Goal: Communication & Community: Answer question/provide support

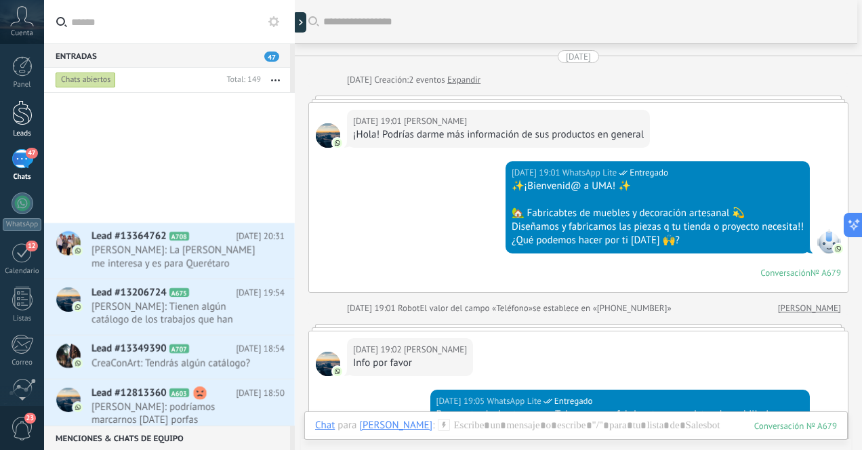
scroll to position [20, 0]
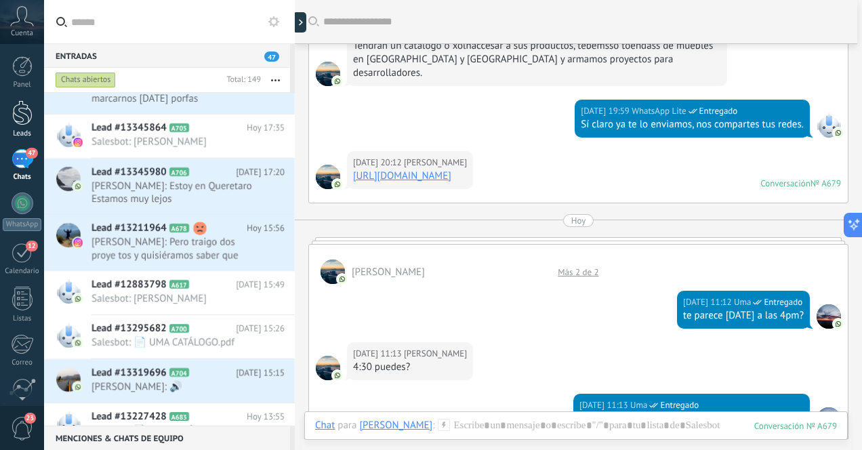
click at [24, 115] on div at bounding box center [22, 112] width 20 height 25
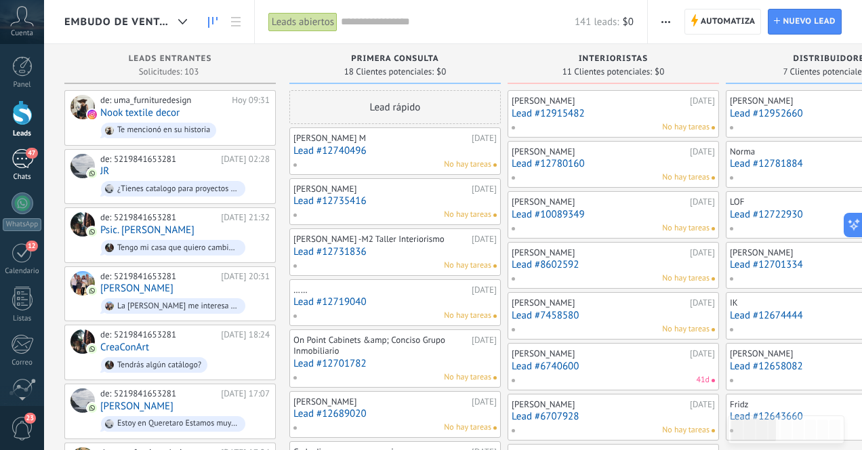
click at [20, 164] on div "47" at bounding box center [23, 159] width 22 height 20
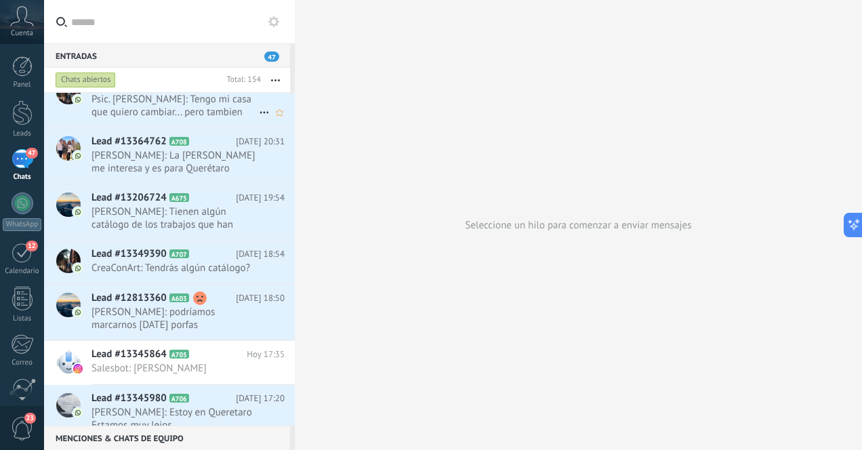
scroll to position [140, 0]
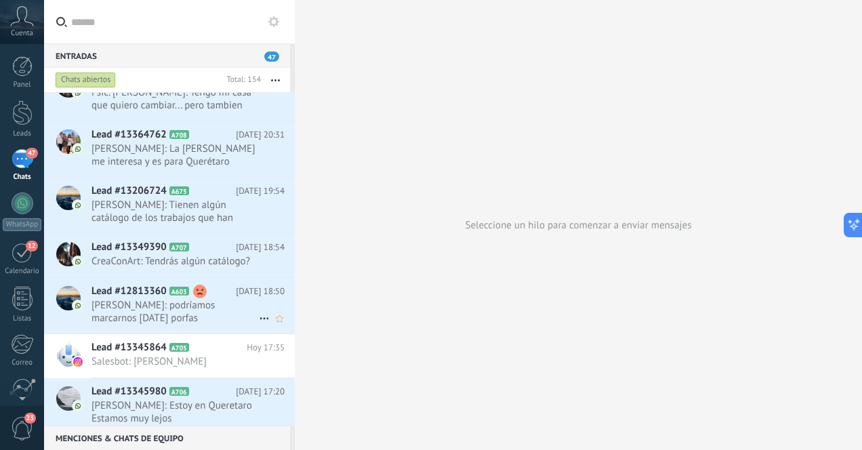
click at [151, 312] on span "[PERSON_NAME]: podríamos marcarnos [DATE] porfas" at bounding box center [175, 312] width 167 height 26
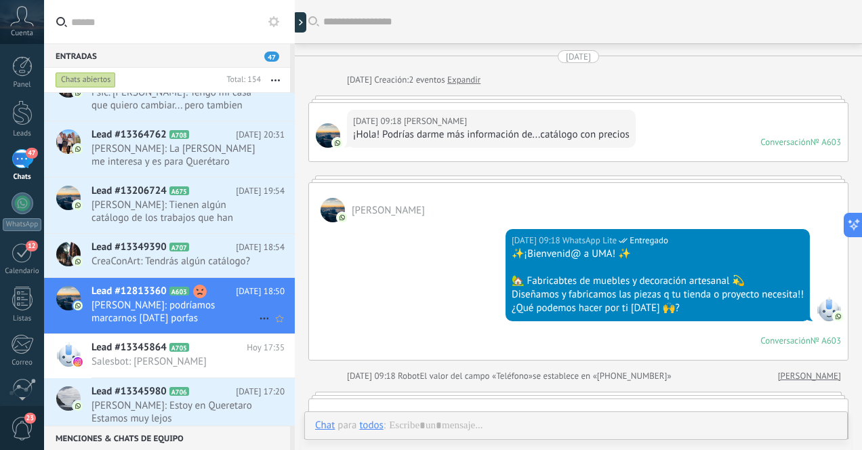
scroll to position [1644, 0]
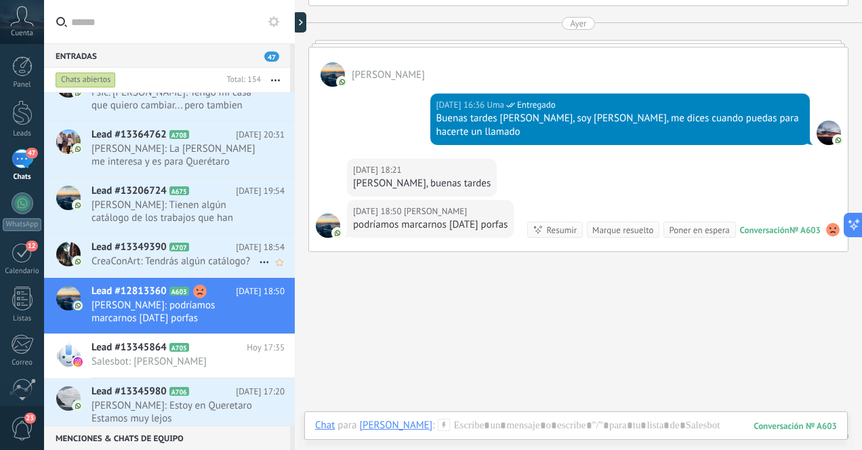
click at [157, 260] on span "CreaConArt: Tendrás algún catálogo?" at bounding box center [175, 261] width 167 height 13
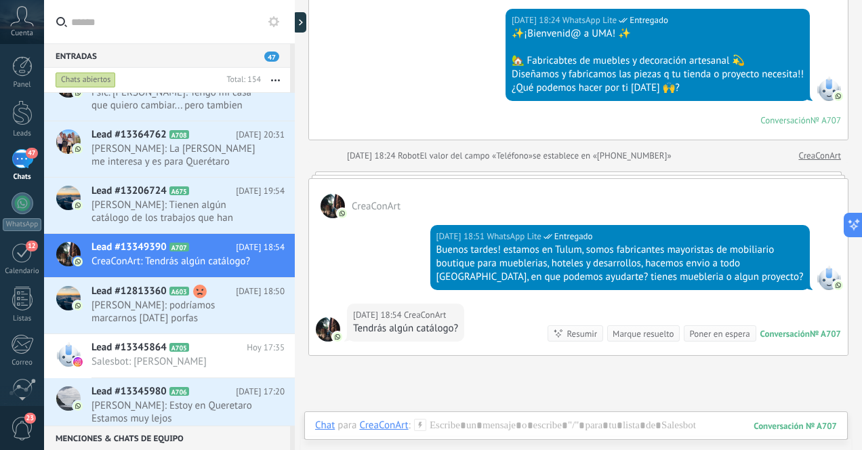
scroll to position [155, 0]
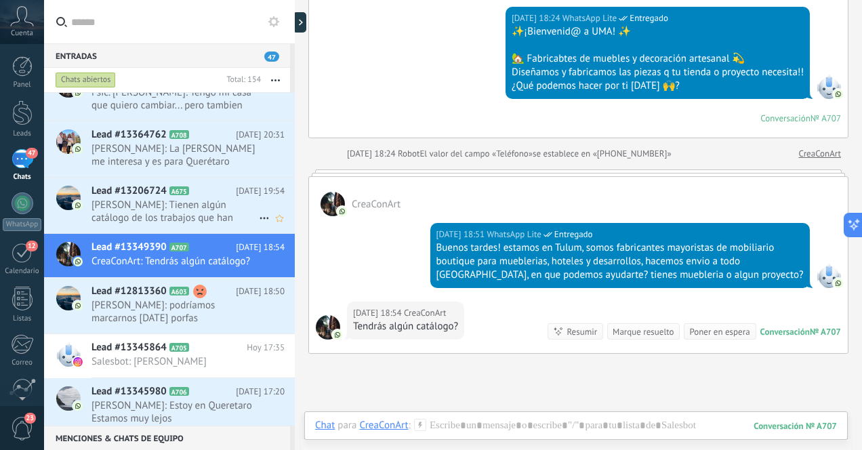
click at [202, 216] on span "Cris Rodriguez: Tienen algún catálogo de los trabajos que han hecho?" at bounding box center [175, 212] width 167 height 26
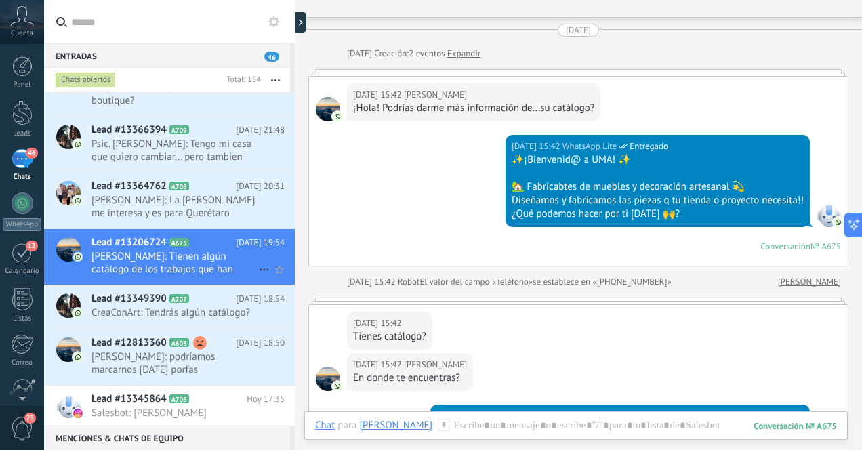
scroll to position [73, 0]
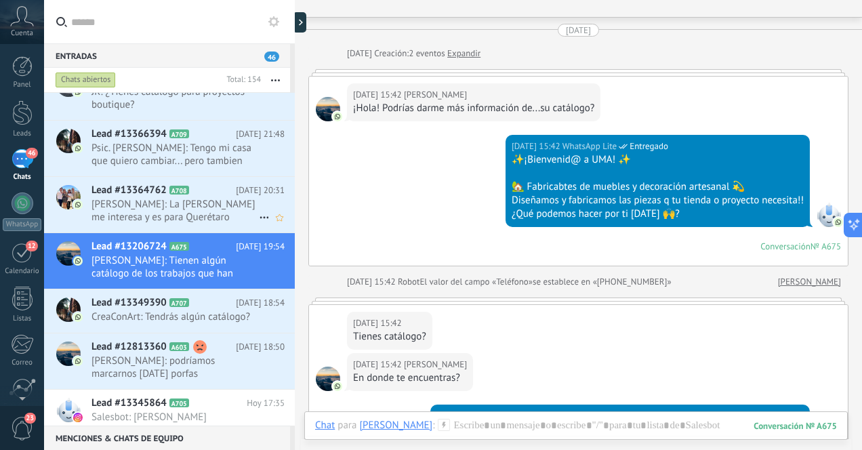
click at [214, 213] on span "Elisa Rosales: La tina me interesa y es para Querétaro" at bounding box center [175, 211] width 167 height 26
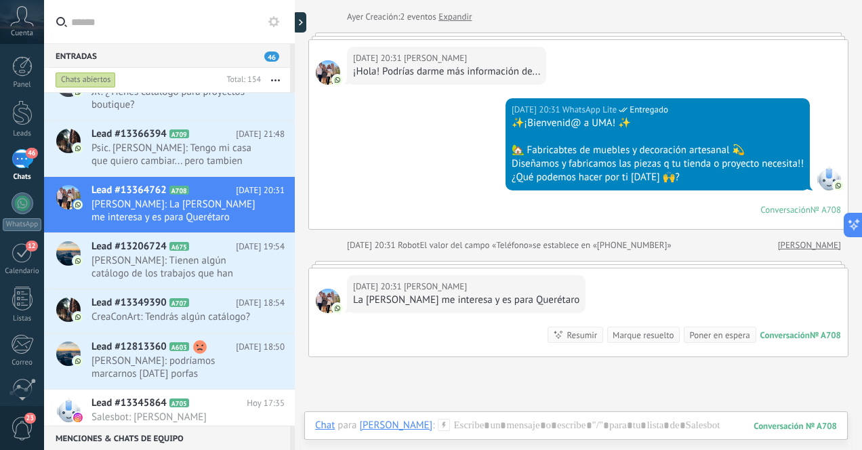
scroll to position [33, 0]
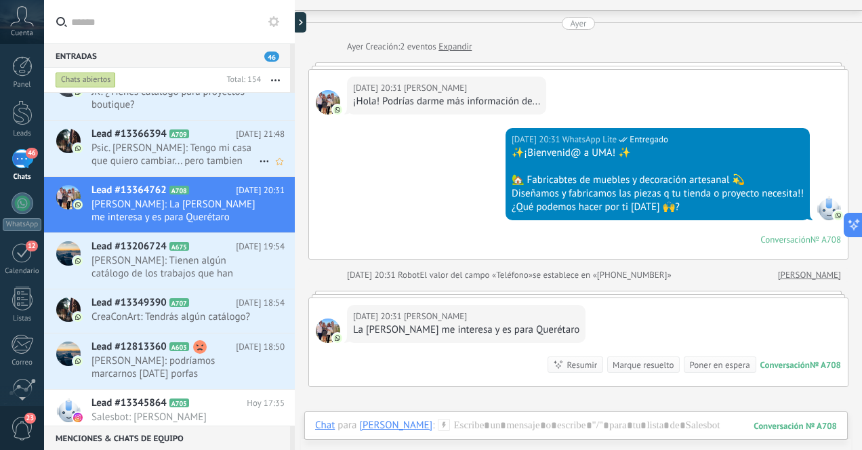
click at [193, 154] on span "Psic. Fernanda Ojeda: Tengo mi casa que quiero cambiar... pero tambien quiero a…" at bounding box center [175, 155] width 167 height 26
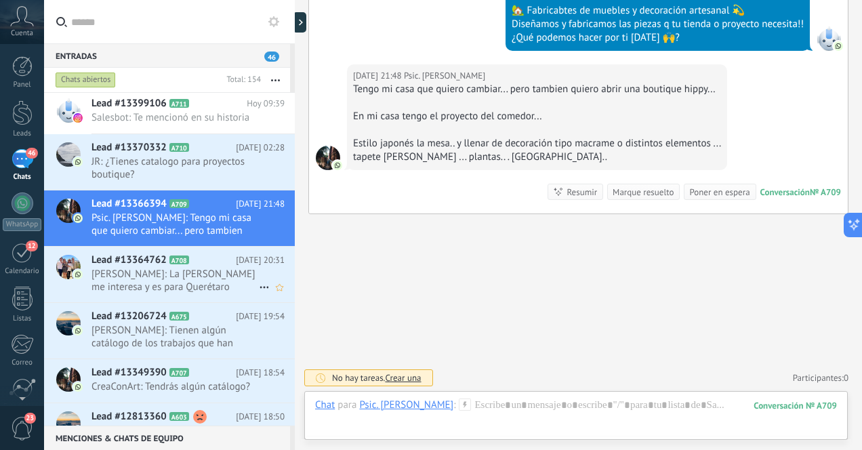
scroll to position [1, 0]
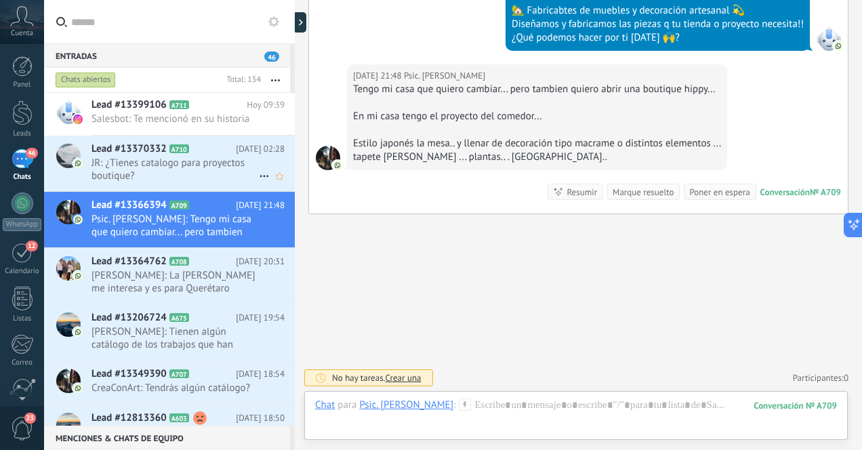
click at [207, 167] on span "JR: ¿Tienes catalogo para proyectos boutique?" at bounding box center [175, 170] width 167 height 26
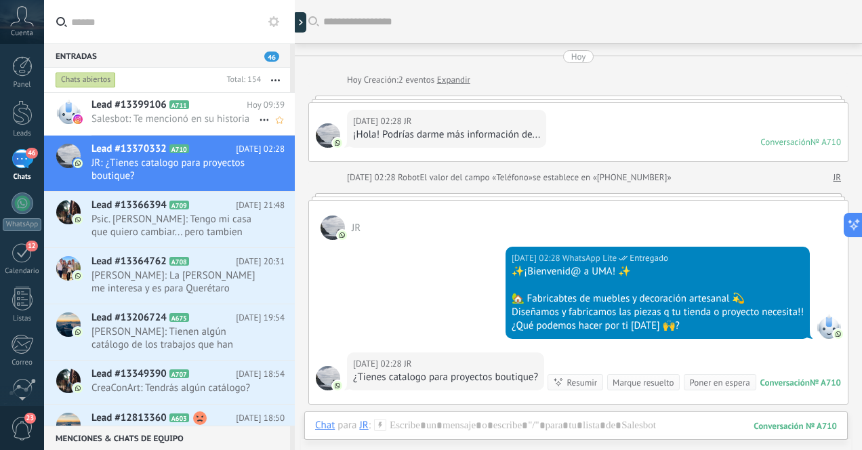
click at [212, 124] on span "Salesbot: Te mencionó en su historia" at bounding box center [175, 119] width 167 height 13
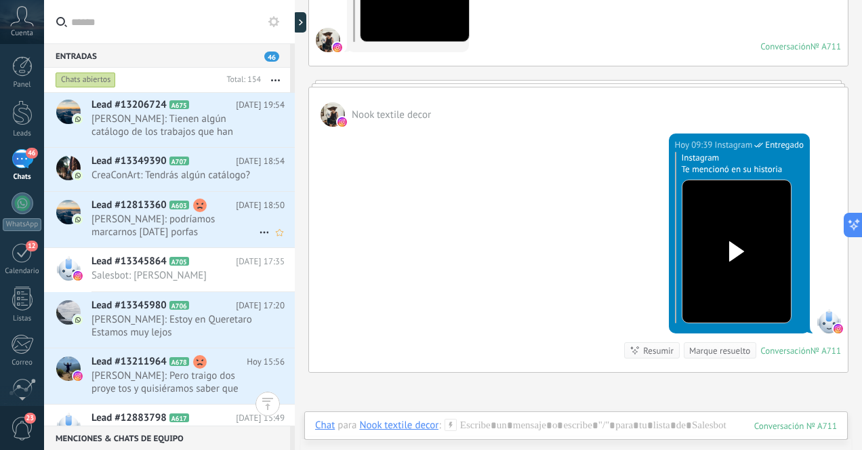
scroll to position [216, 0]
click at [228, 174] on span "CreaConArt: Tendrás algún catálogo?" at bounding box center [175, 173] width 167 height 13
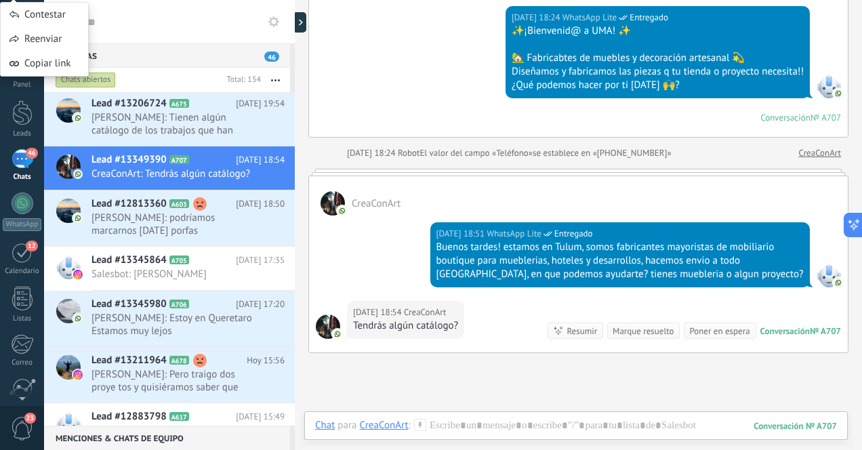
scroll to position [157, 0]
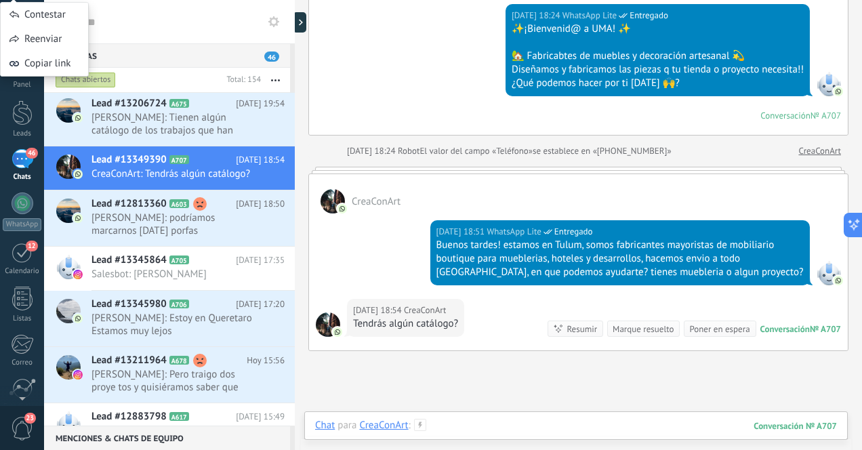
click at [521, 428] on div at bounding box center [576, 439] width 522 height 41
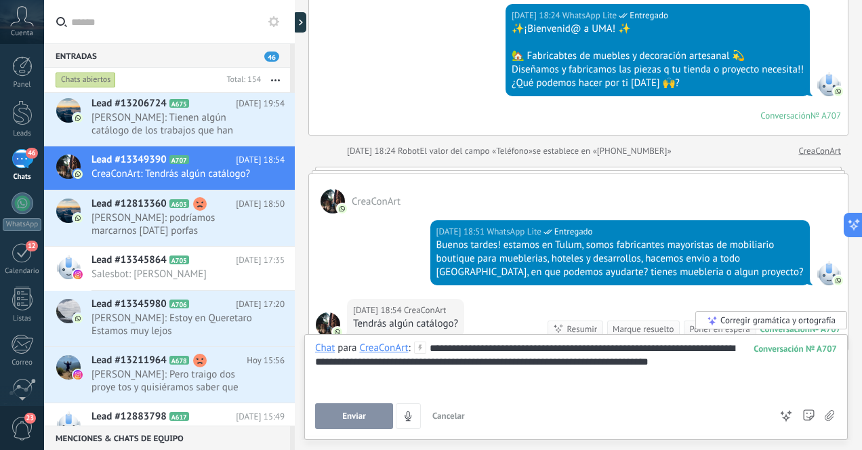
click at [685, 362] on div "**********" at bounding box center [576, 368] width 522 height 52
click at [763, 366] on div "**********" at bounding box center [576, 368] width 522 height 52
click at [351, 416] on span "Enviar" at bounding box center [354, 416] width 24 height 9
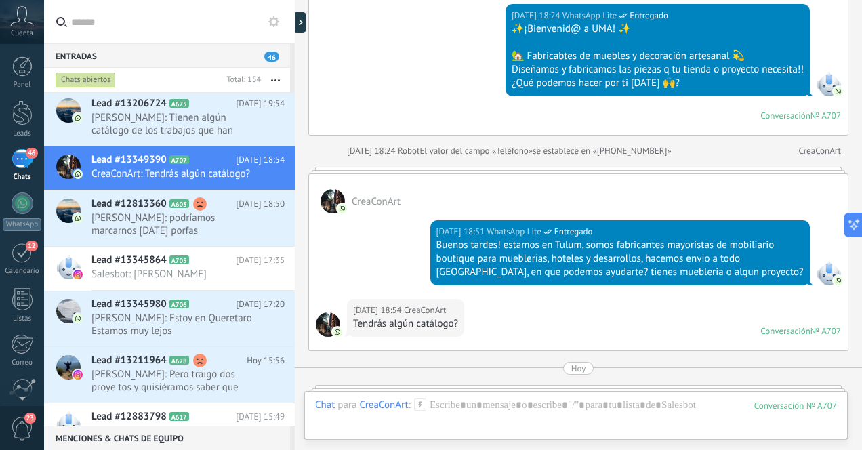
scroll to position [486, 0]
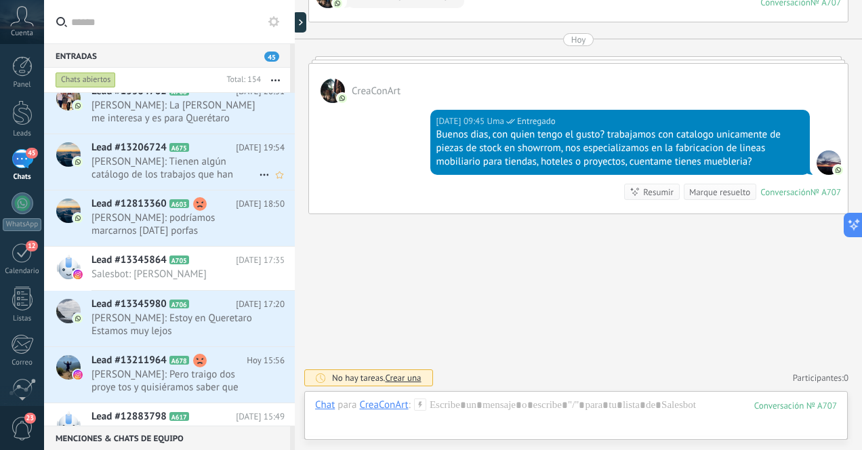
click at [209, 170] on span "Cris Rodriguez: Tienen algún catálogo de los trabajos que han hecho?" at bounding box center [175, 168] width 167 height 26
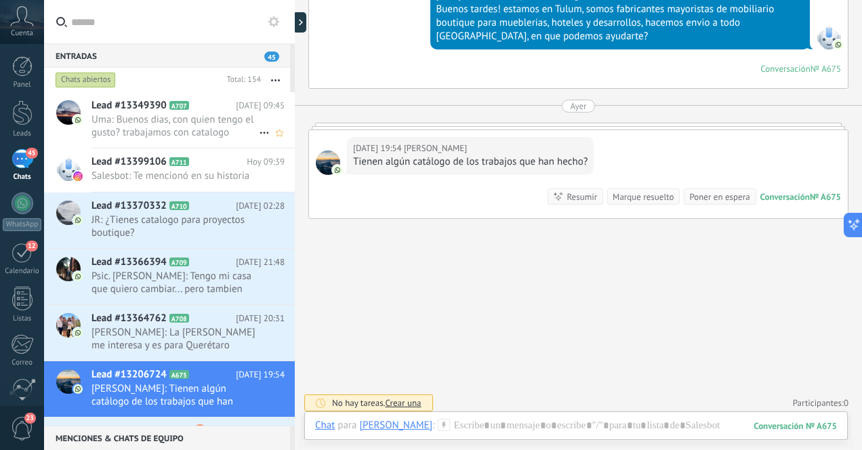
click at [228, 122] on span "Uma: Buenos dias, con quien tengo el gusto? trabajamos con catalogo unicamente …" at bounding box center [175, 126] width 167 height 26
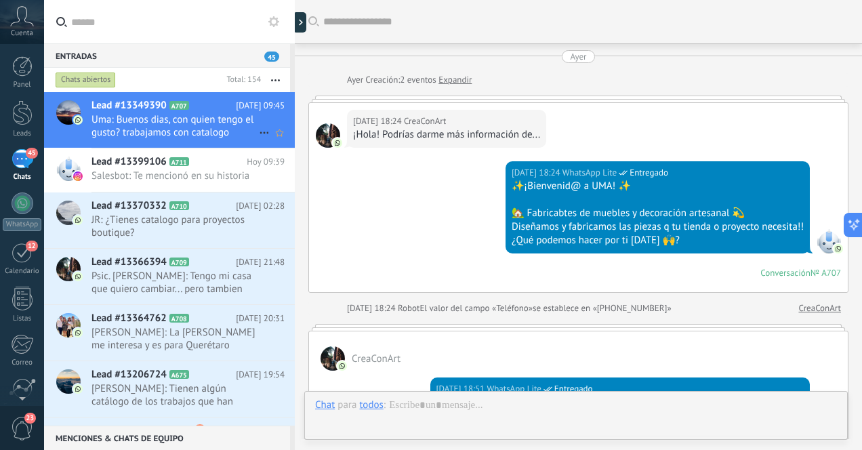
scroll to position [486, 0]
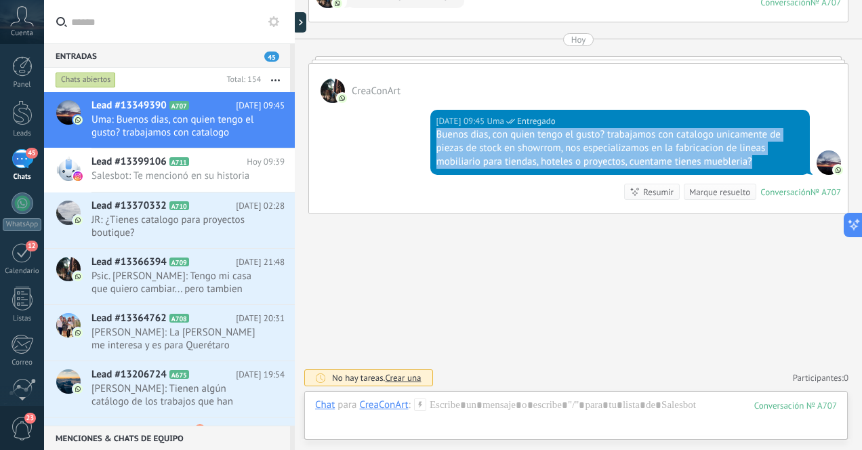
drag, startPoint x: 433, startPoint y: 139, endPoint x: 761, endPoint y: 155, distance: 327.9
click at [761, 155] on div "Hoy 09:45 Uma Entregado Buenos dias, con quien tengo el gusto? trabajamos con c…" at bounding box center [621, 142] width 380 height 65
copy div "Buenos dias, con quien tengo el gusto? trabajamos con catalogo unicamente de pi…"
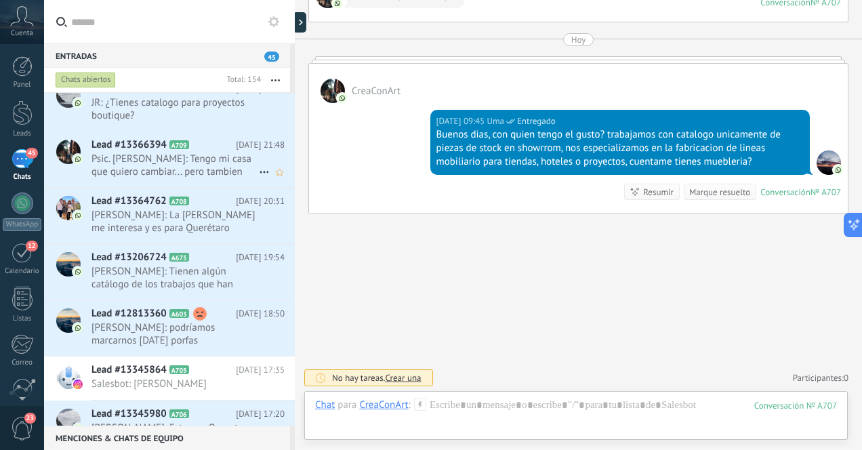
scroll to position [136, 0]
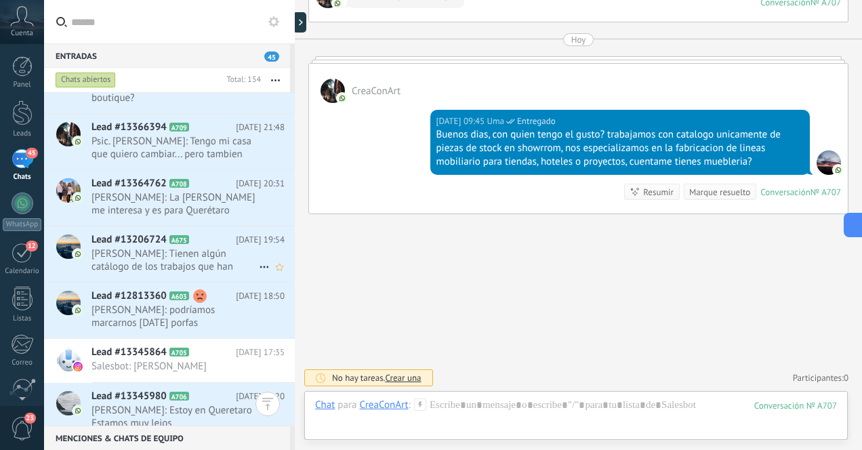
click at [216, 258] on span "Cris Rodriguez: Tienen algún catálogo de los trabajos que han hecho?" at bounding box center [175, 260] width 167 height 26
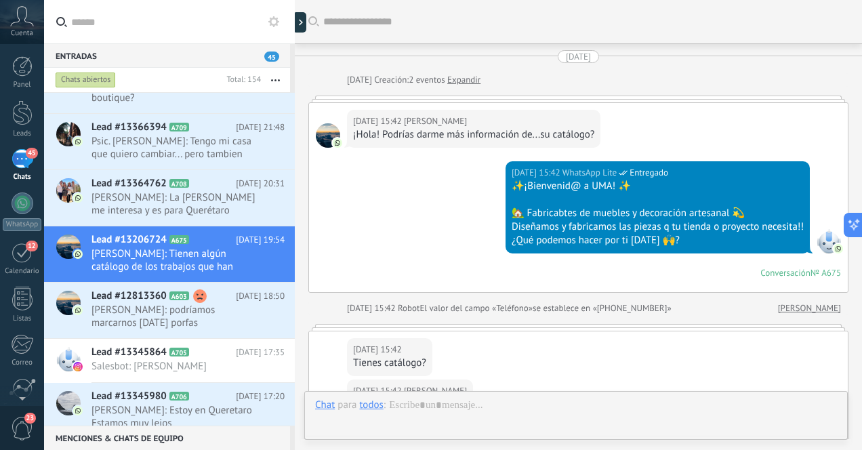
scroll to position [452, 0]
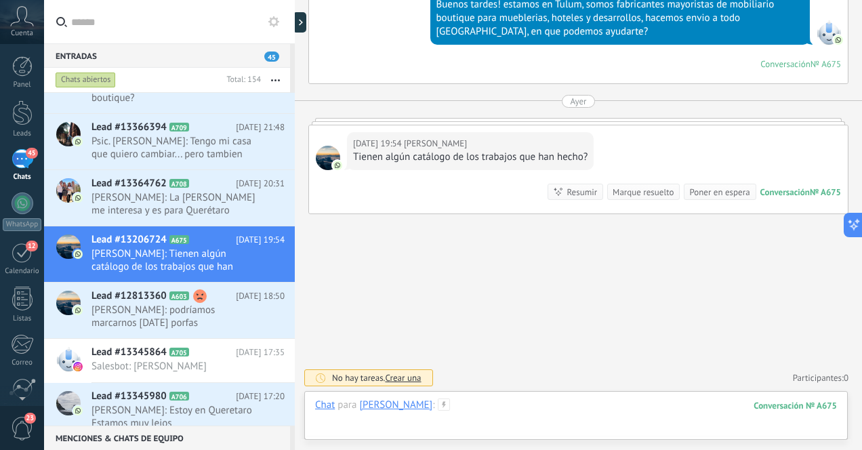
click at [545, 408] on div at bounding box center [576, 419] width 522 height 41
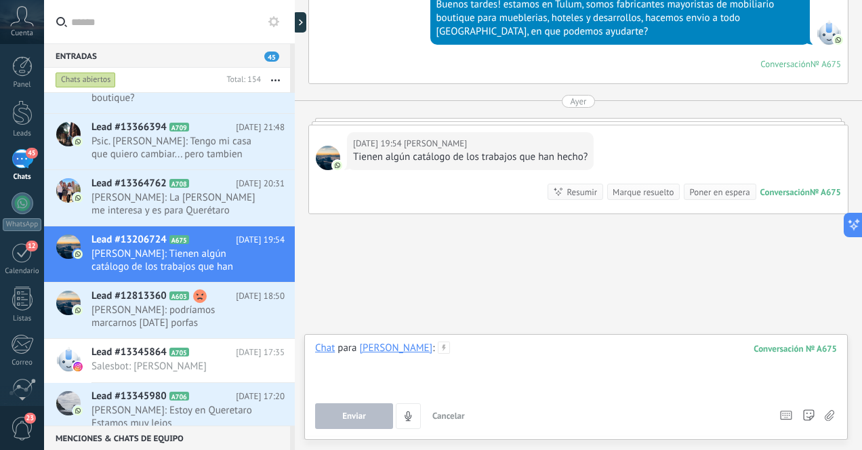
paste div
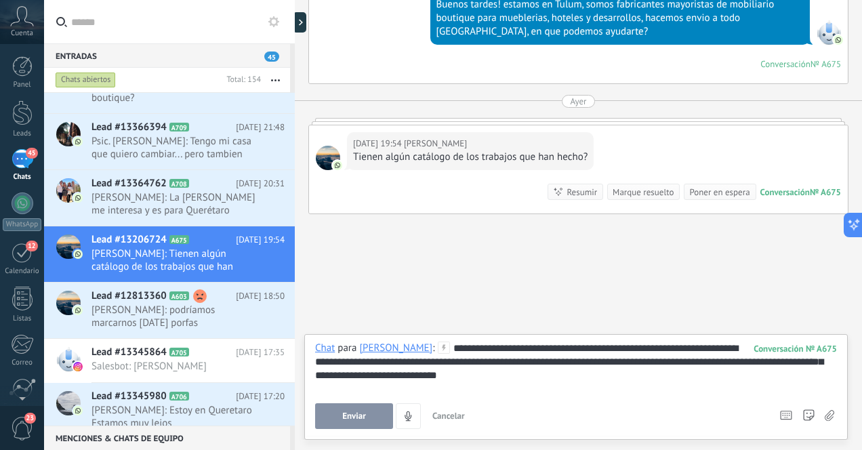
click at [712, 362] on div "**********" at bounding box center [576, 368] width 522 height 52
click at [357, 416] on span "Enviar" at bounding box center [354, 416] width 24 height 9
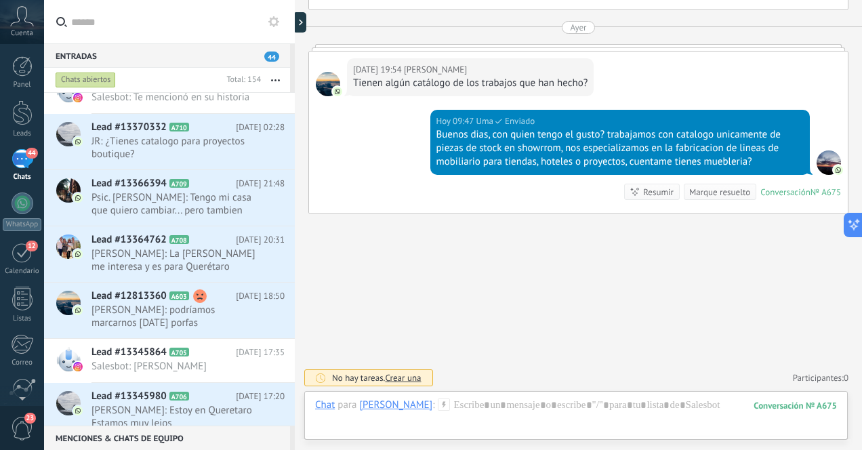
scroll to position [148, 0]
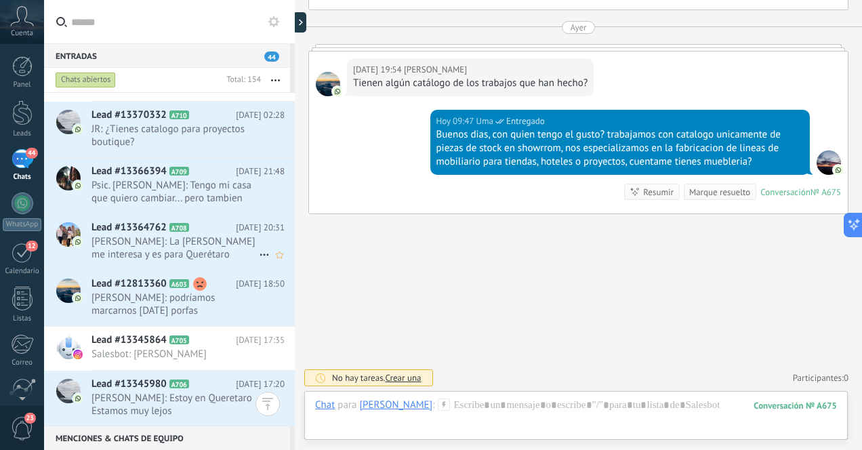
click at [203, 244] on span "Elisa Rosales: La tina me interesa y es para Querétaro" at bounding box center [175, 248] width 167 height 26
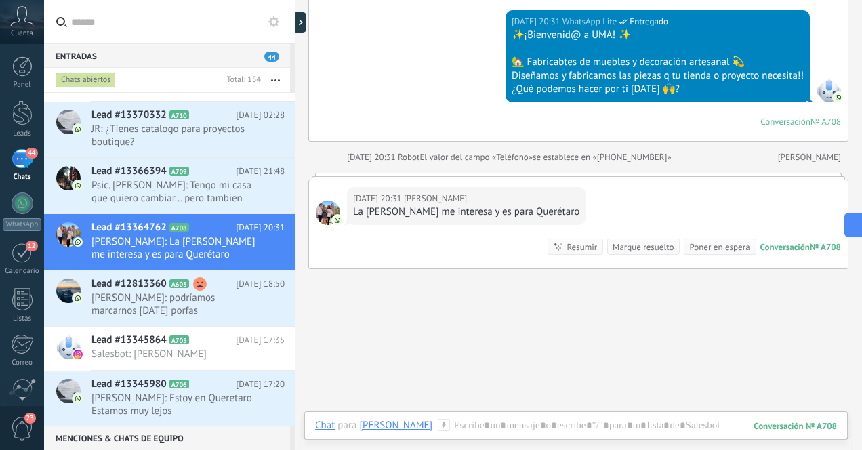
scroll to position [176, 0]
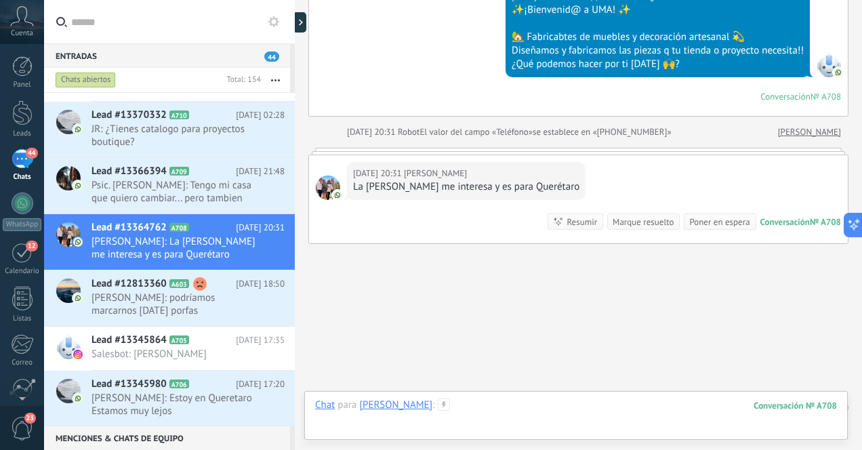
click at [560, 408] on div at bounding box center [576, 419] width 522 height 41
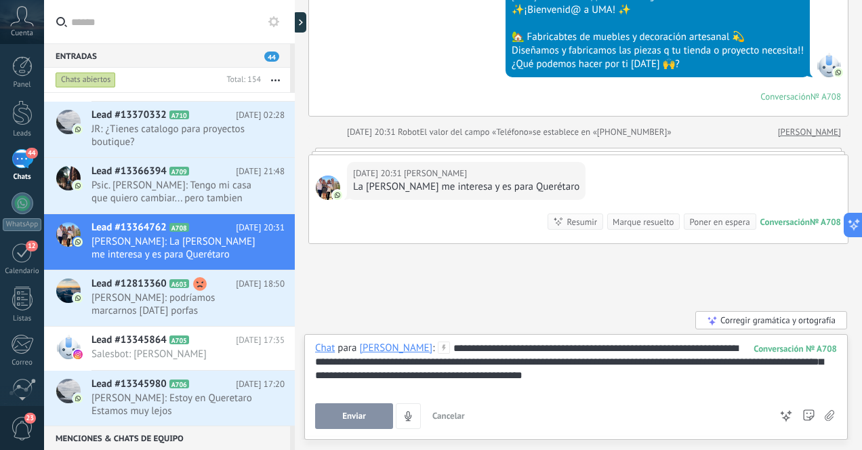
click at [359, 418] on span "Enviar" at bounding box center [354, 416] width 24 height 9
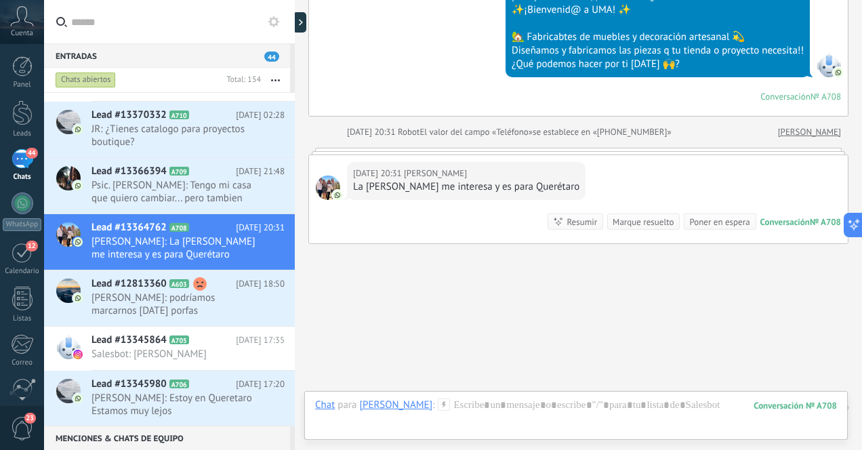
scroll to position [280, 0]
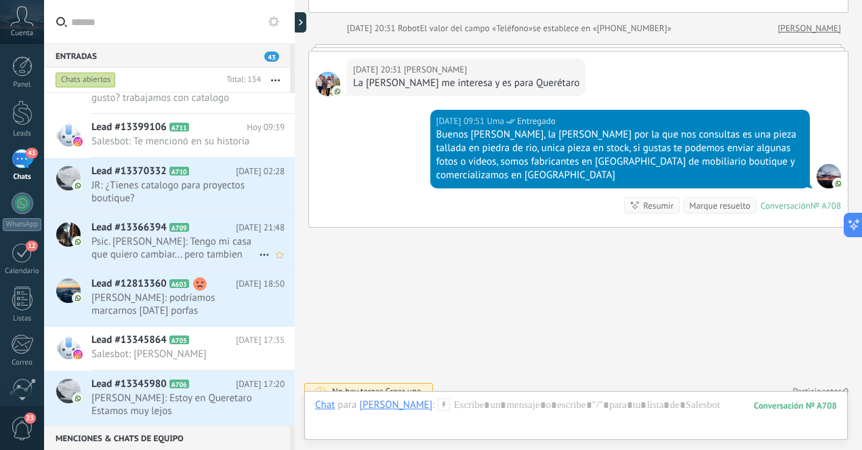
click at [203, 250] on span "Psic. Fernanda Ojeda: Tengo mi casa que quiero cambiar... pero tambien quiero a…" at bounding box center [175, 248] width 167 height 26
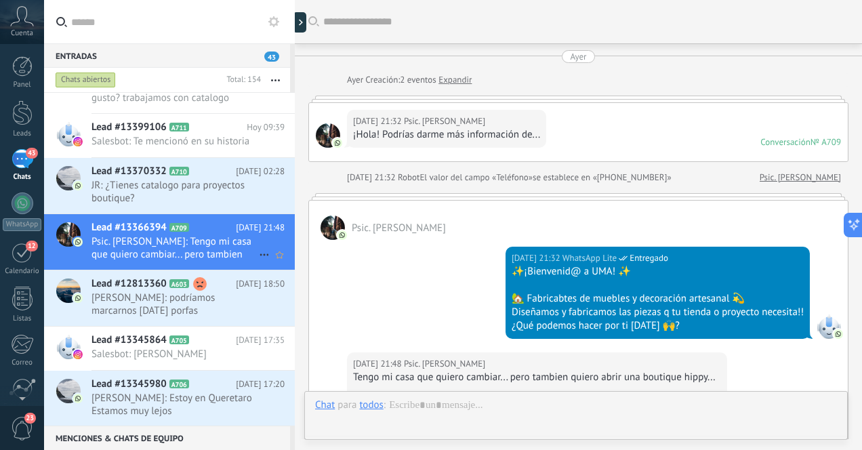
scroll to position [288, 0]
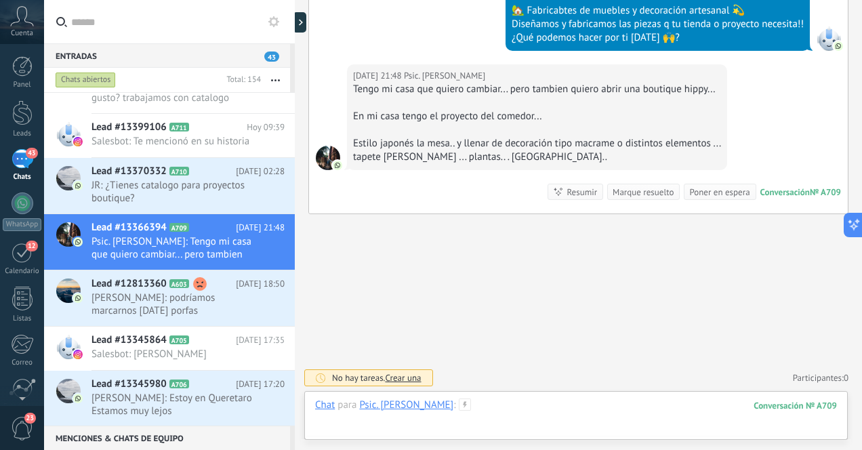
click at [539, 410] on div at bounding box center [576, 419] width 522 height 41
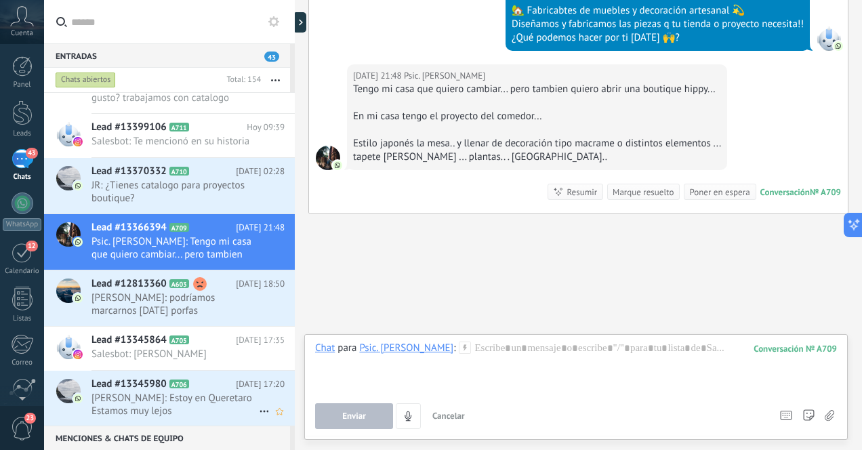
click at [224, 393] on span "[PERSON_NAME]: Estoy en Queretaro Estamos muy lejos" at bounding box center [175, 405] width 167 height 26
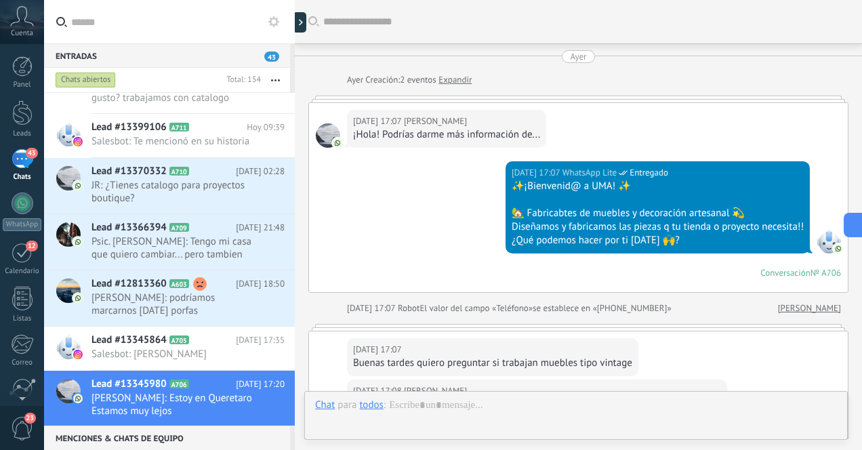
scroll to position [361, 0]
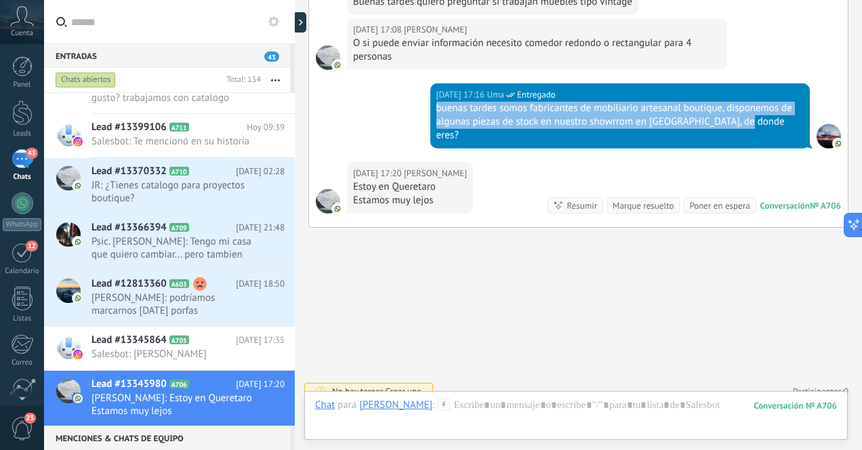
drag, startPoint x: 435, startPoint y: 108, endPoint x: 748, endPoint y: 116, distance: 313.3
click at [748, 116] on div "buenas tardes somos fabricantes de mobiliario artesanal boutique, disponemos de…" at bounding box center [621, 122] width 368 height 41
copy div "buenas tardes somos fabricantes de mobiliario artesanal boutique, disponemos de…"
click at [220, 243] on span "Psic. Fernanda Ojeda: Tengo mi casa que quiero cambiar... pero tambien quiero a…" at bounding box center [175, 248] width 167 height 26
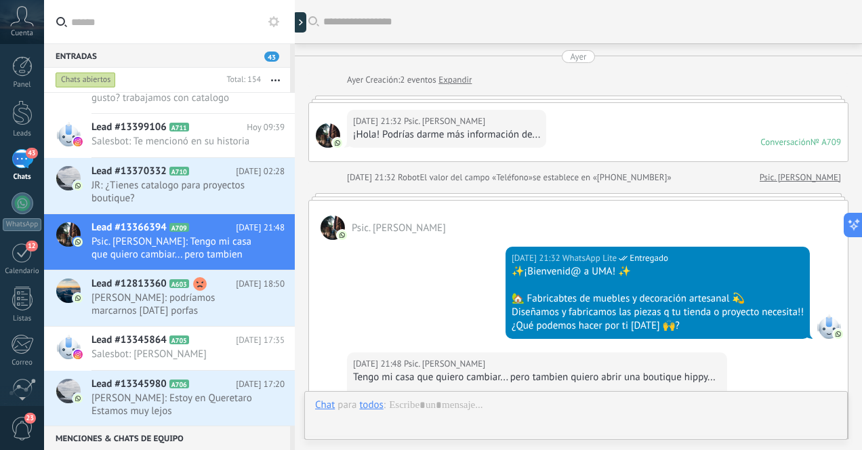
scroll to position [288, 0]
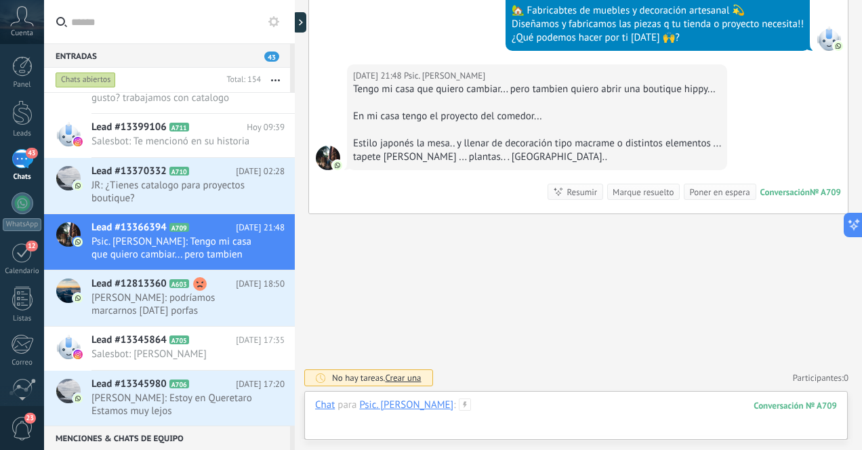
click at [563, 412] on div at bounding box center [576, 419] width 522 height 41
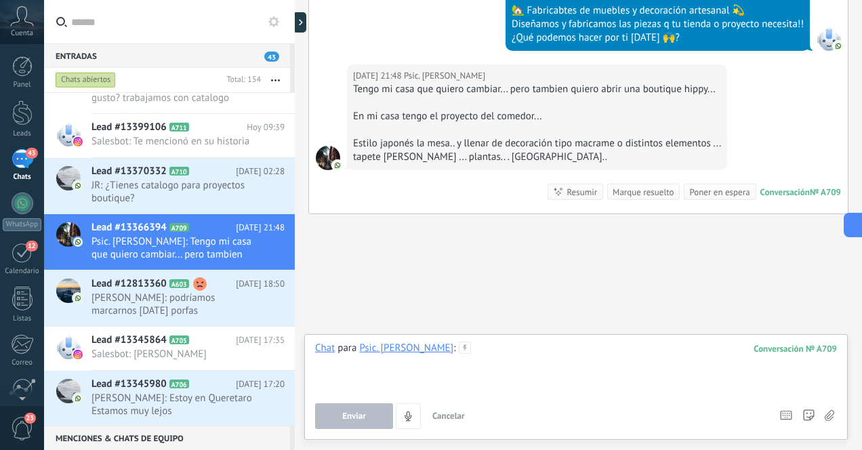
paste div
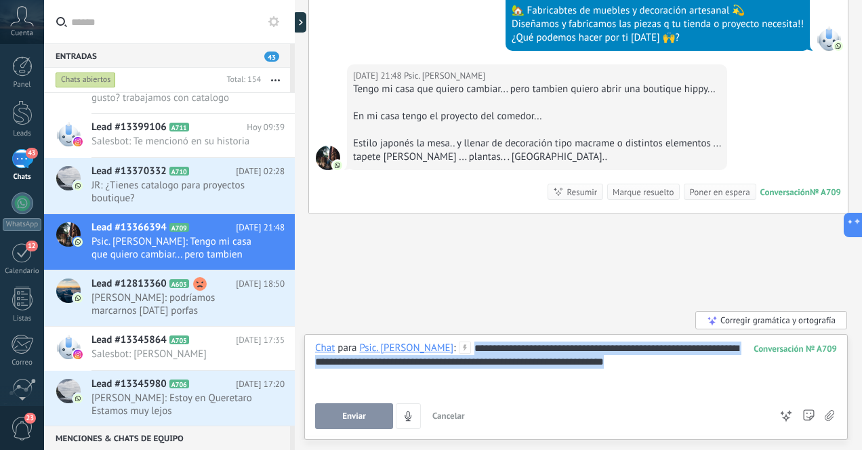
drag, startPoint x: 686, startPoint y: 361, endPoint x: 471, endPoint y: 340, distance: 216.0
click at [471, 340] on div "**********" at bounding box center [576, 387] width 544 height 106
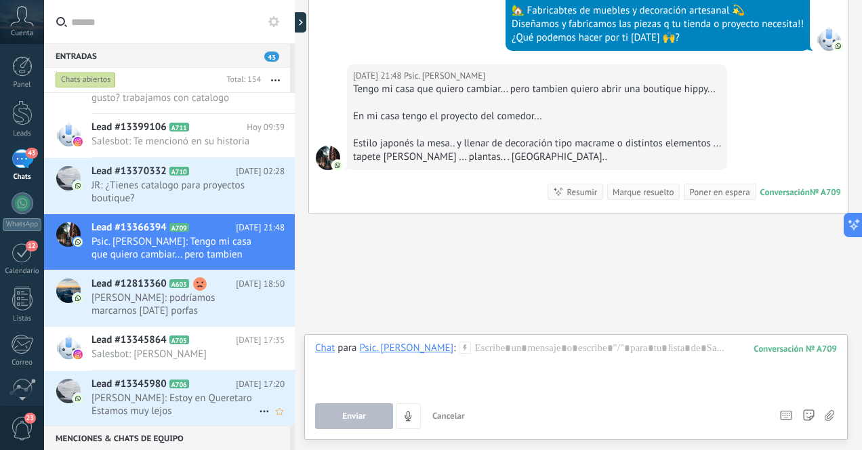
click at [221, 395] on span "[PERSON_NAME]: Estoy en Queretaro Estamos muy lejos" at bounding box center [175, 405] width 167 height 26
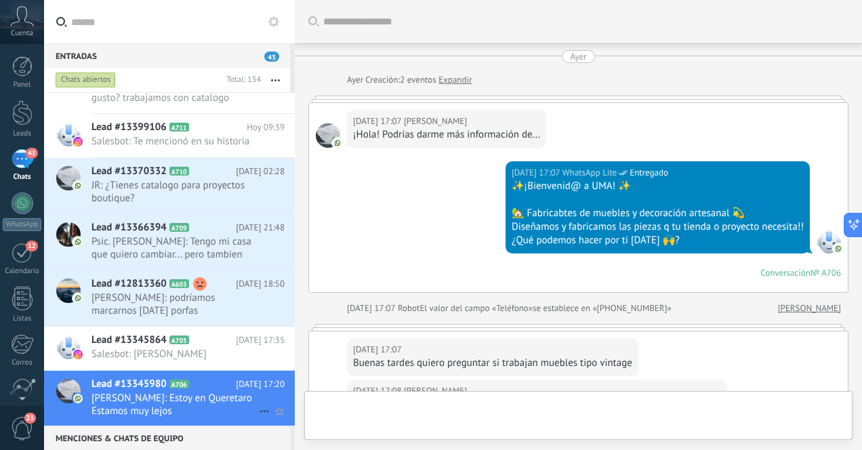
scroll to position [361, 0]
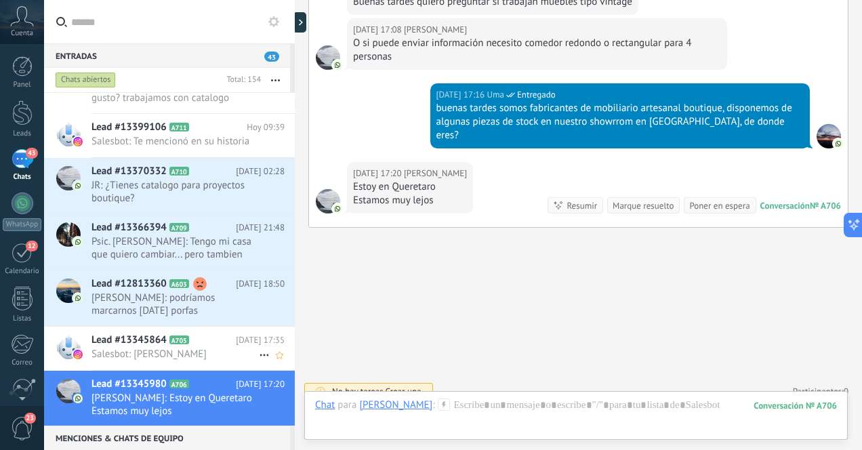
click at [222, 353] on span "Salesbot: [PERSON_NAME]" at bounding box center [175, 354] width 167 height 13
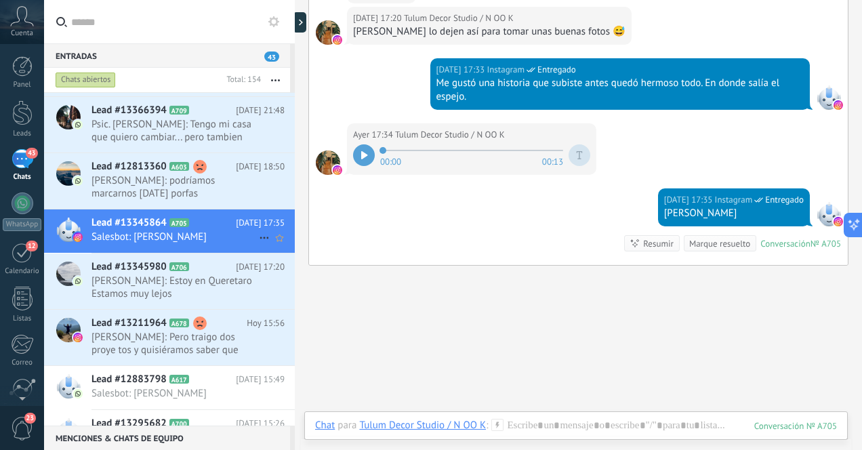
scroll to position [266, 0]
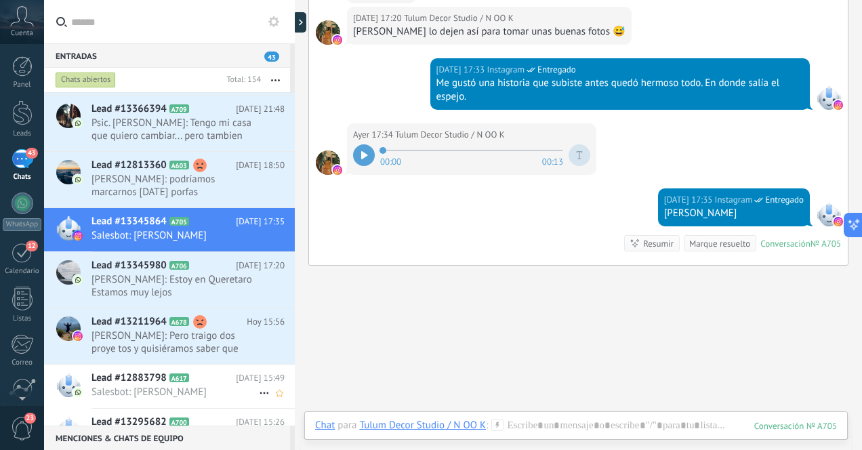
click at [224, 387] on span "Salesbot: [PERSON_NAME]" at bounding box center [175, 392] width 167 height 13
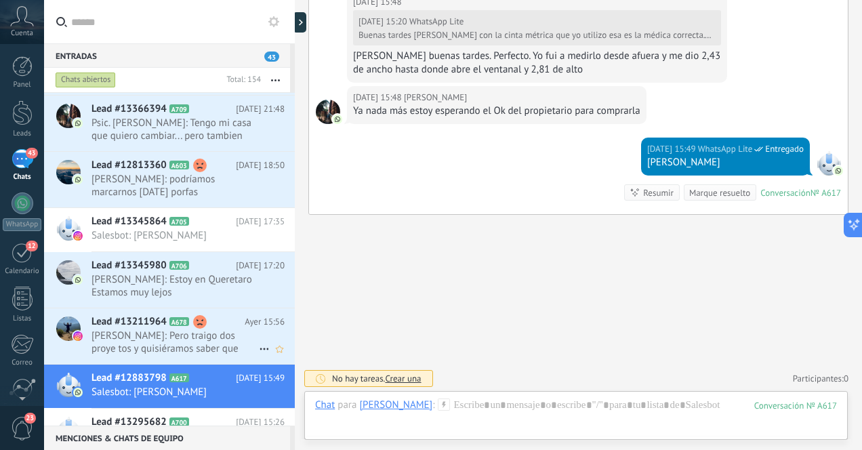
scroll to position [359, 0]
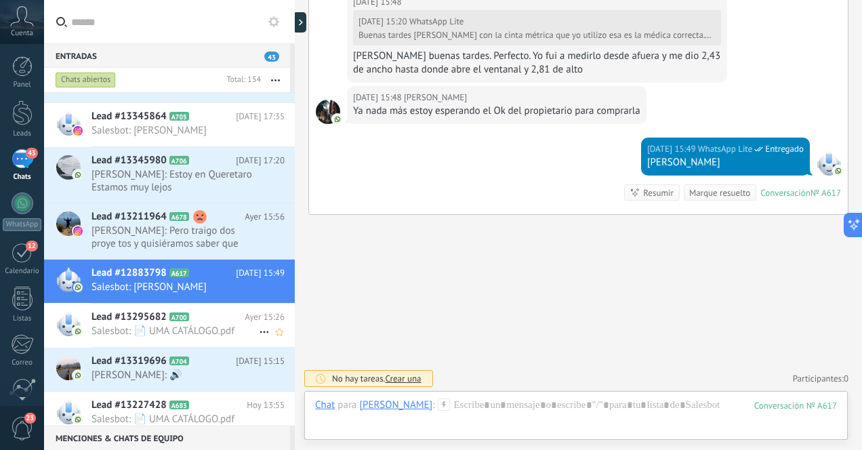
click at [203, 330] on span "Salesbot: 📄 UMA CATÁLOGO.pdf" at bounding box center [175, 331] width 167 height 13
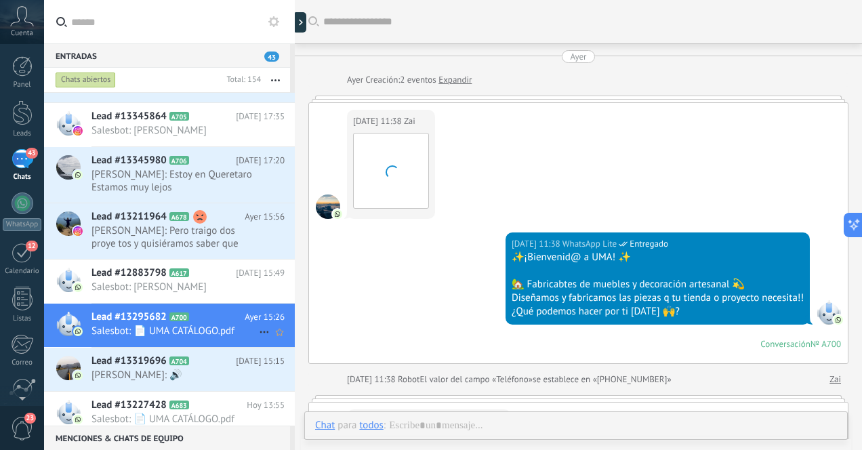
scroll to position [639, 0]
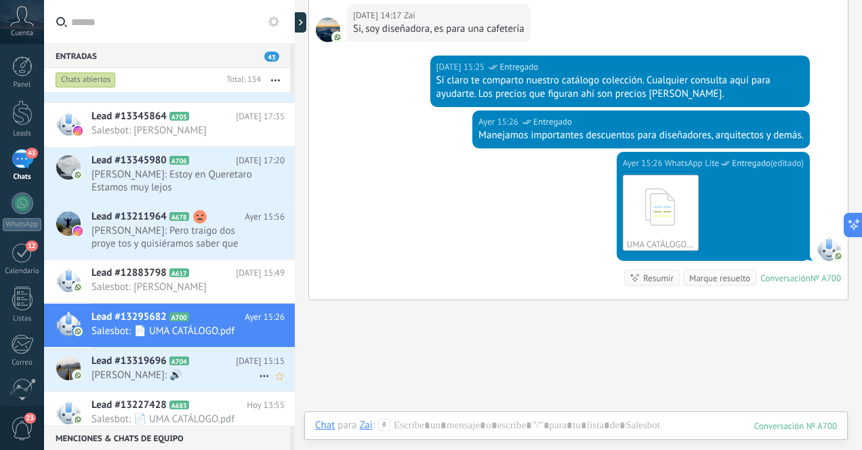
click at [201, 365] on icon at bounding box center [200, 362] width 14 height 14
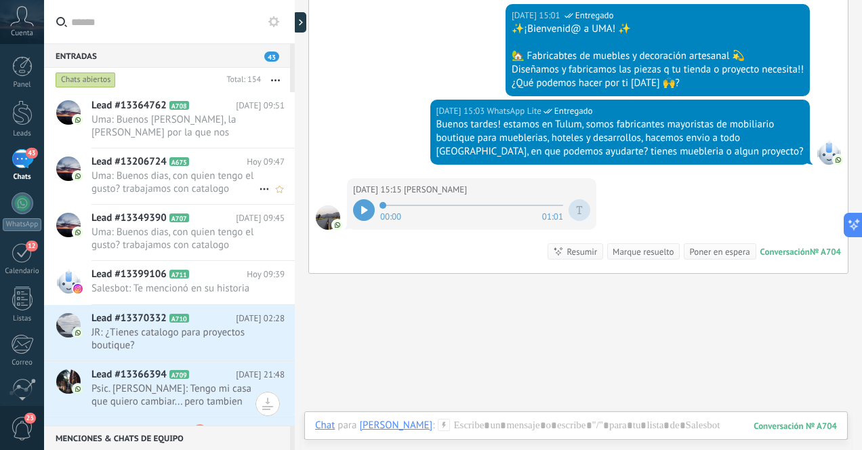
click at [231, 176] on span "Uma: Buenos dias, con quien tengo el gusto? trabajamos con catalogo unicamente …" at bounding box center [175, 183] width 167 height 26
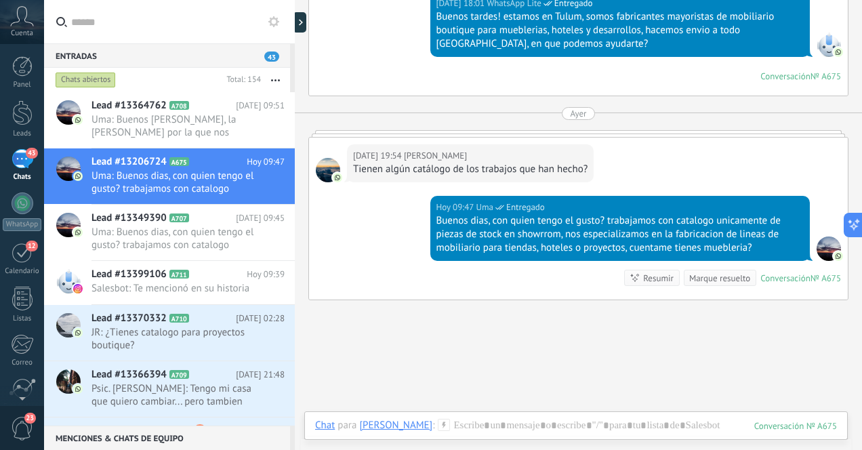
scroll to position [420, 0]
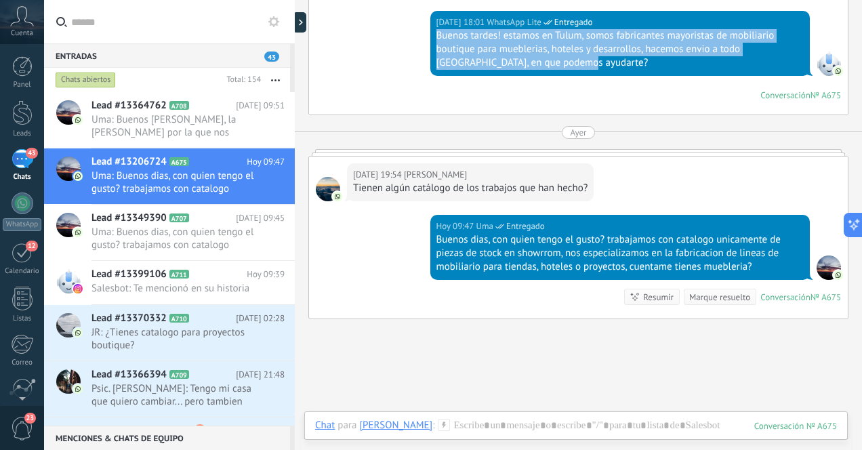
drag, startPoint x: 540, startPoint y: 66, endPoint x: 437, endPoint y: 40, distance: 106.2
click at [437, 40] on div "Buenos tardes! estamos en Tulum, somos fabricantes mayoristas de mobiliario bou…" at bounding box center [621, 49] width 368 height 41
copy div "Buenos tardes! estamos en Tulum, somos fabricantes mayoristas de mobiliario bou…"
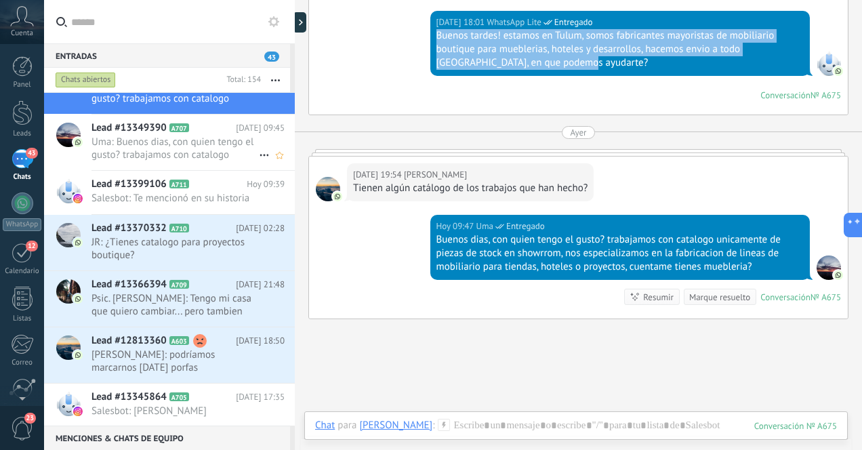
scroll to position [110, 0]
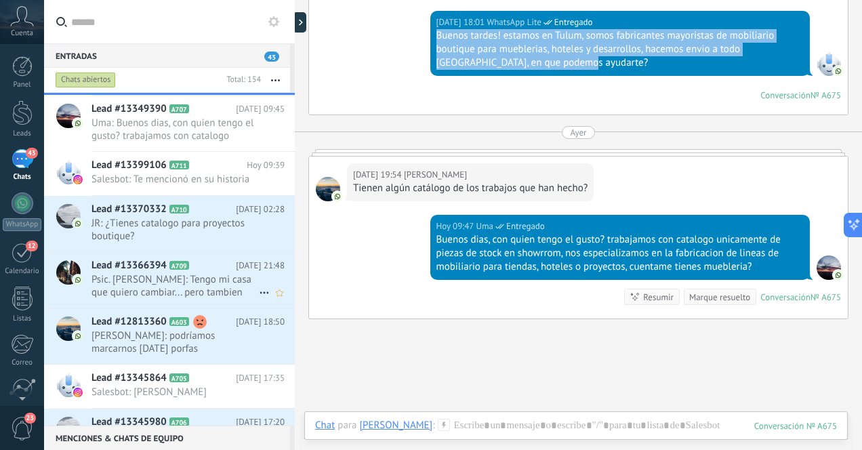
click at [211, 287] on span "Psic. Fernanda Ojeda: Tengo mi casa que quiero cambiar... pero tambien quiero a…" at bounding box center [175, 286] width 167 height 26
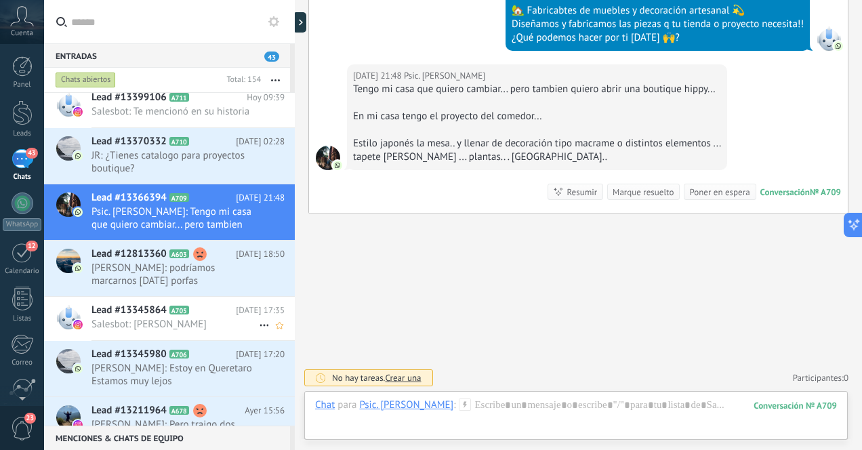
scroll to position [182, 0]
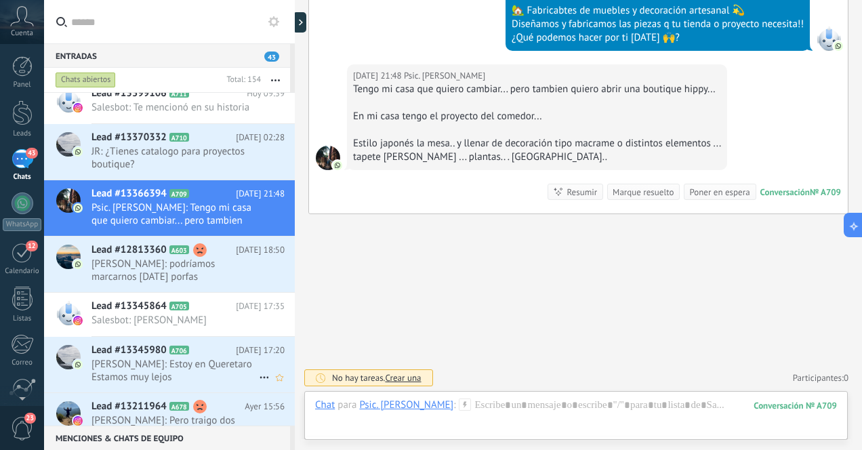
click at [218, 367] on span "[PERSON_NAME]: Estoy en Queretaro Estamos muy lejos" at bounding box center [175, 371] width 167 height 26
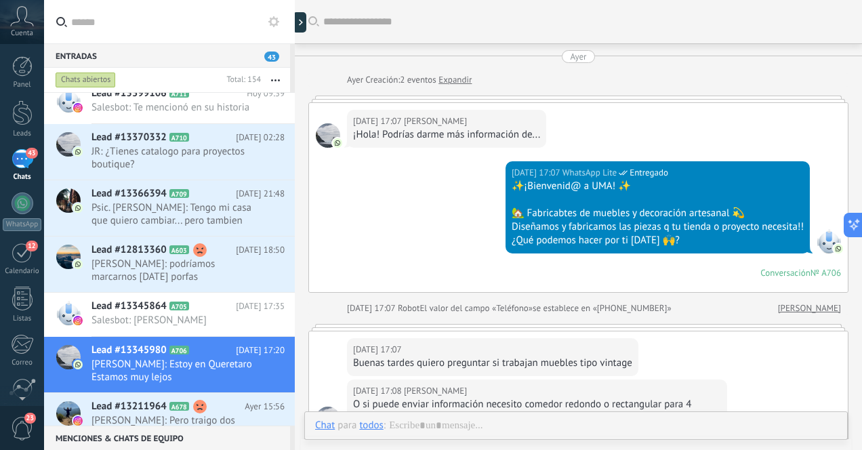
scroll to position [317, 0]
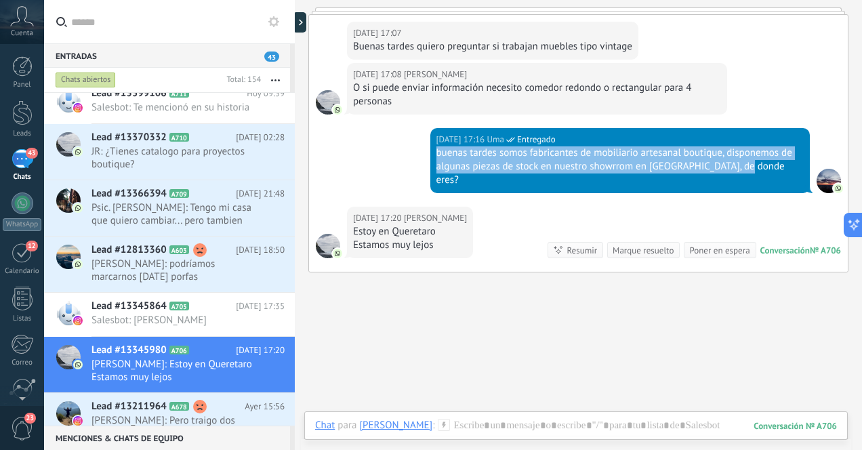
drag, startPoint x: 435, startPoint y: 154, endPoint x: 767, endPoint y: 170, distance: 332.6
click at [767, 170] on div "buenas tardes somos fabricantes de mobiliario artesanal boutique, disponemos de…" at bounding box center [621, 166] width 368 height 41
copy div "buenas tardes somos fabricantes de mobiliario artesanal boutique, disponemos de…"
click at [215, 219] on span "Psic. Fernanda Ojeda: Tengo mi casa que quiero cambiar... pero tambien quiero a…" at bounding box center [175, 214] width 167 height 26
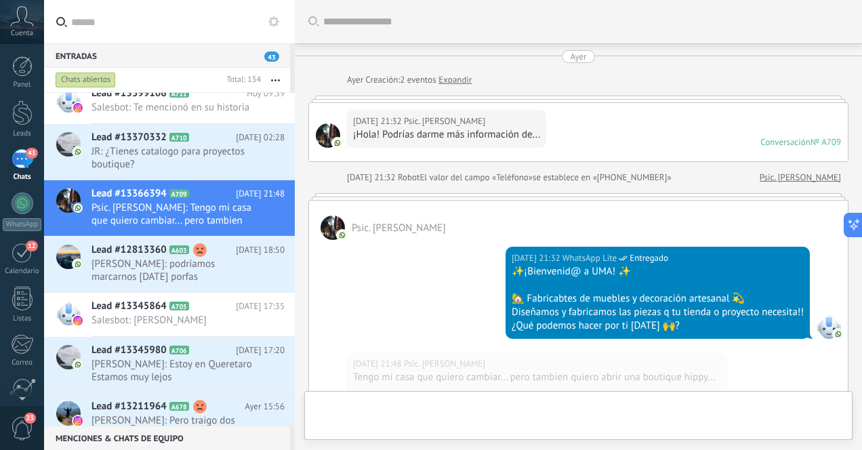
scroll to position [288, 0]
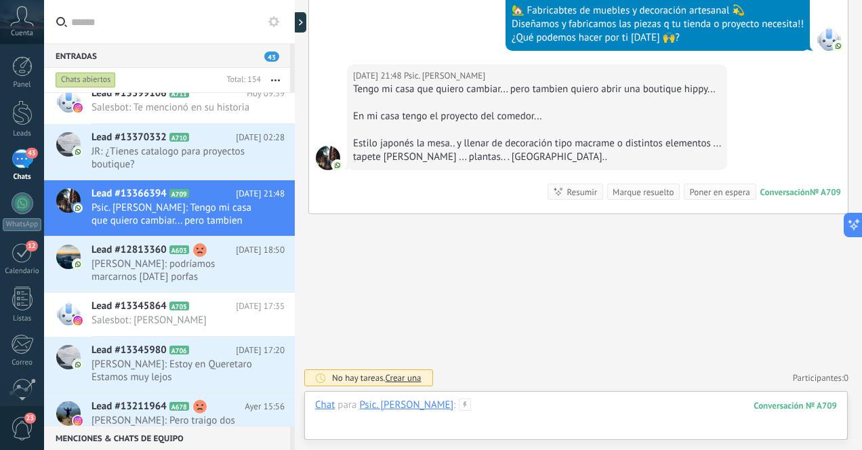
click at [566, 410] on div at bounding box center [576, 419] width 522 height 41
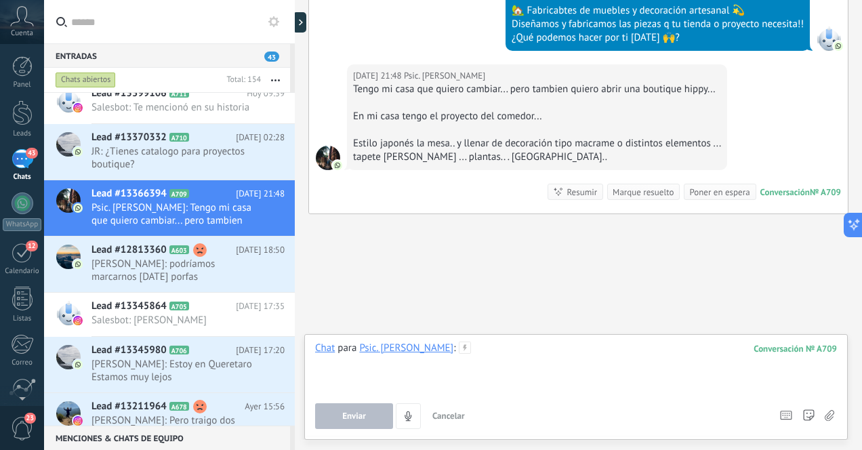
paste div
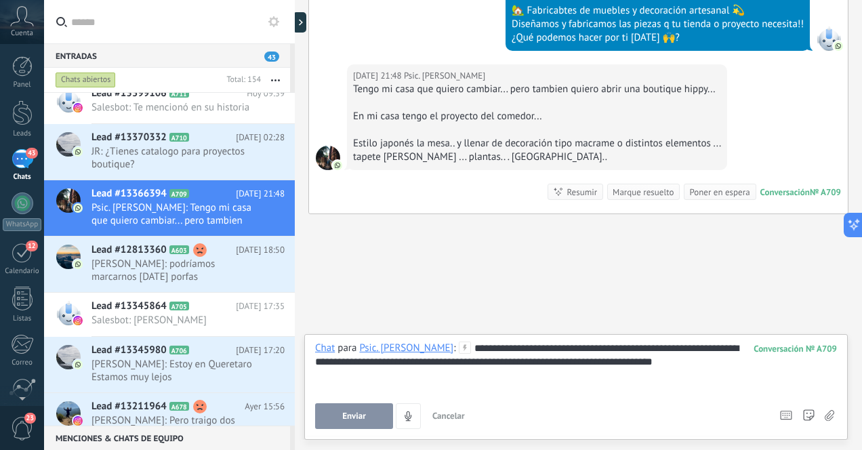
click at [532, 346] on div "**********" at bounding box center [576, 368] width 522 height 52
click at [783, 364] on div "**********" at bounding box center [576, 368] width 522 height 52
click at [498, 349] on div "**********" at bounding box center [576, 368] width 522 height 52
click at [647, 349] on div "**********" at bounding box center [576, 368] width 522 height 52
click at [448, 363] on div "**********" at bounding box center [576, 368] width 522 height 52
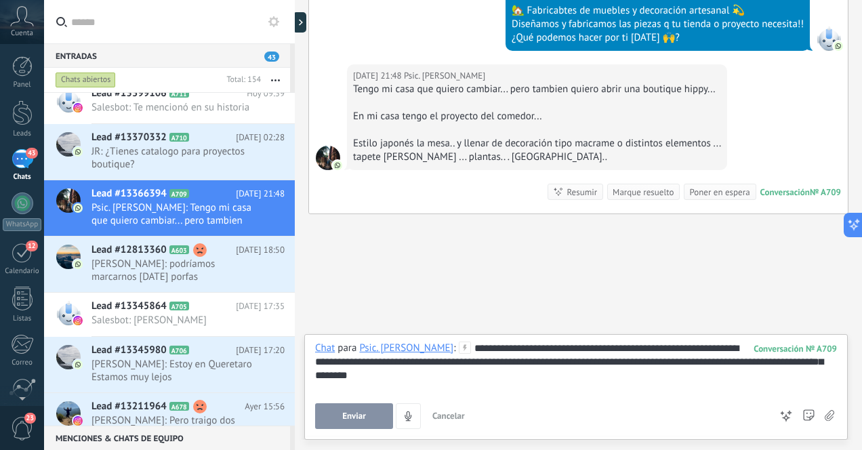
click at [348, 413] on span "Enviar" at bounding box center [354, 416] width 24 height 9
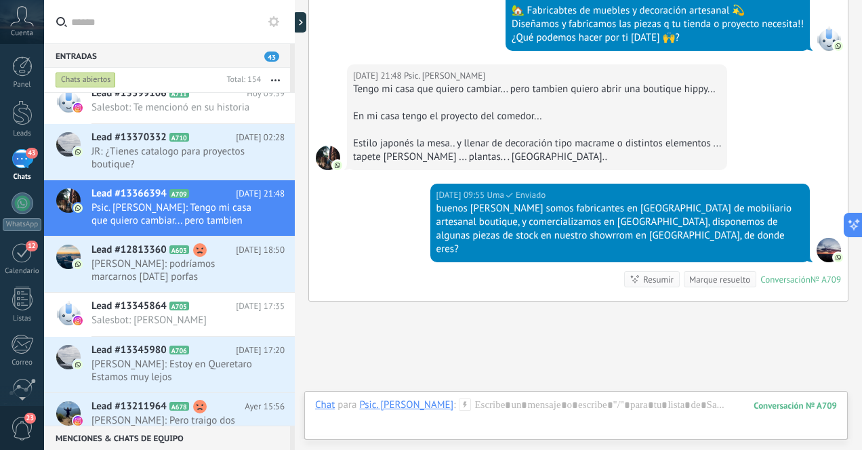
scroll to position [362, 0]
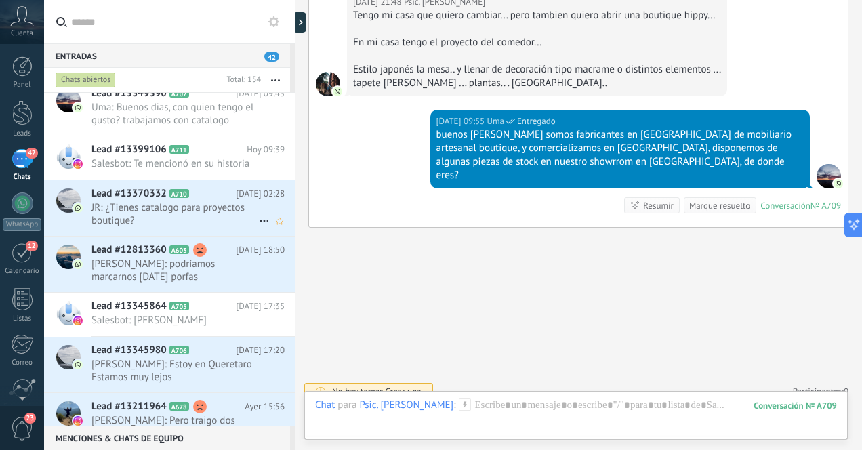
click at [224, 213] on span "JR: ¿Tienes catalogo para proyectos boutique?" at bounding box center [175, 214] width 167 height 26
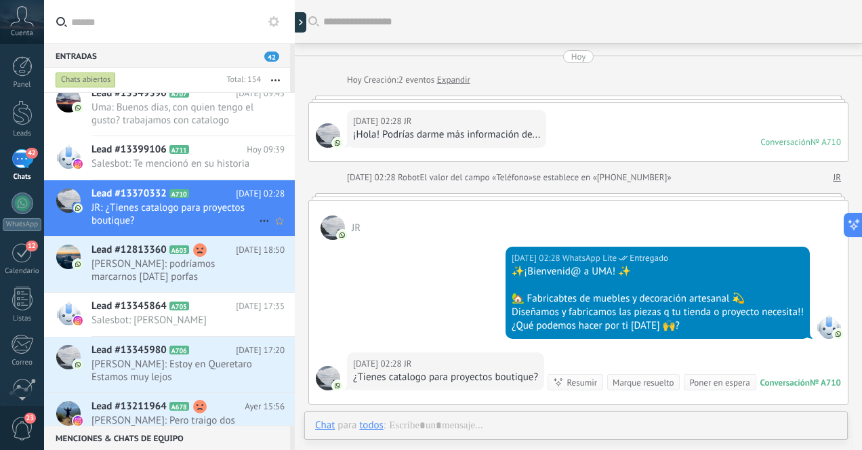
scroll to position [167, 0]
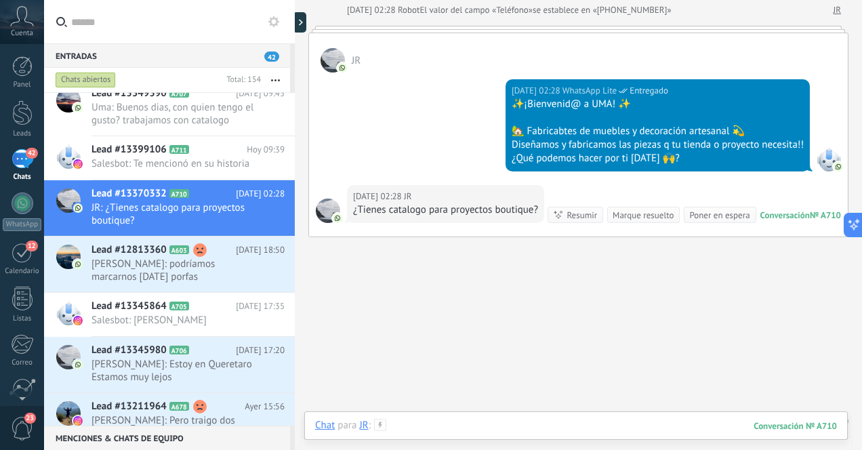
paste div
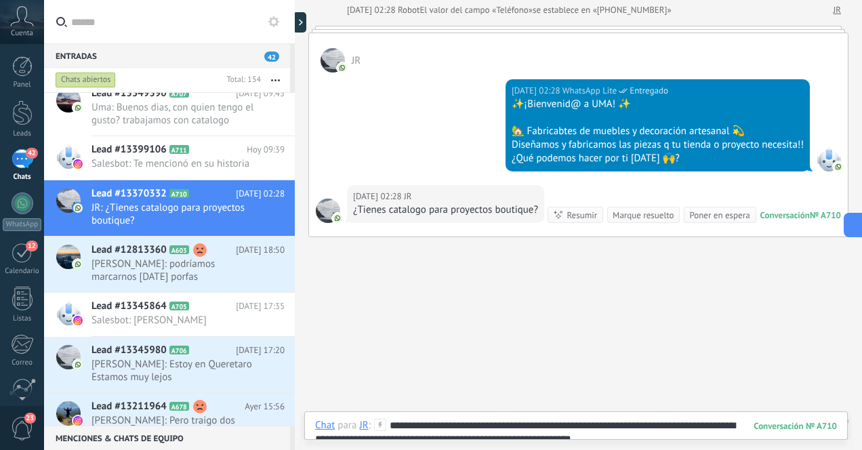
click at [681, 420] on div "**********" at bounding box center [576, 439] width 522 height 41
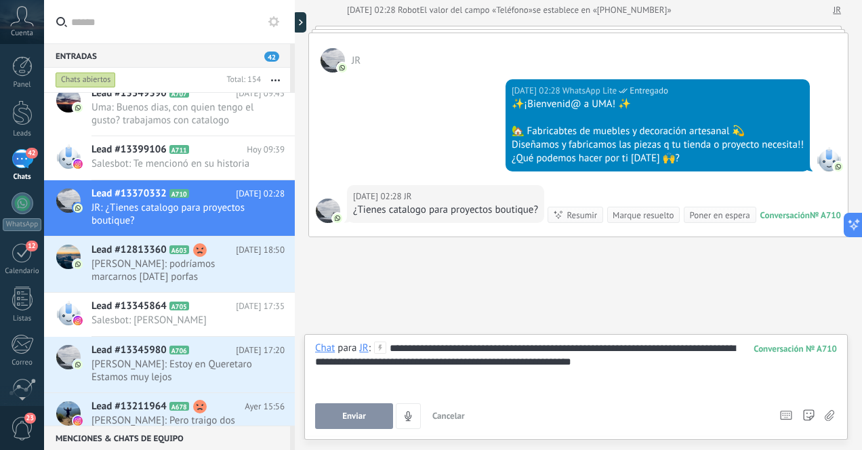
click at [451, 349] on div "**********" at bounding box center [576, 368] width 522 height 52
click at [527, 349] on div "**********" at bounding box center [576, 368] width 522 height 52
click at [627, 363] on div "**********" at bounding box center [576, 368] width 522 height 52
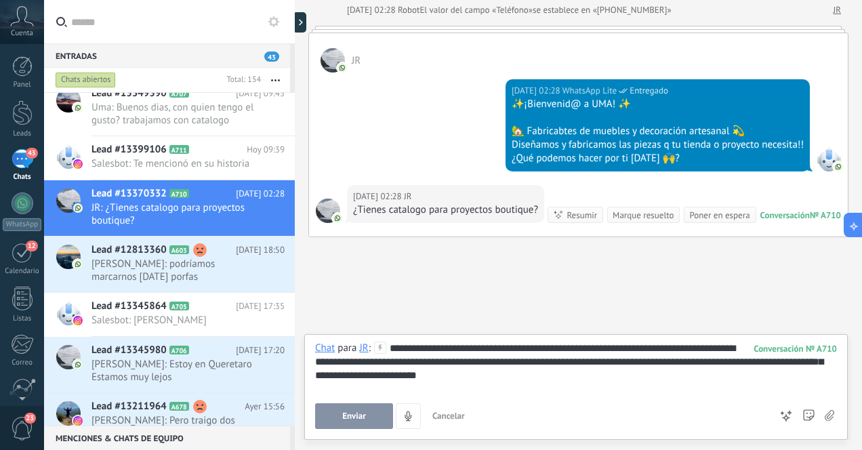
scroll to position [170, 0]
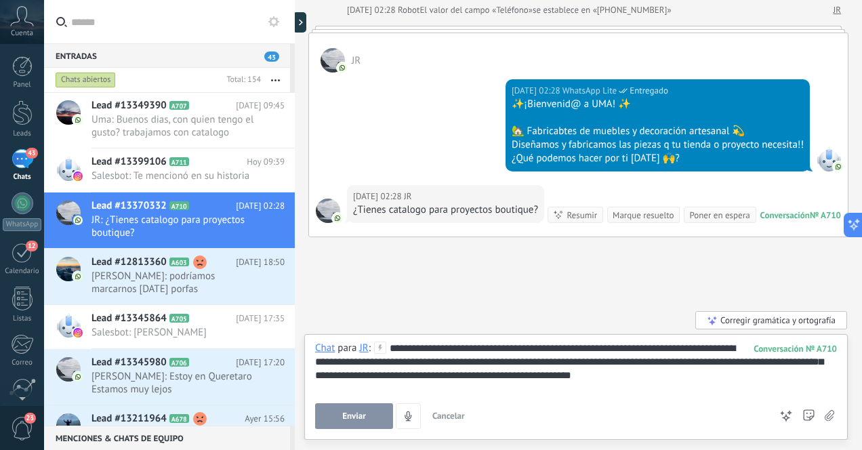
click at [733, 354] on div "**********" at bounding box center [576, 368] width 522 height 52
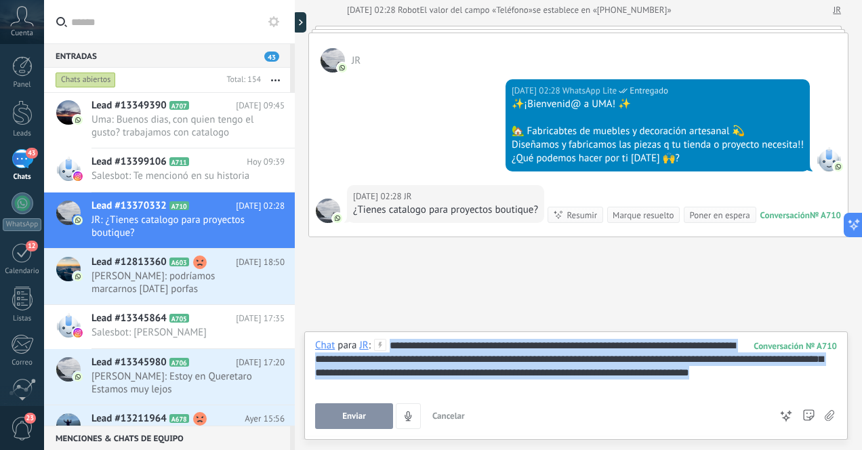
drag, startPoint x: 391, startPoint y: 344, endPoint x: 499, endPoint y: 384, distance: 115.6
click at [499, 384] on div "**********" at bounding box center [576, 366] width 522 height 54
copy div "**********"
click at [517, 397] on div "**********" at bounding box center [576, 384] width 522 height 90
click at [524, 393] on div "**********" at bounding box center [576, 384] width 522 height 90
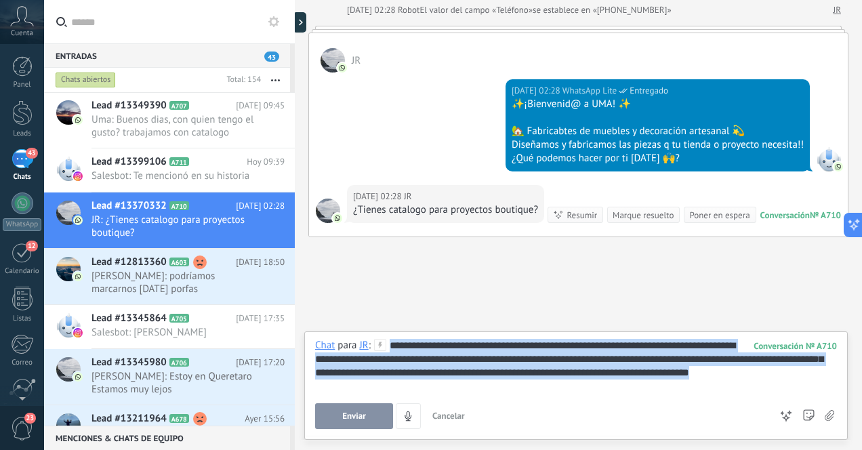
click at [528, 384] on div "**********" at bounding box center [576, 366] width 522 height 54
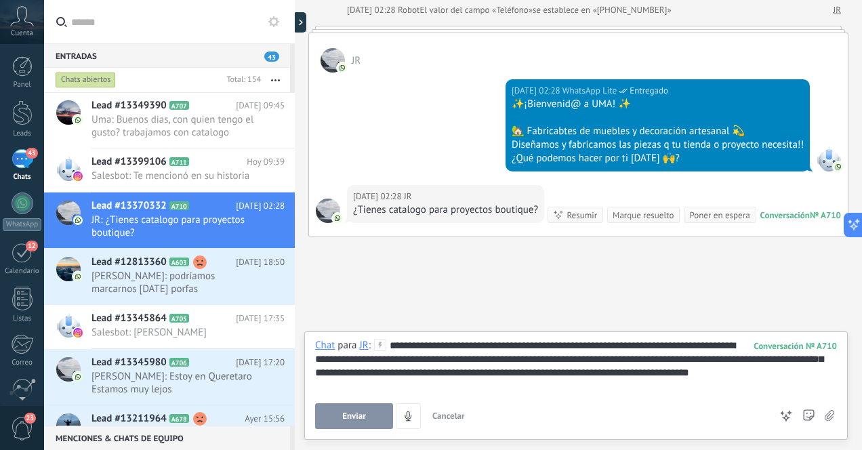
click at [439, 375] on div "**********" at bounding box center [576, 366] width 522 height 54
click at [365, 414] on span "Enviar" at bounding box center [354, 416] width 24 height 9
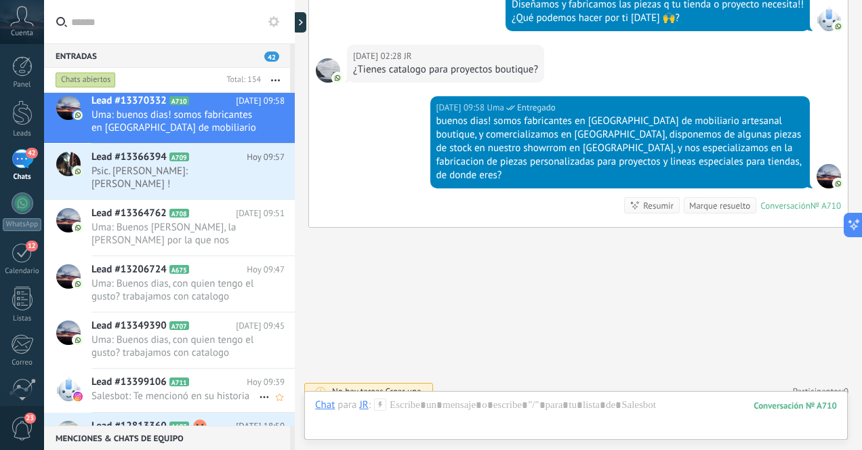
scroll to position [0, 0]
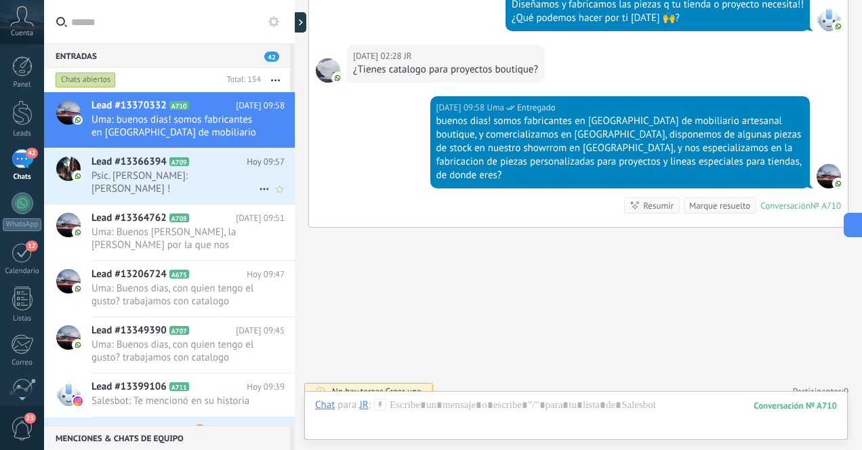
click at [218, 176] on span "Psic. Fernanda Ojeda: De Orizaba !" at bounding box center [175, 183] width 167 height 26
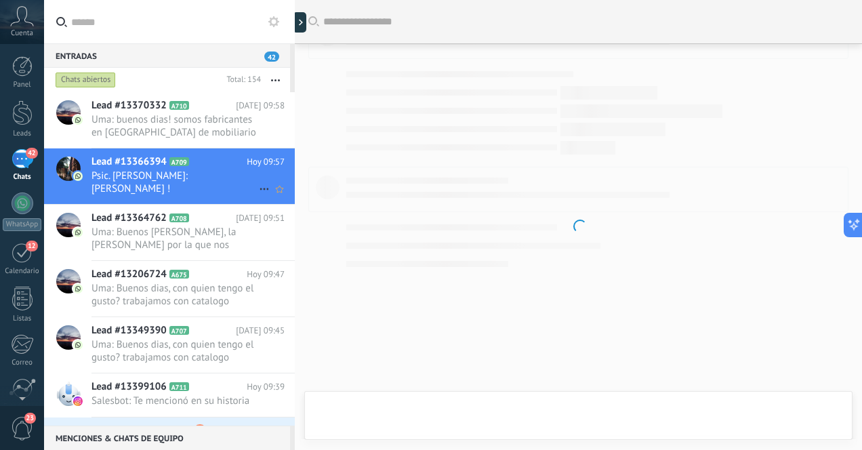
scroll to position [351, 0]
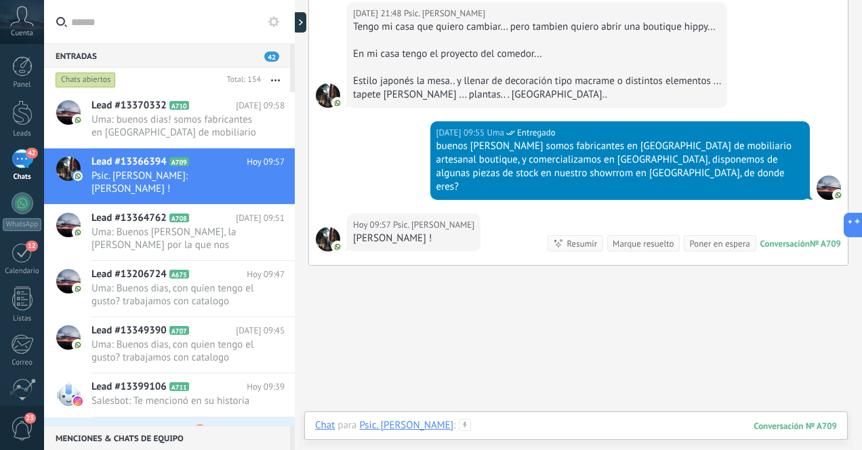
click at [556, 425] on div at bounding box center [576, 439] width 522 height 41
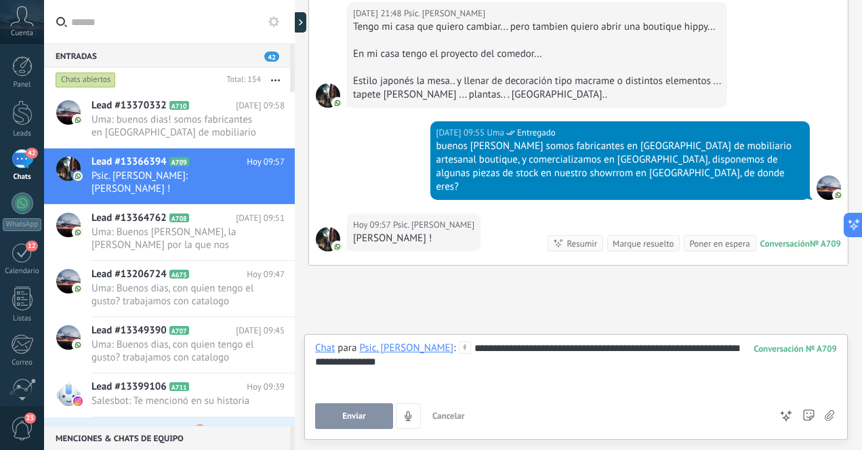
click at [363, 416] on span "Enviar" at bounding box center [354, 416] width 24 height 9
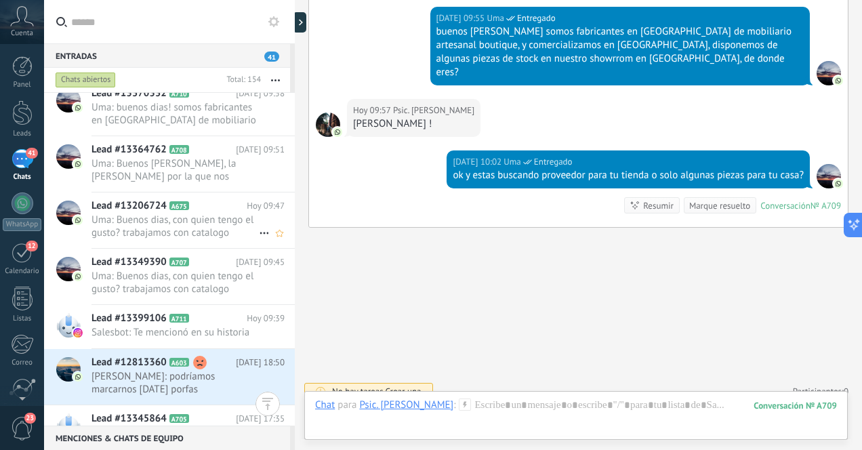
scroll to position [0, 0]
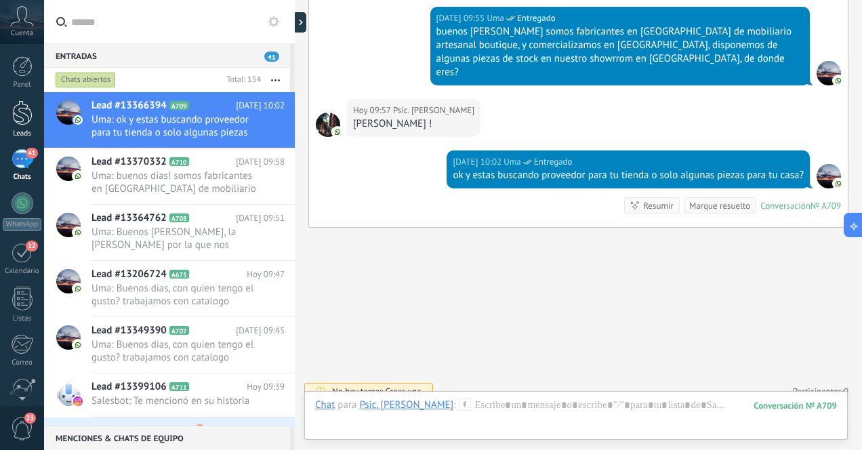
click at [22, 111] on div at bounding box center [22, 112] width 20 height 25
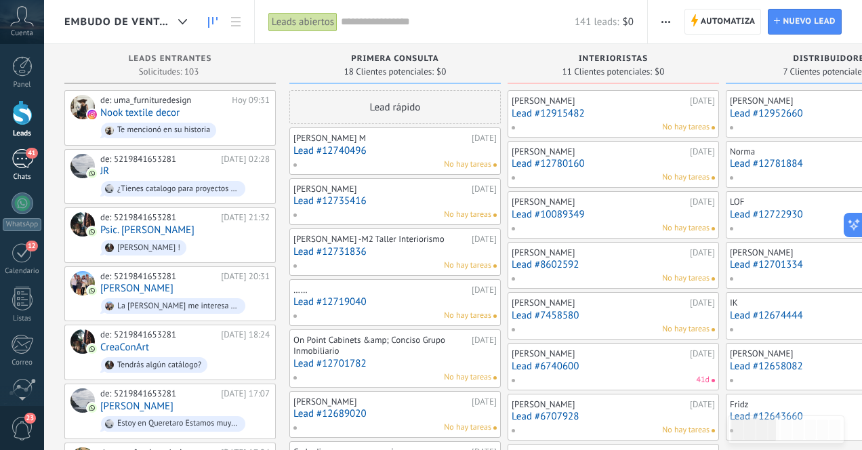
click at [23, 153] on div "41" at bounding box center [23, 159] width 22 height 20
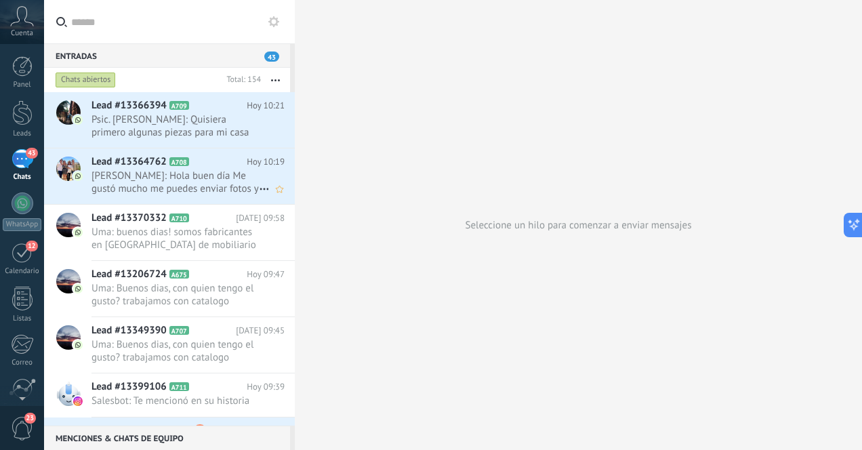
click at [212, 188] on span "Elisa Rosales: Hola buen día Me gustó mucho me puedes enviar fotos y precio pf …" at bounding box center [175, 183] width 167 height 26
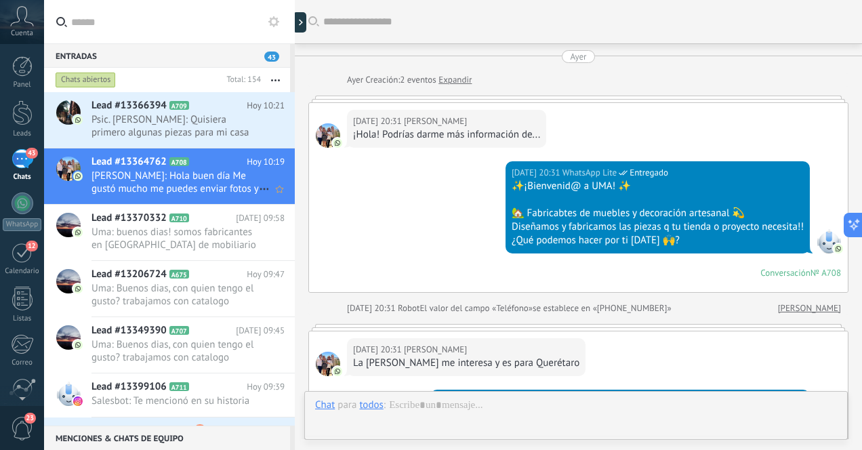
scroll to position [363, 0]
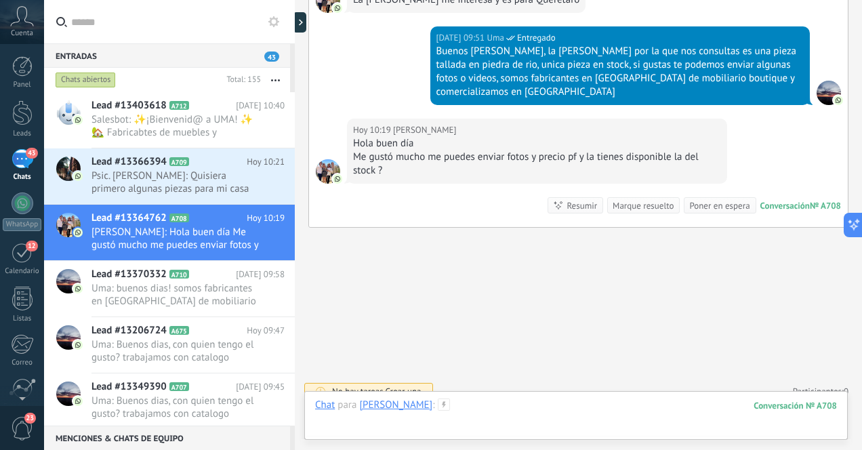
click at [587, 408] on div at bounding box center [576, 419] width 522 height 41
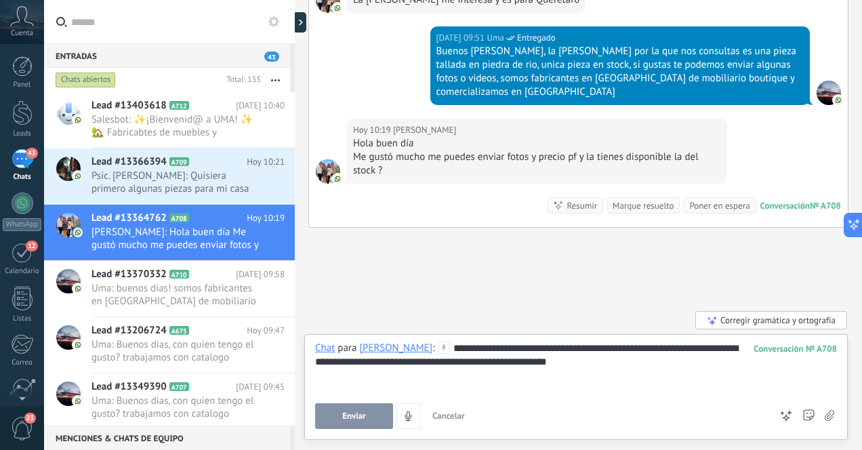
click at [370, 419] on button "Enviar" at bounding box center [354, 416] width 78 height 26
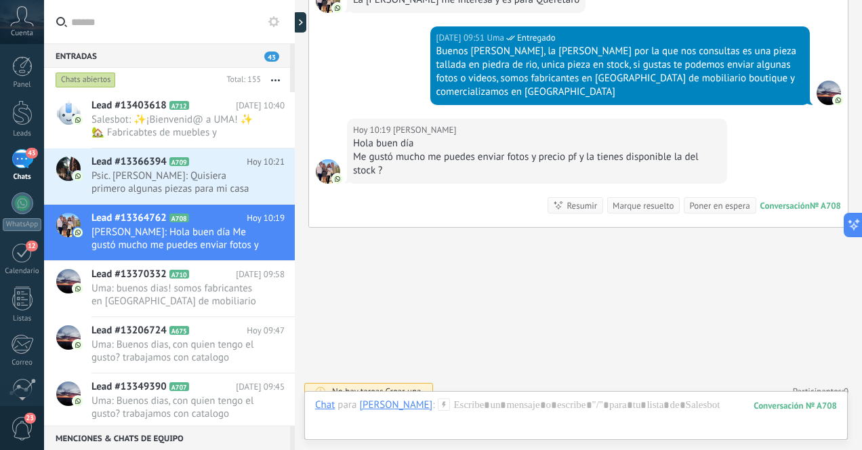
scroll to position [424, 0]
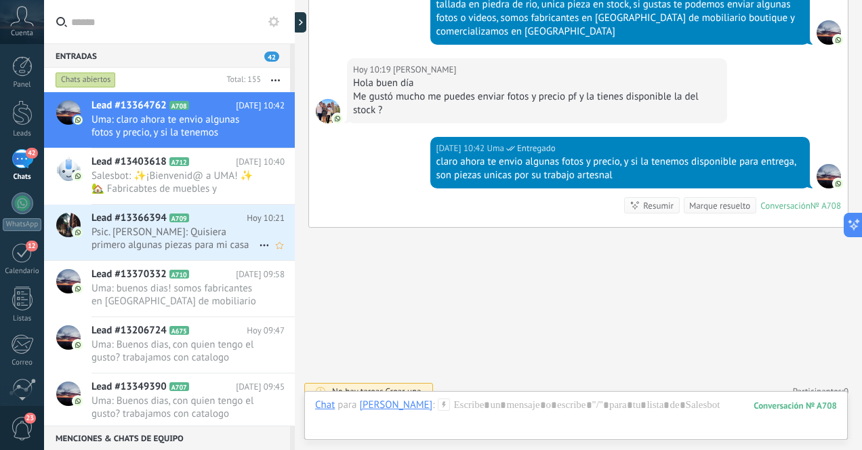
click at [221, 242] on span "Psic. Fernanda Ojeda: Quisiera primero algunas piezas para mi casa" at bounding box center [175, 239] width 167 height 26
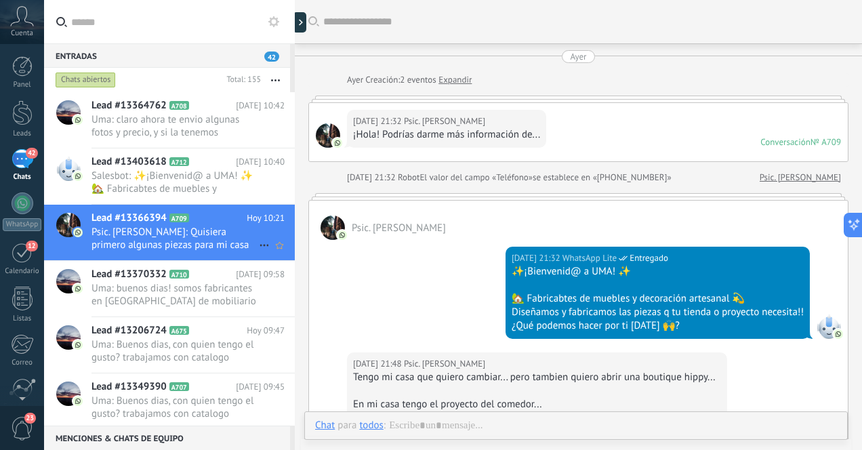
scroll to position [469, 0]
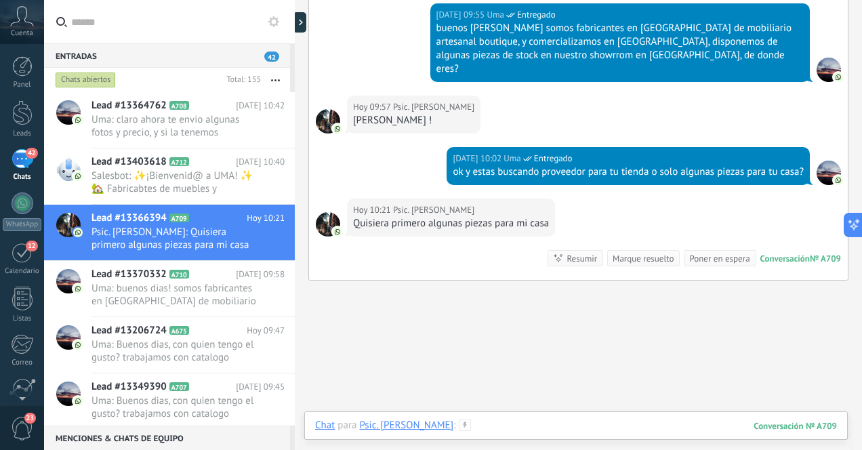
click at [580, 426] on div at bounding box center [576, 439] width 522 height 41
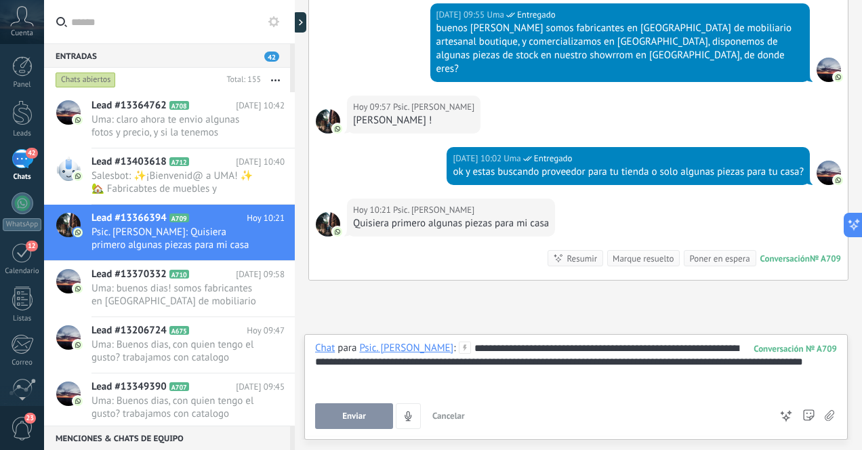
click at [360, 416] on span "Enviar" at bounding box center [354, 416] width 24 height 9
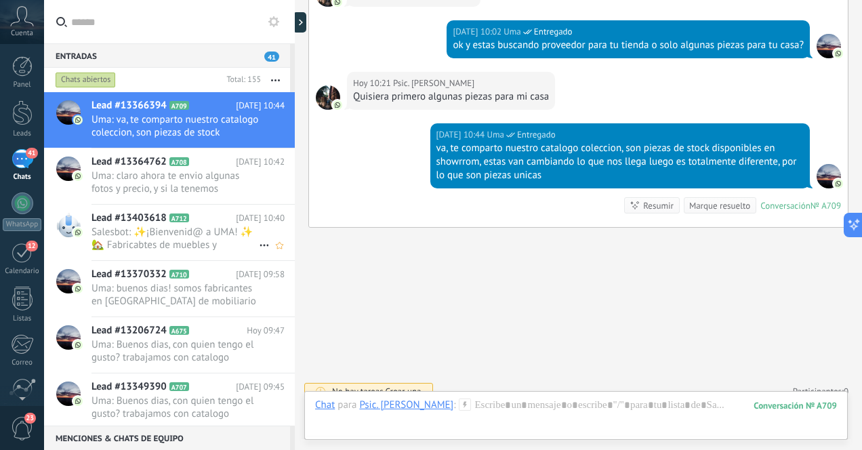
click at [216, 243] on span "Salesbot: ✨¡Bienvenid@ a UMA! ✨ 🏡 Fabricabtes de muebles y decoración artesanal…" at bounding box center [175, 239] width 167 height 26
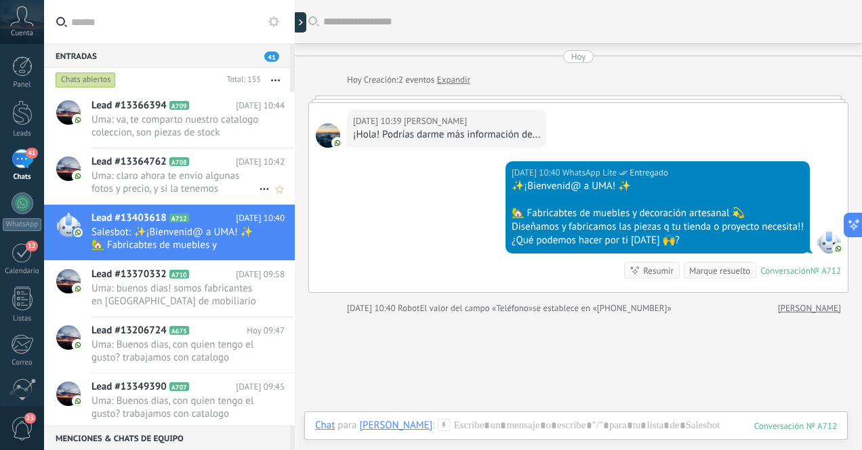
click at [213, 181] on span "Uma: claro ahora te envio algunas fotos y precio, y si la tenemos disponible pa…" at bounding box center [175, 183] width 167 height 26
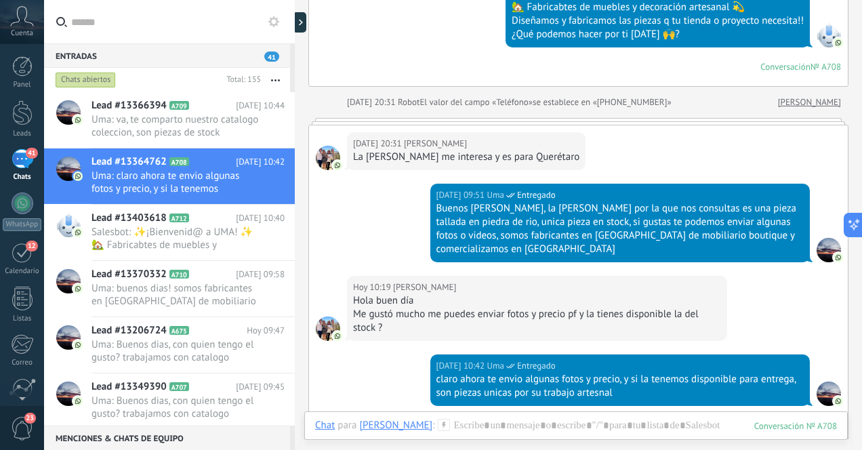
scroll to position [424, 0]
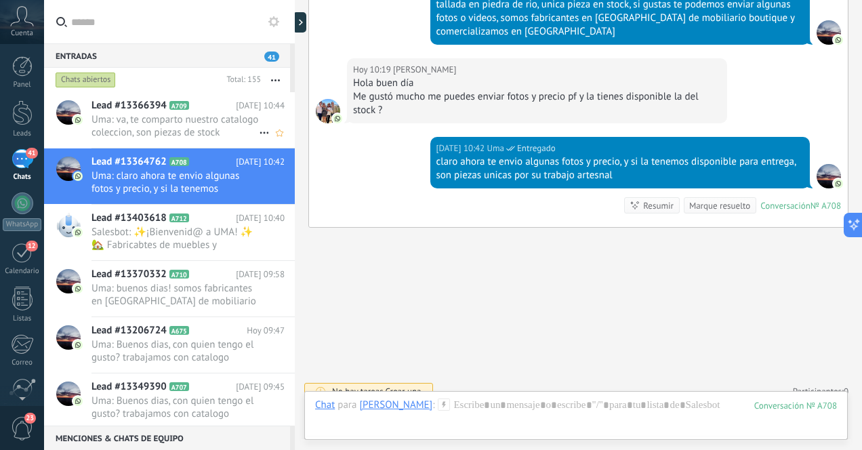
click at [191, 124] on span "Uma: va, te comparto nuestro catalogo coleccion, son piezas de stock disponible…" at bounding box center [175, 126] width 167 height 26
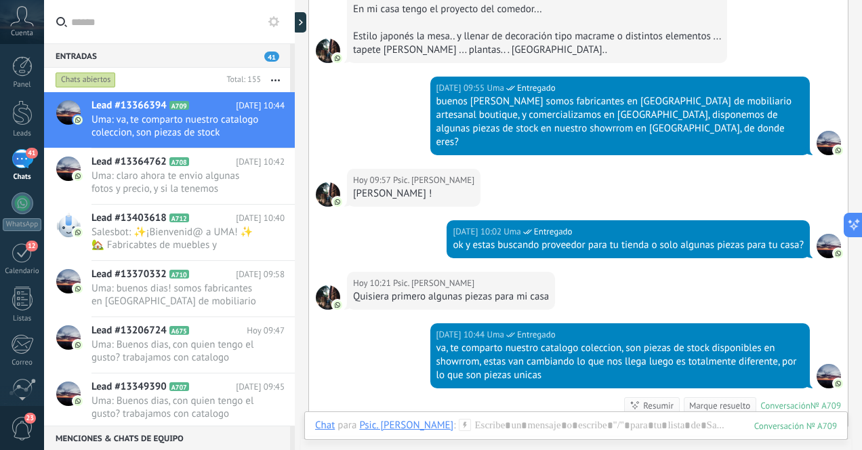
scroll to position [395, 0]
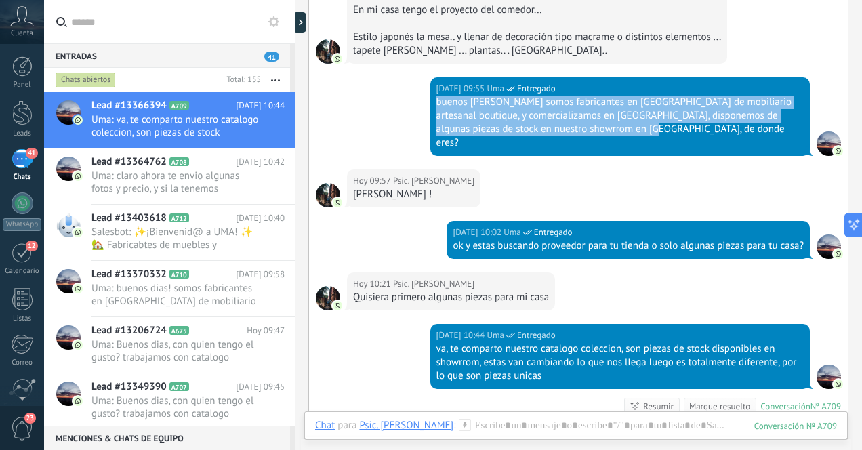
drag, startPoint x: 434, startPoint y: 104, endPoint x: 619, endPoint y: 141, distance: 188.7
click at [619, 141] on div "Hoy 09:55 Uma Entregado buenos dias Fernanda somos fabricantes en Indonesia de …" at bounding box center [621, 116] width 380 height 79
copy div "buenos [PERSON_NAME] somos fabricantes en [GEOGRAPHIC_DATA] de mobiliario artes…"
click at [199, 233] on span "Salesbot: ✨¡Bienvenid@ a UMA! ✨ 🏡 Fabricabtes de muebles y decoración artesanal…" at bounding box center [175, 239] width 167 height 26
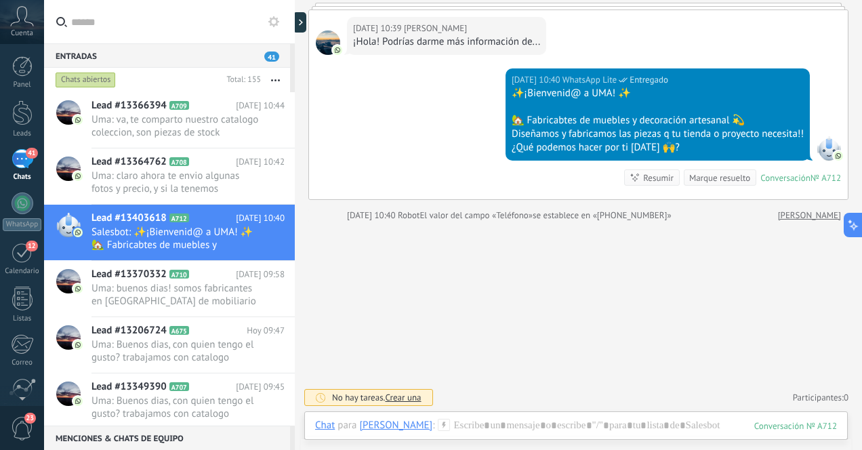
scroll to position [92, 0]
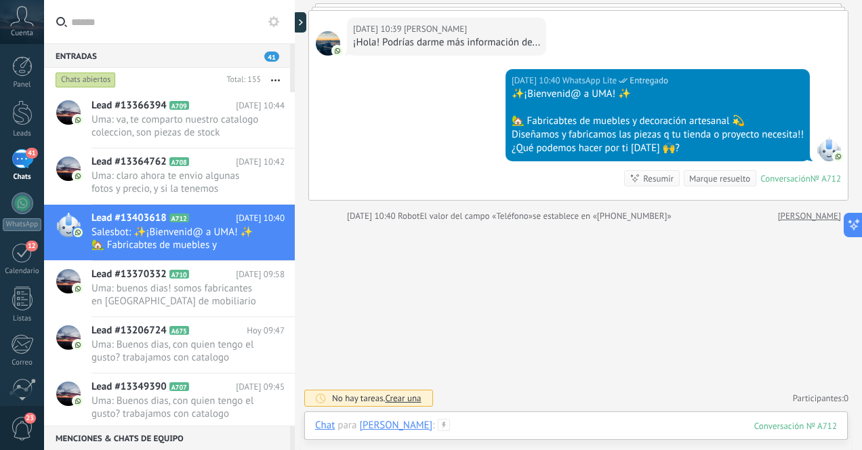
click at [546, 422] on div at bounding box center [576, 439] width 522 height 41
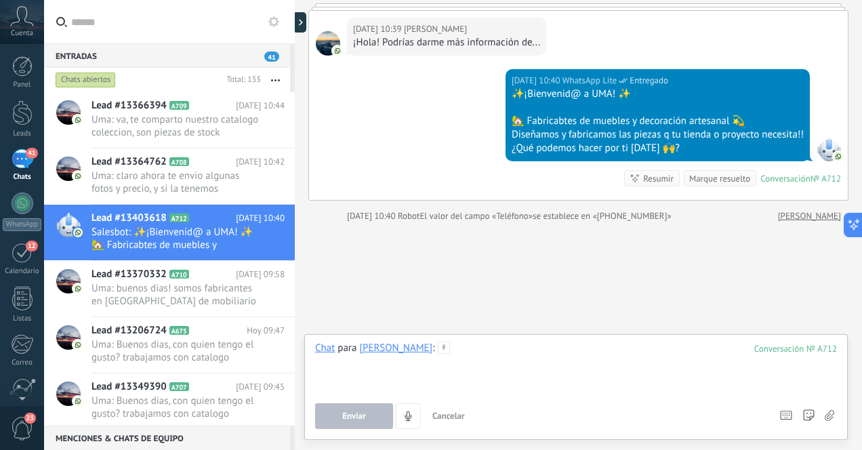
paste div
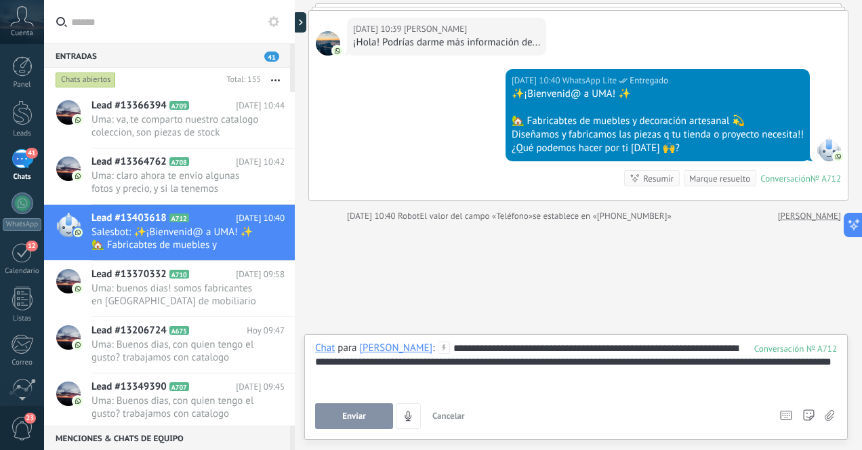
click at [506, 349] on div "**********" at bounding box center [576, 368] width 522 height 52
click at [373, 378] on div "**********" at bounding box center [576, 368] width 522 height 52
click at [338, 414] on button "Enviar" at bounding box center [354, 416] width 78 height 26
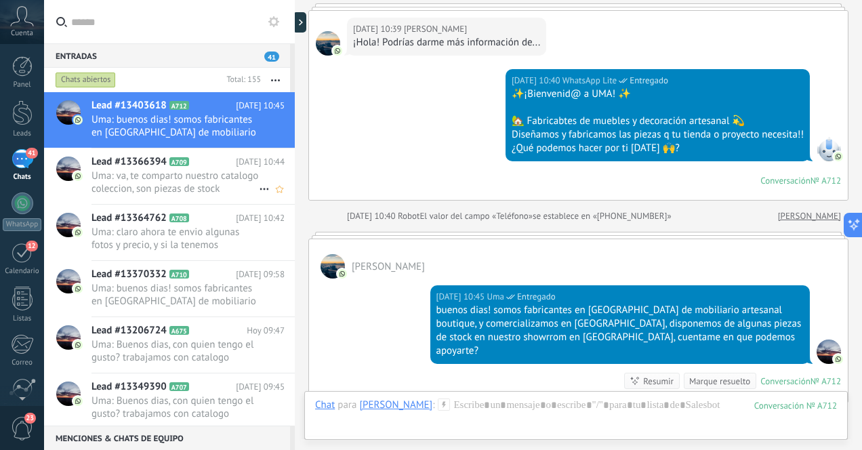
click at [194, 186] on span "Uma: va, te comparto nuestro catalogo coleccion, son piezas de stock disponible…" at bounding box center [175, 183] width 167 height 26
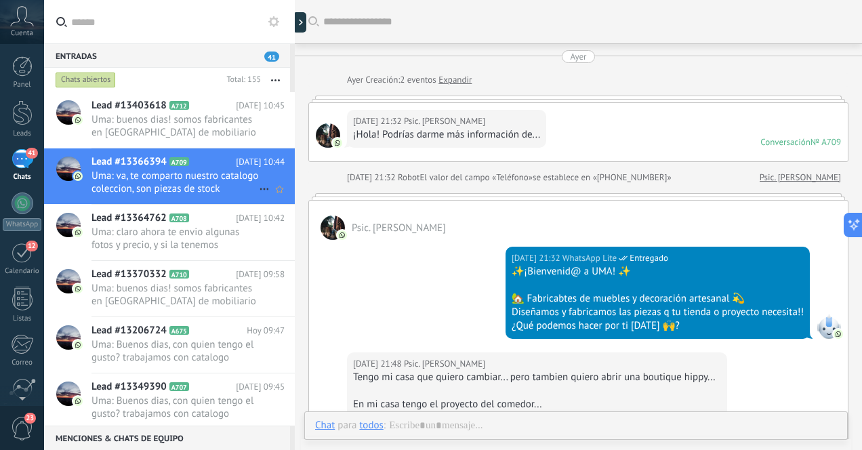
scroll to position [532, 0]
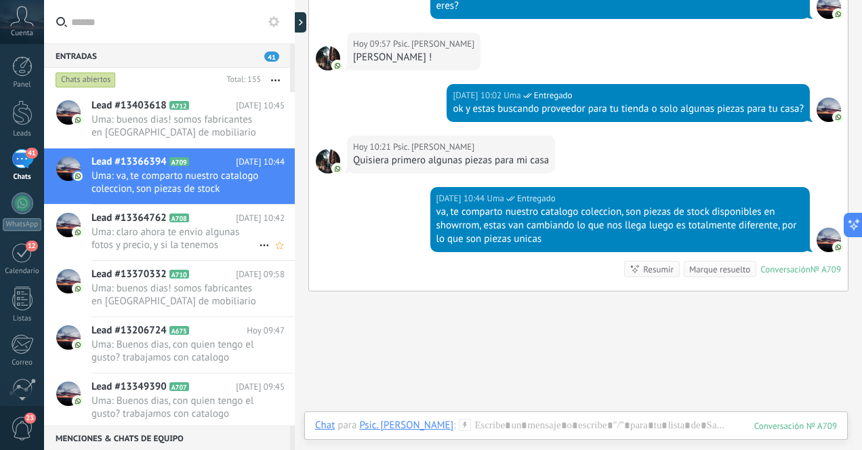
click at [209, 239] on span "Uma: claro ahora te envio algunas fotos y precio, y si la tenemos disponible pa…" at bounding box center [175, 239] width 167 height 26
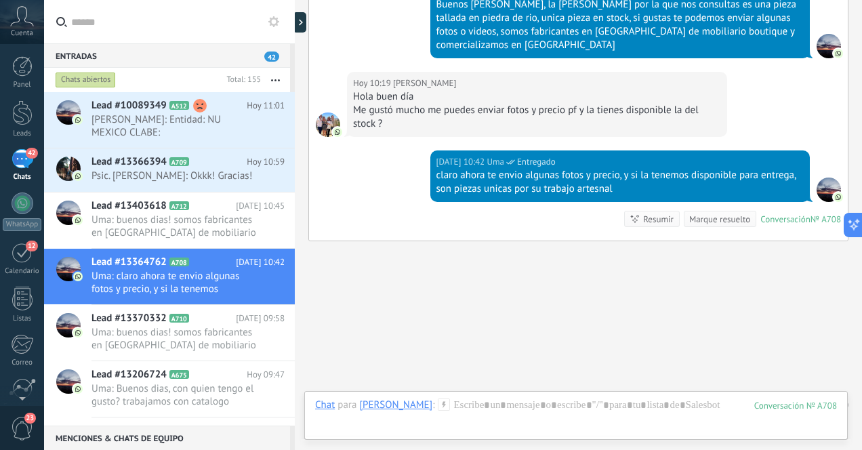
scroll to position [424, 0]
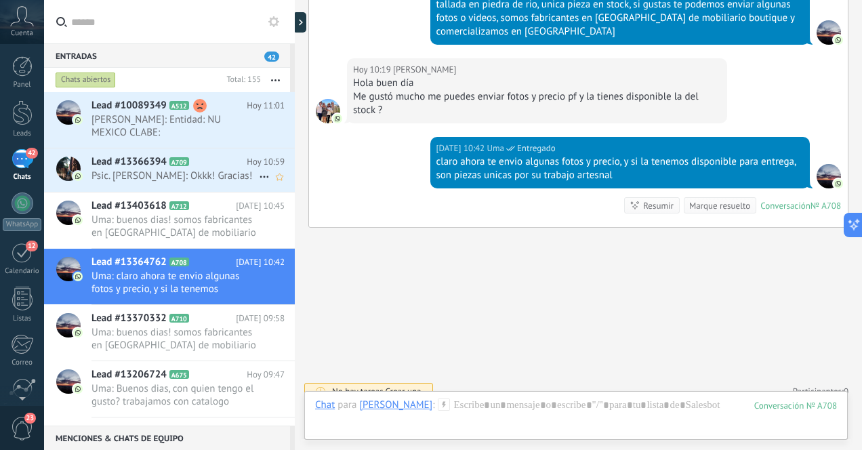
click at [231, 178] on span "Psic. [PERSON_NAME]: Okkk! Gracias!" at bounding box center [175, 176] width 167 height 13
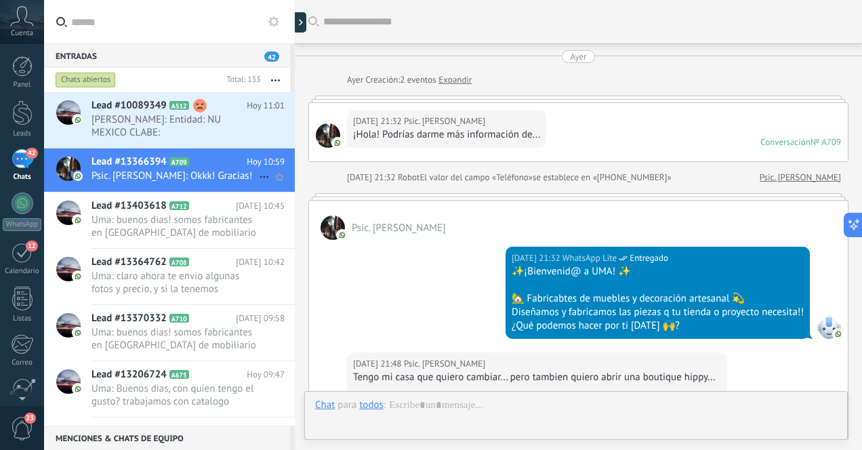
scroll to position [622, 0]
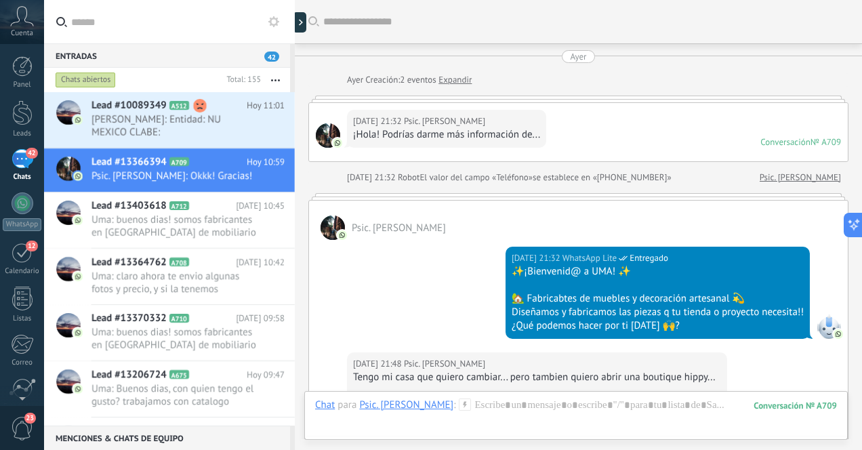
scroll to position [20, 0]
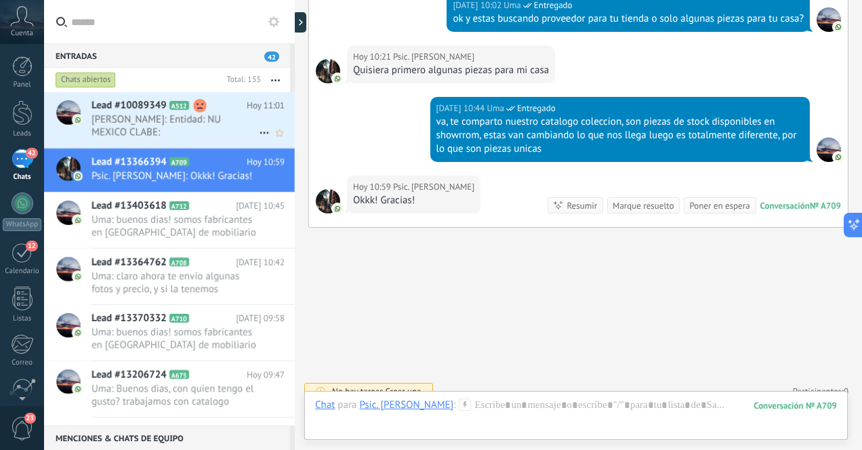
click at [219, 123] on span "[PERSON_NAME]: Entidad: NU MEXICO CLABE: 638180010101182688 Cuenta: 01010118268…" at bounding box center [175, 126] width 167 height 26
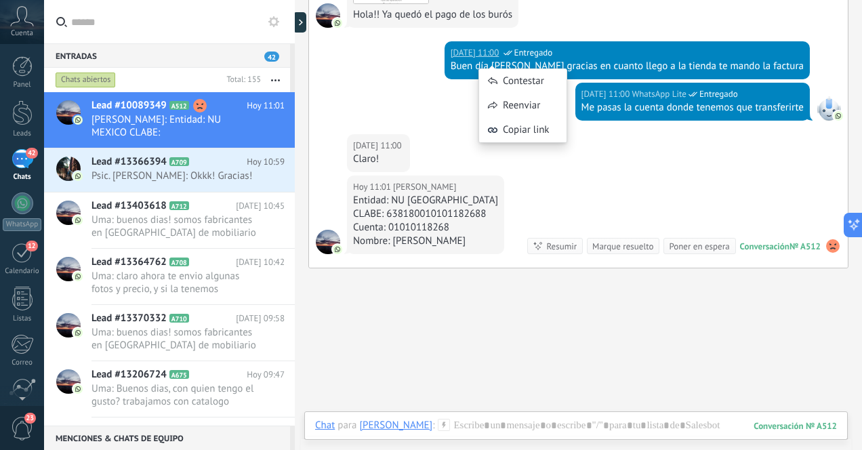
scroll to position [1860, 0]
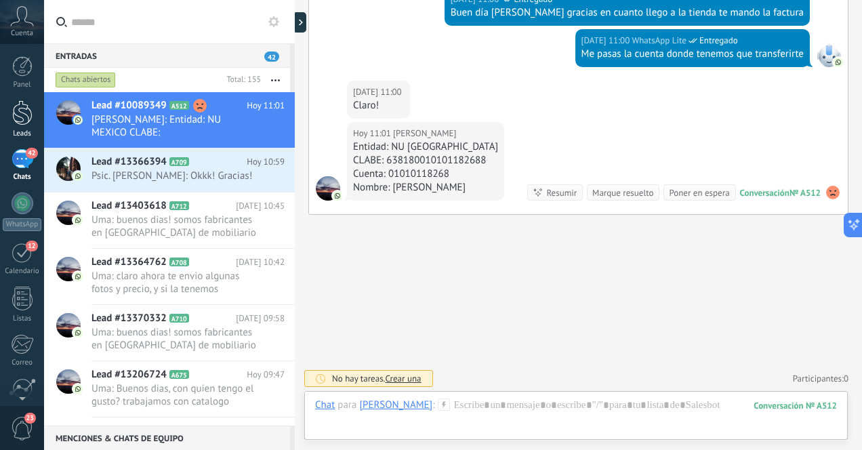
click at [24, 112] on div at bounding box center [22, 112] width 20 height 25
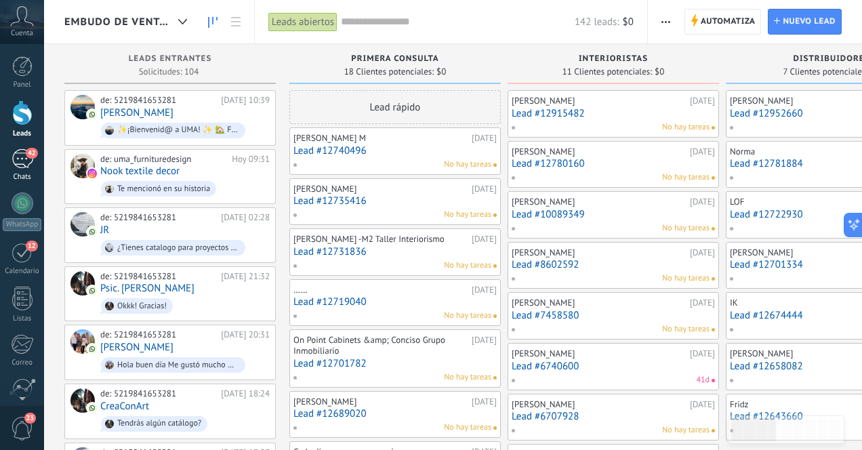
click at [18, 165] on div "42" at bounding box center [23, 159] width 22 height 20
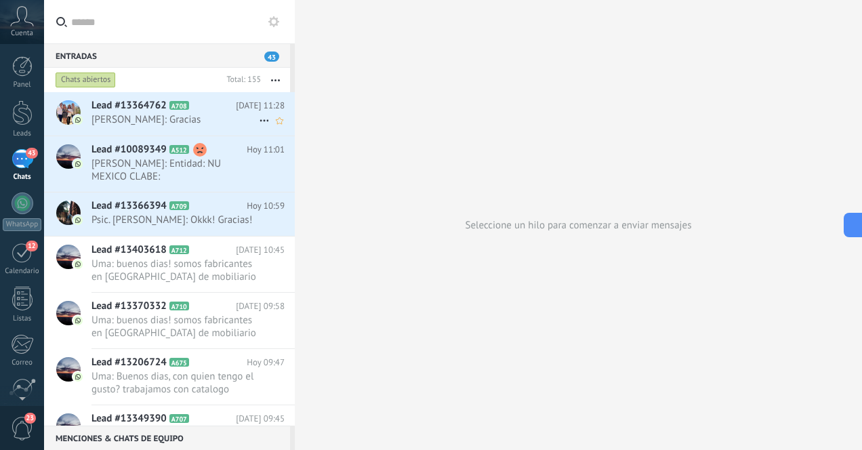
click at [192, 124] on span "[PERSON_NAME]: Gracias" at bounding box center [175, 119] width 167 height 13
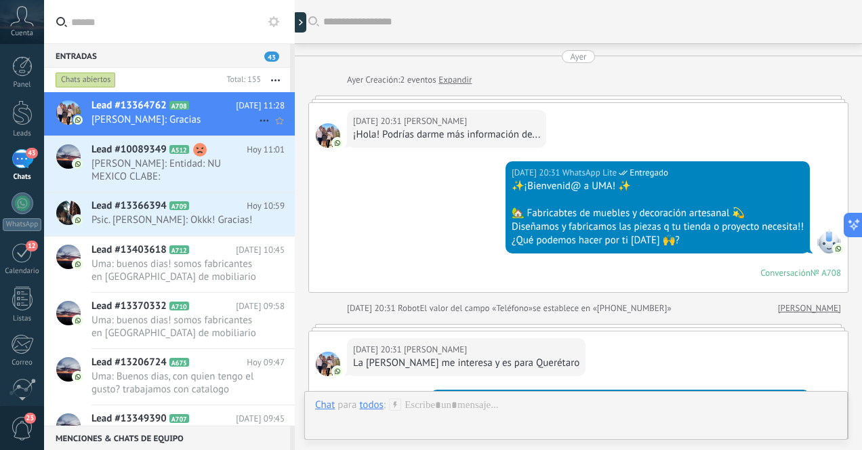
scroll to position [450, 0]
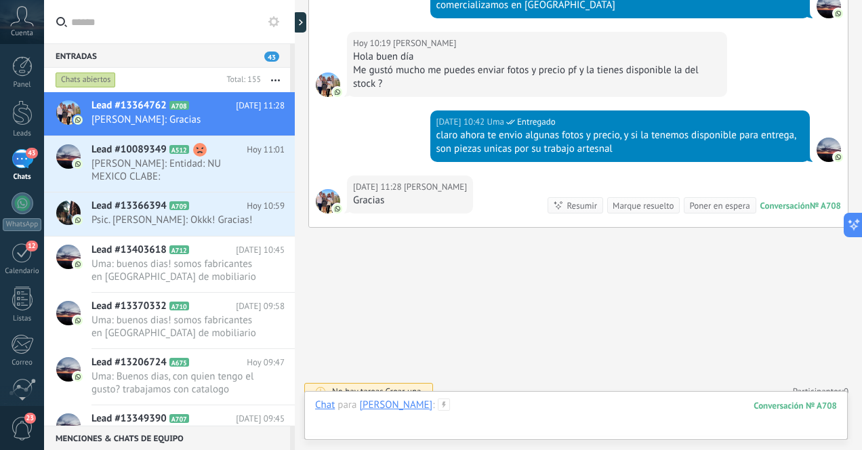
click at [502, 409] on div at bounding box center [576, 419] width 522 height 41
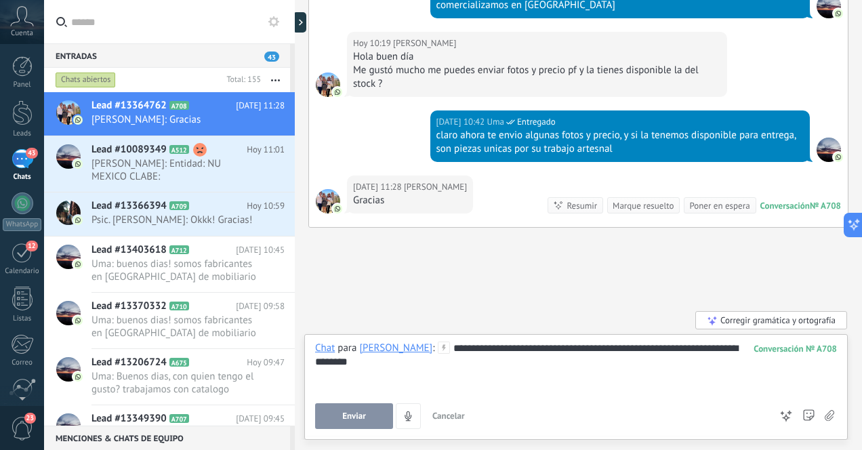
click at [357, 415] on span "Enviar" at bounding box center [354, 416] width 24 height 9
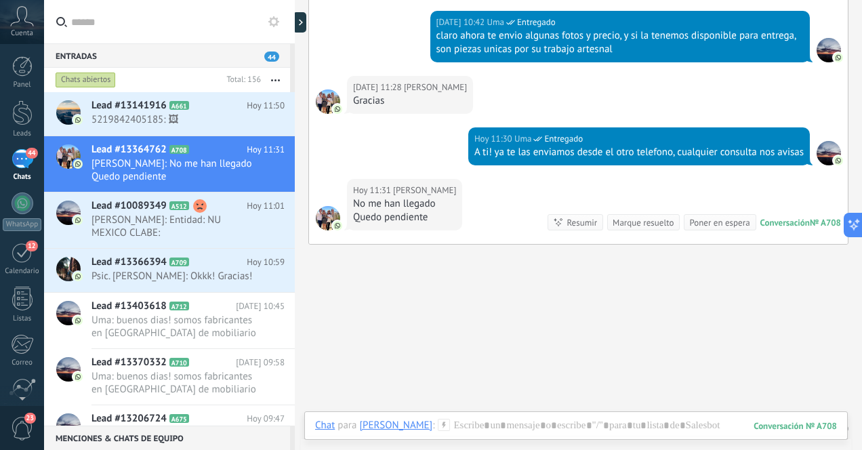
scroll to position [567, 0]
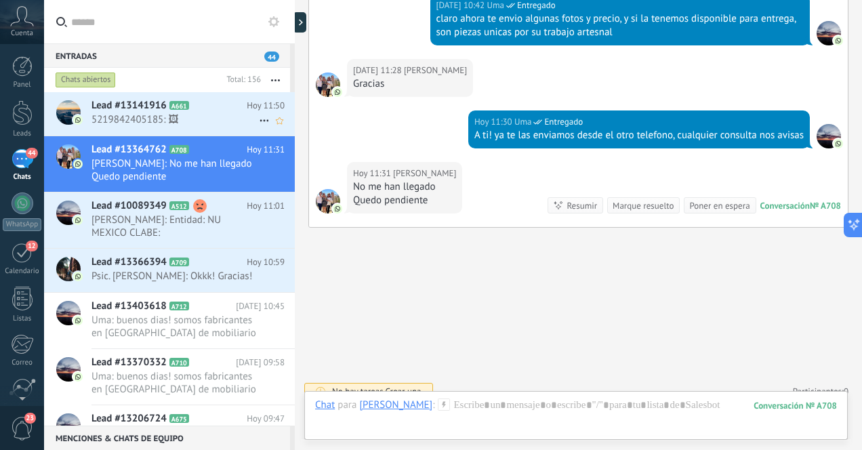
click at [212, 119] on span "5219842405185: 🖼" at bounding box center [175, 119] width 167 height 13
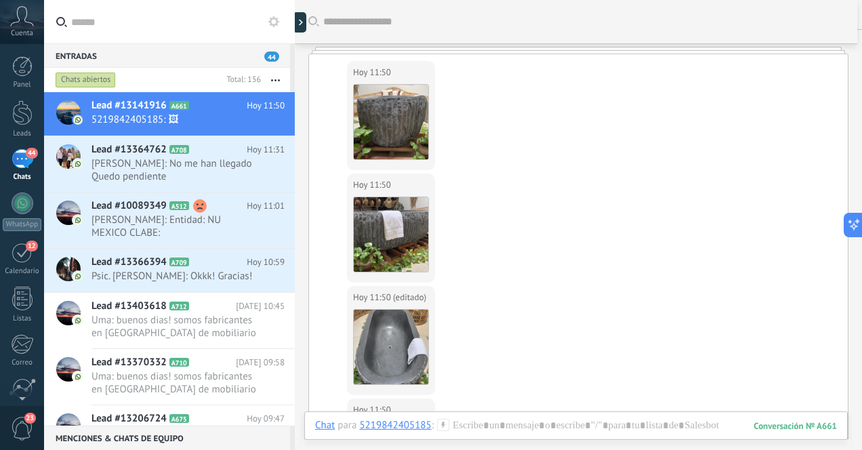
scroll to position [498, 0]
click at [397, 151] on button "Descargar" at bounding box center [391, 152] width 75 height 14
click at [387, 262] on button "Descargar" at bounding box center [391, 265] width 75 height 14
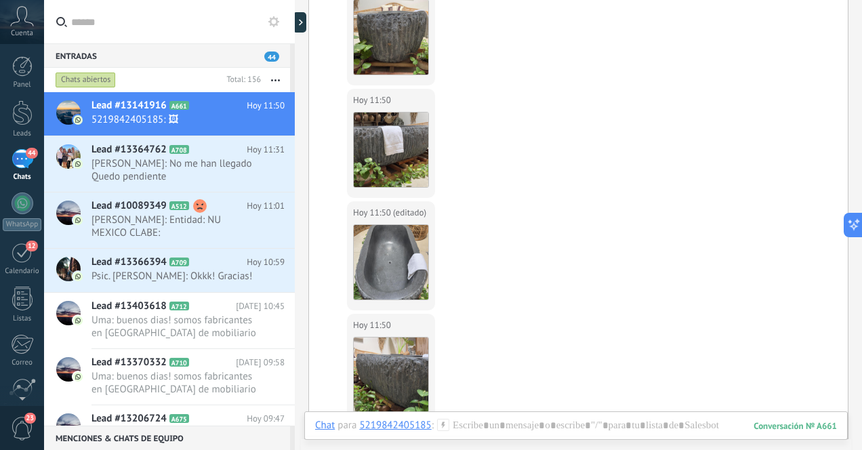
scroll to position [618, 0]
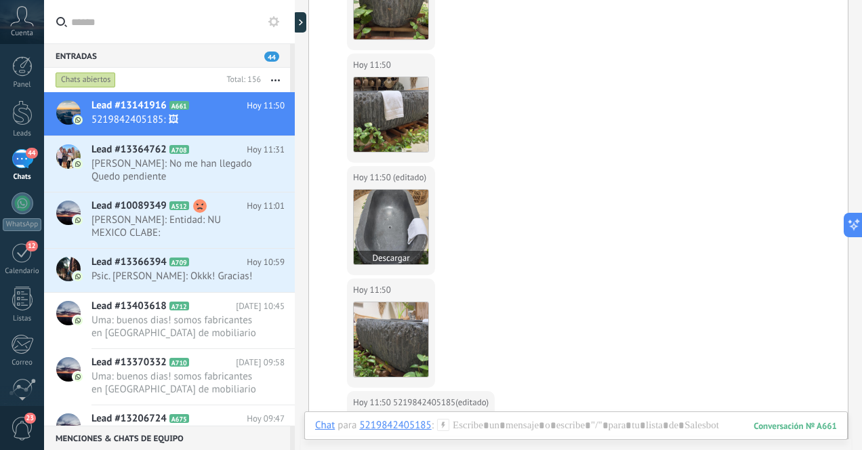
click at [390, 258] on button "Descargar" at bounding box center [391, 258] width 75 height 14
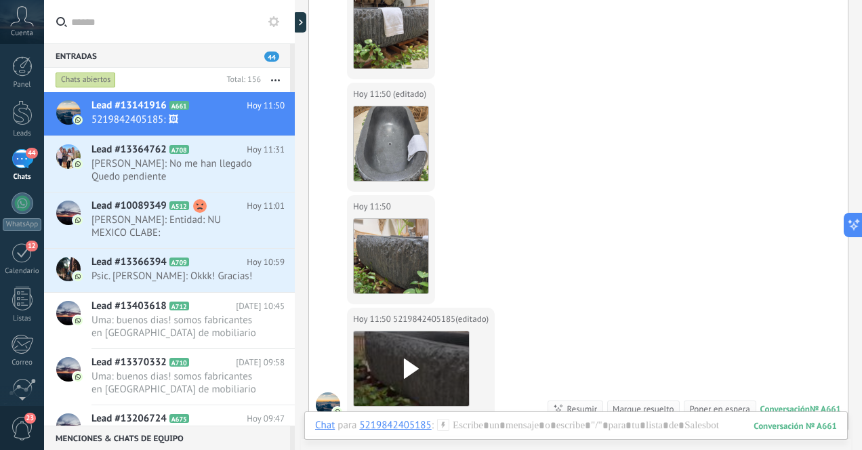
scroll to position [715, 0]
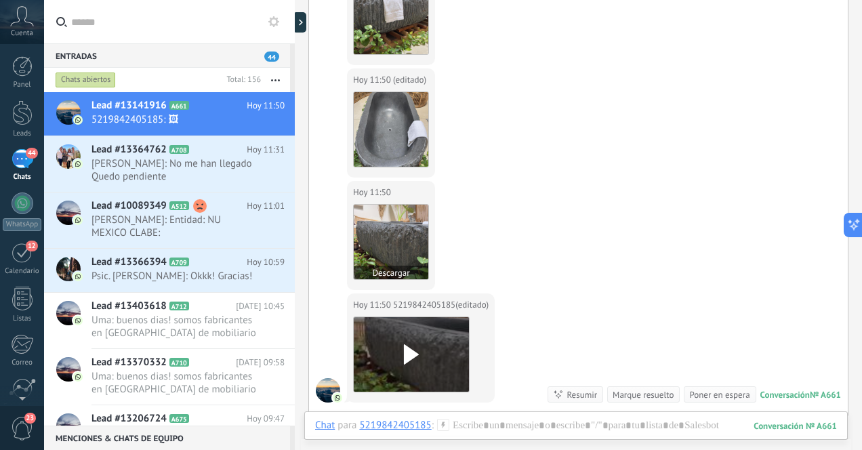
click at [392, 271] on button "Descargar" at bounding box center [391, 273] width 75 height 14
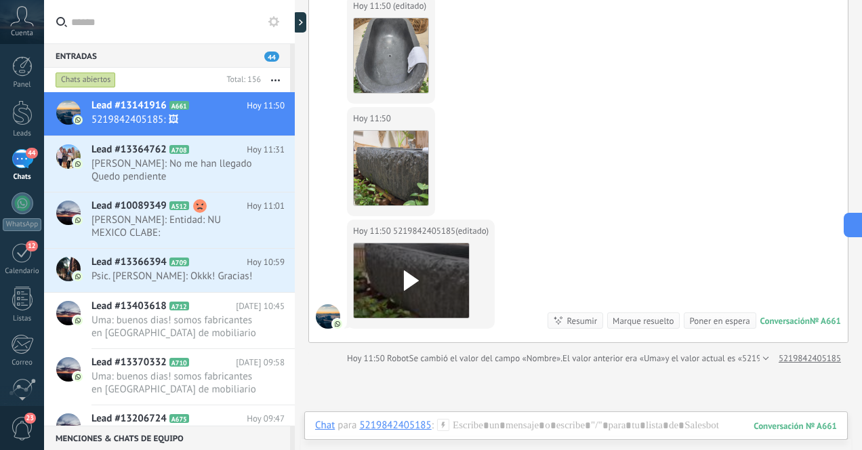
scroll to position [832, 0]
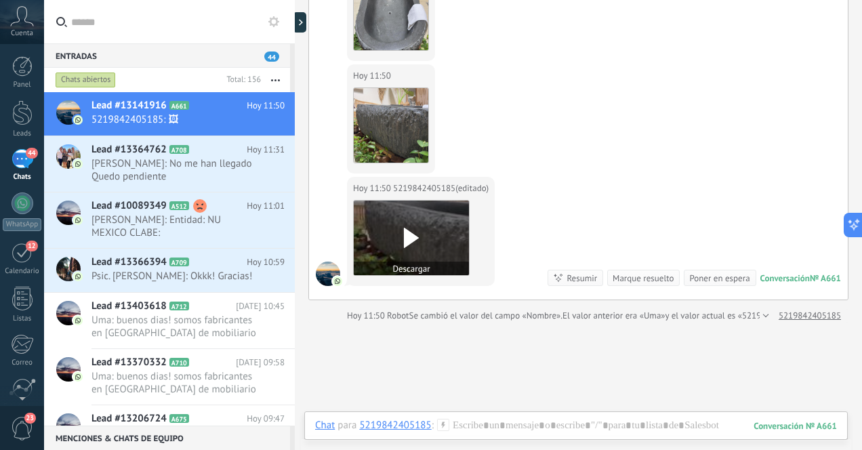
click at [408, 271] on button "Descargar" at bounding box center [411, 269] width 115 height 14
click at [220, 166] on span "[PERSON_NAME]: No me han llegado Quedo pendiente" at bounding box center [175, 170] width 167 height 26
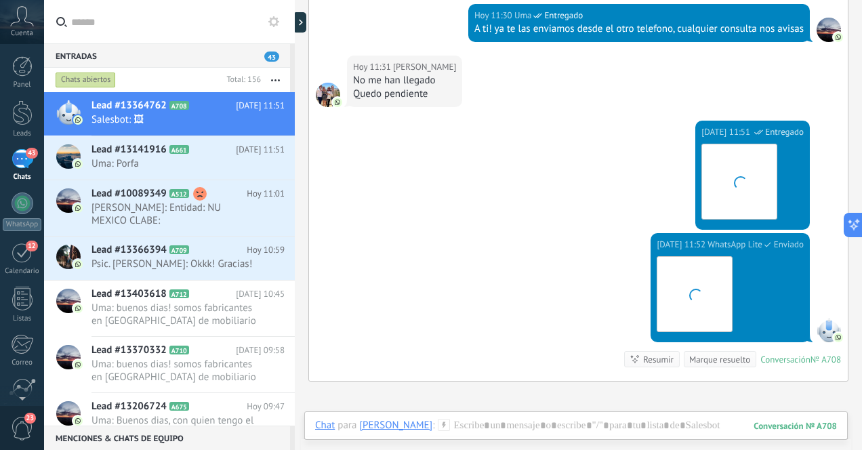
scroll to position [789, 0]
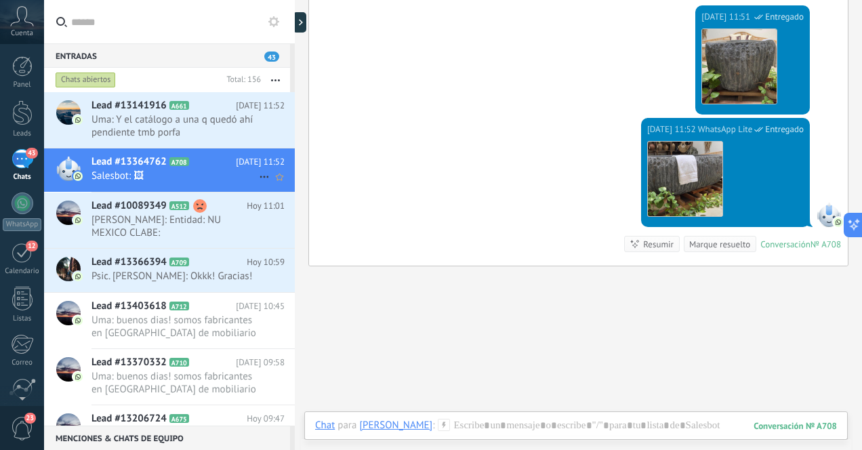
click at [206, 173] on span "Salesbot: 🖼" at bounding box center [175, 176] width 167 height 13
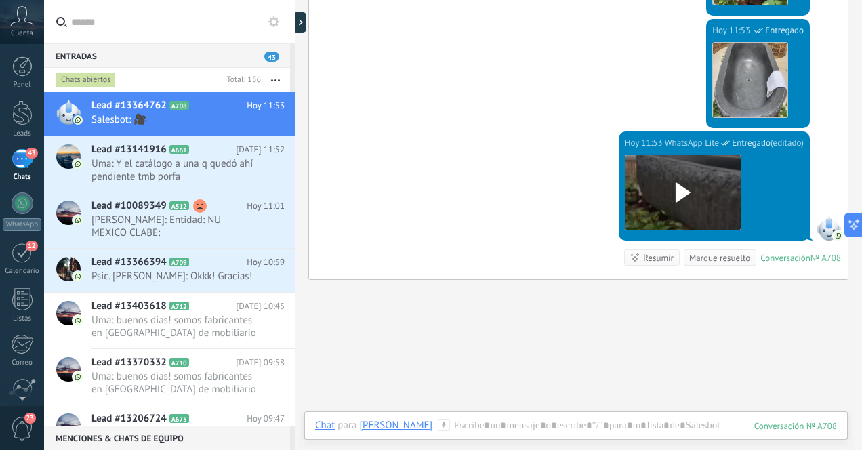
scroll to position [1165, 0]
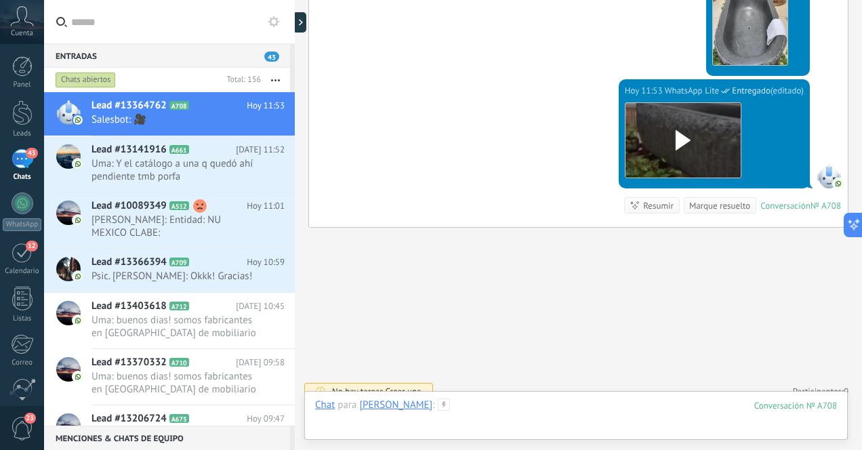
click at [568, 415] on div at bounding box center [576, 419] width 522 height 41
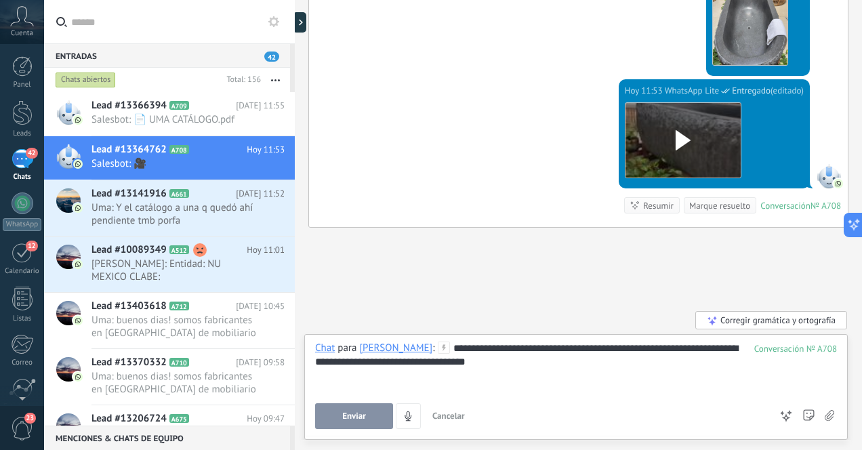
click at [354, 417] on span "Enviar" at bounding box center [354, 416] width 24 height 9
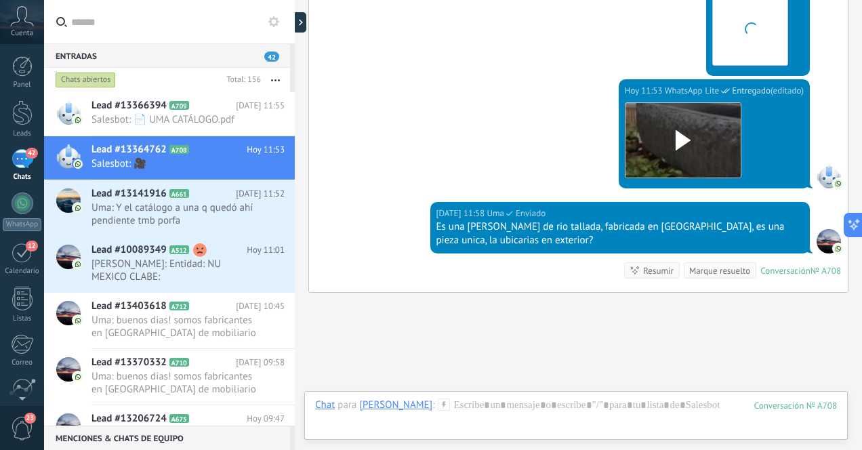
scroll to position [1230, 0]
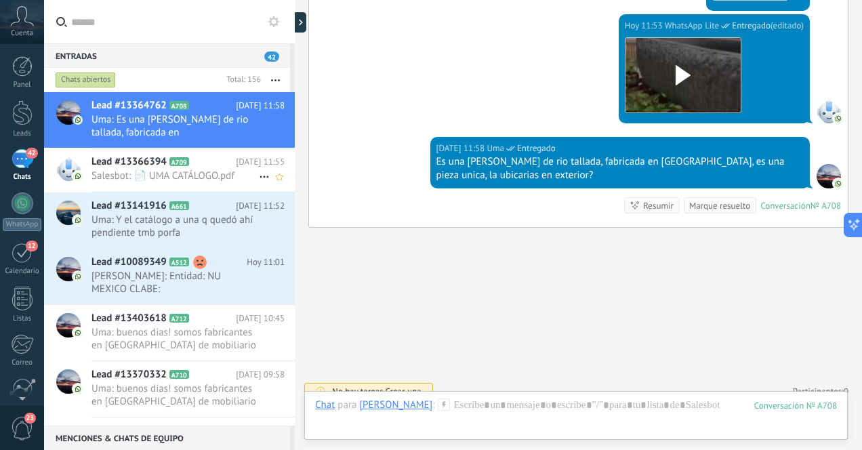
click at [216, 176] on span "Salesbot: 📄 UMA CATÁLOGO.pdf" at bounding box center [175, 176] width 167 height 13
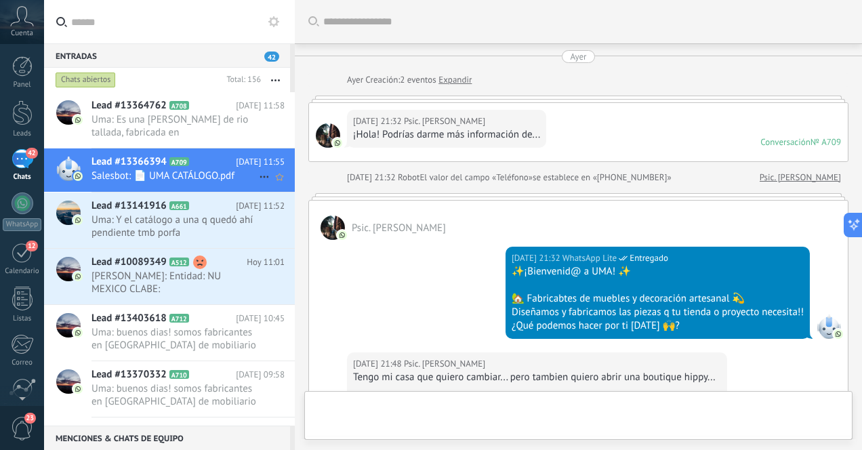
scroll to position [770, 0]
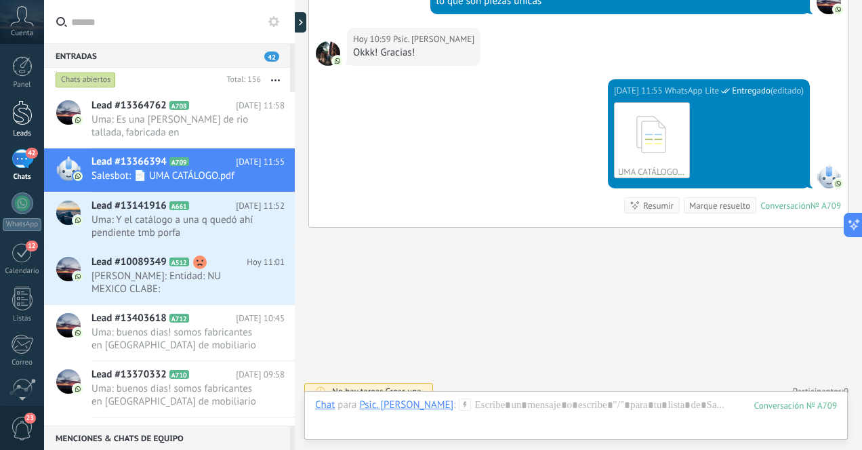
click at [32, 113] on link "Leads" at bounding box center [22, 119] width 44 height 38
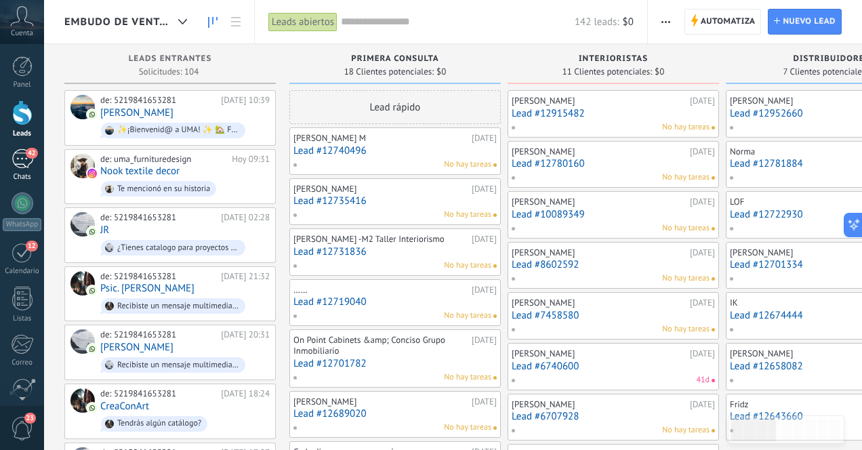
click at [19, 165] on div "42" at bounding box center [23, 159] width 22 height 20
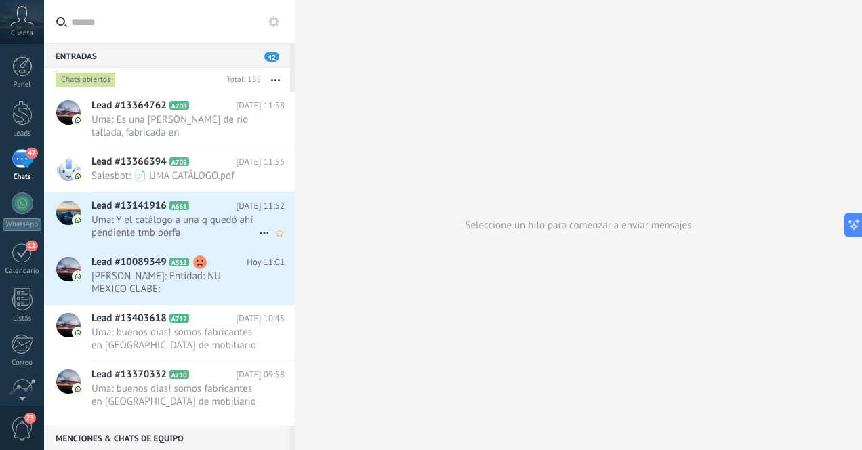
click at [261, 233] on icon at bounding box center [264, 233] width 16 height 16
click at [214, 214] on div at bounding box center [431, 225] width 862 height 450
click at [209, 224] on span "Uma: Y el catálogo a una q quedó ahí pendiente tmb porfa" at bounding box center [175, 227] width 167 height 26
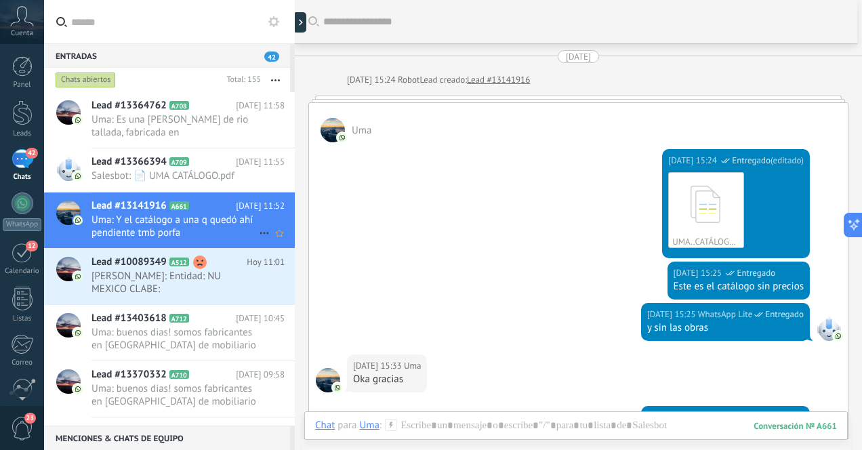
click at [262, 233] on use at bounding box center [264, 234] width 9 height 2
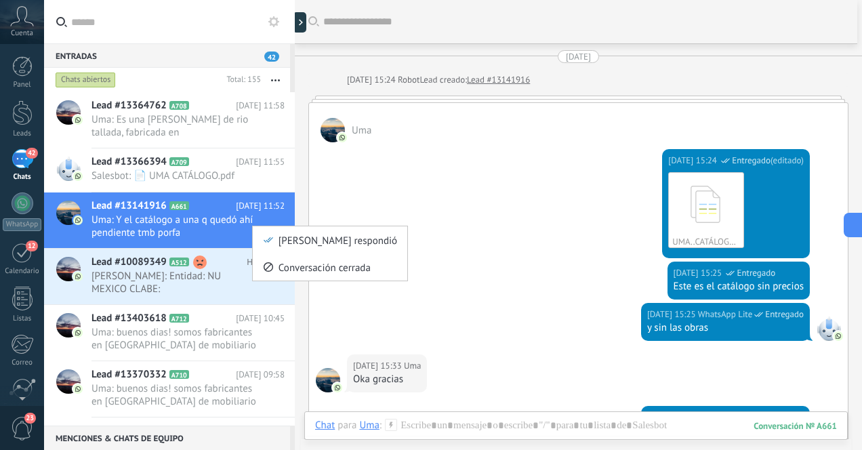
click at [263, 233] on div "[PERSON_NAME] respondió" at bounding box center [330, 239] width 134 height 27
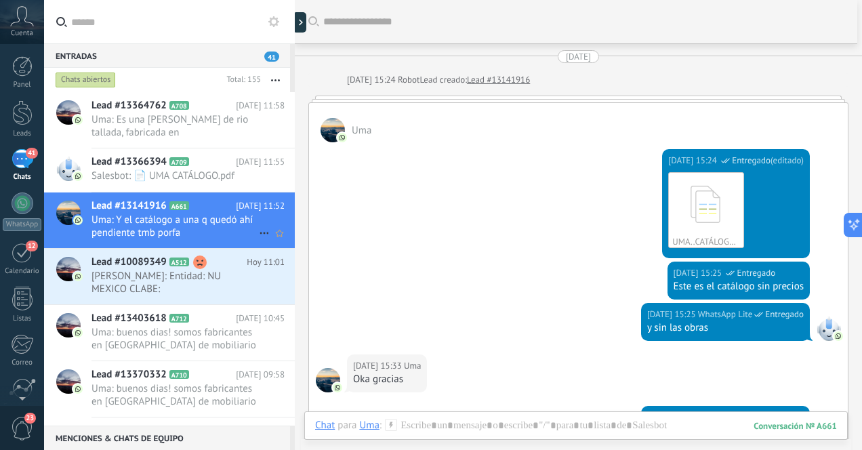
scroll to position [22, 0]
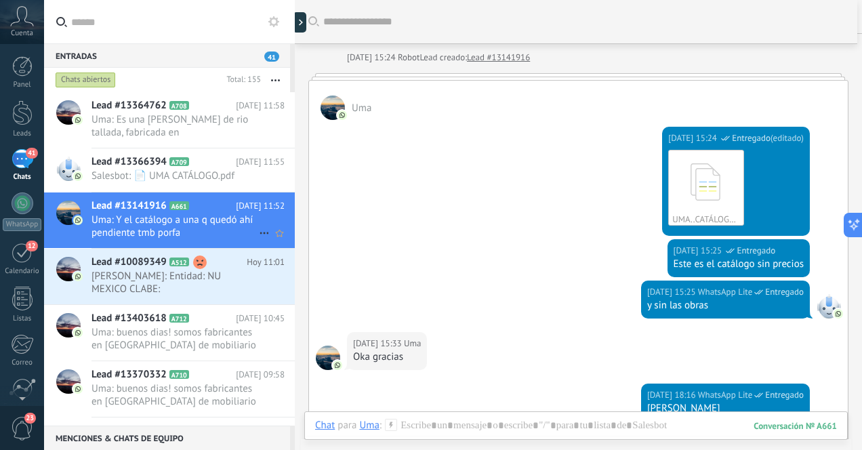
click at [262, 233] on use at bounding box center [264, 234] width 9 height 2
click at [174, 224] on div at bounding box center [431, 225] width 862 height 450
click at [130, 176] on span "Salesbot: 📄 UMA CATÁLOGO.pdf" at bounding box center [175, 176] width 167 height 13
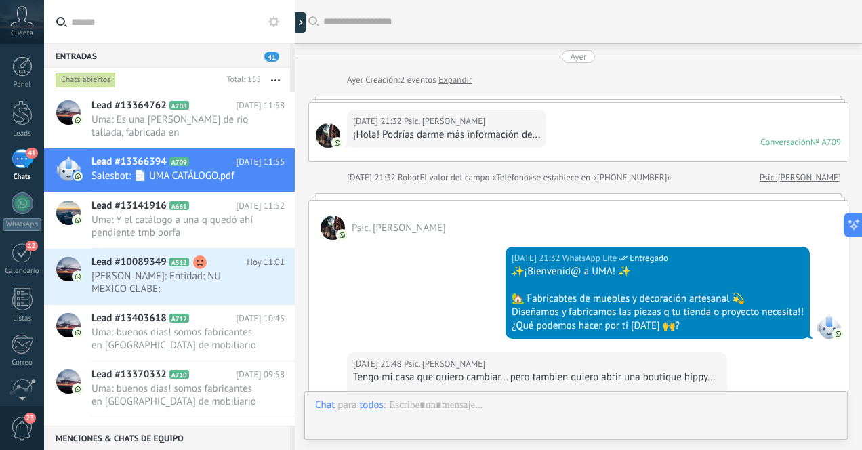
scroll to position [683, 0]
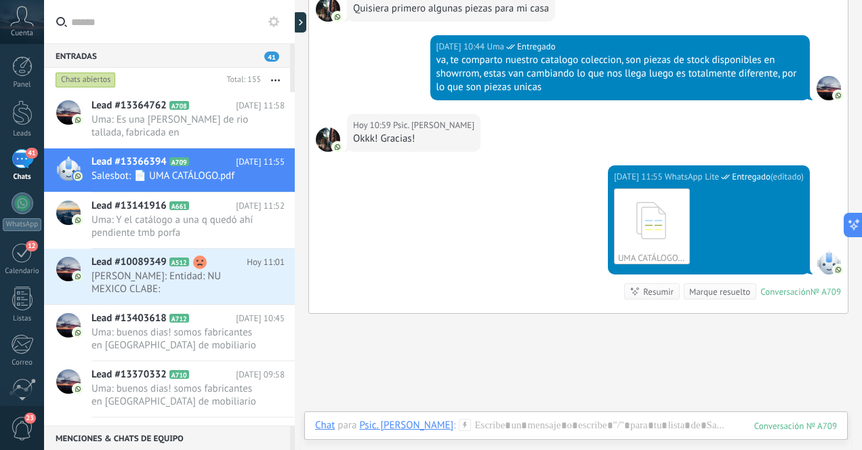
click at [22, 164] on div "41" at bounding box center [23, 159] width 22 height 20
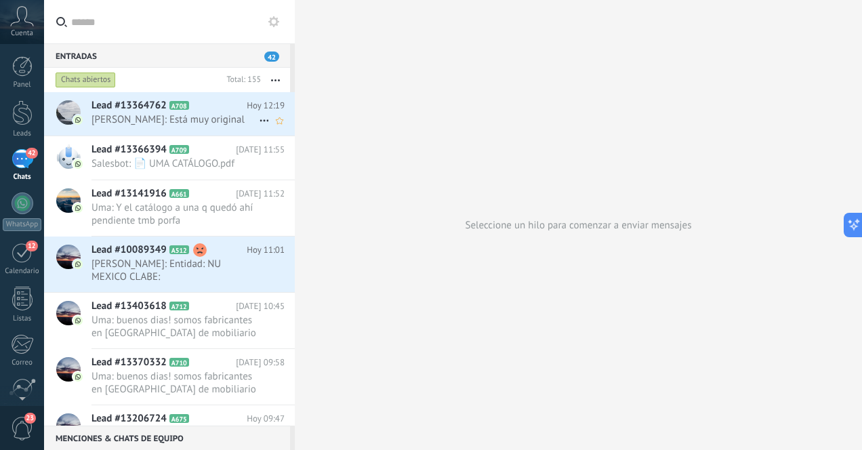
click at [205, 123] on span "[PERSON_NAME]: Está muy original" at bounding box center [175, 119] width 167 height 13
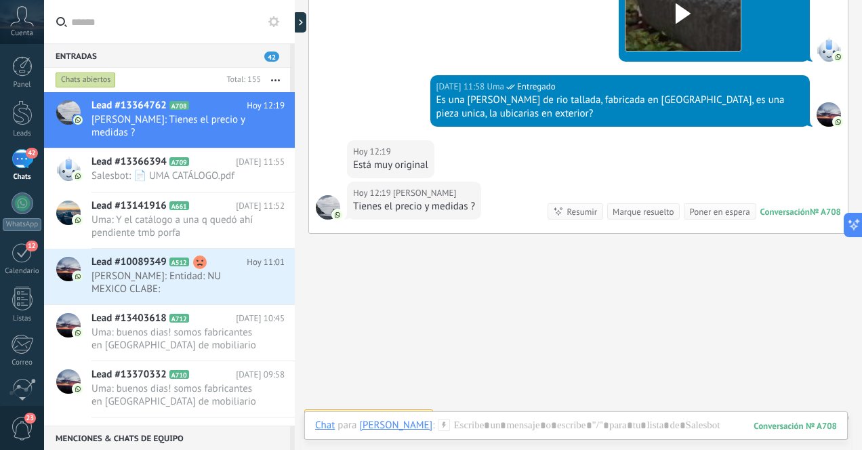
scroll to position [1024, 0]
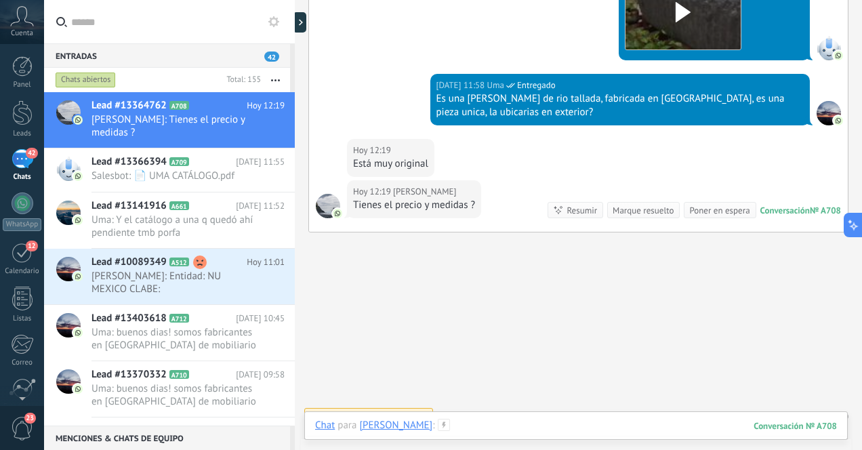
click at [588, 426] on div at bounding box center [576, 439] width 522 height 41
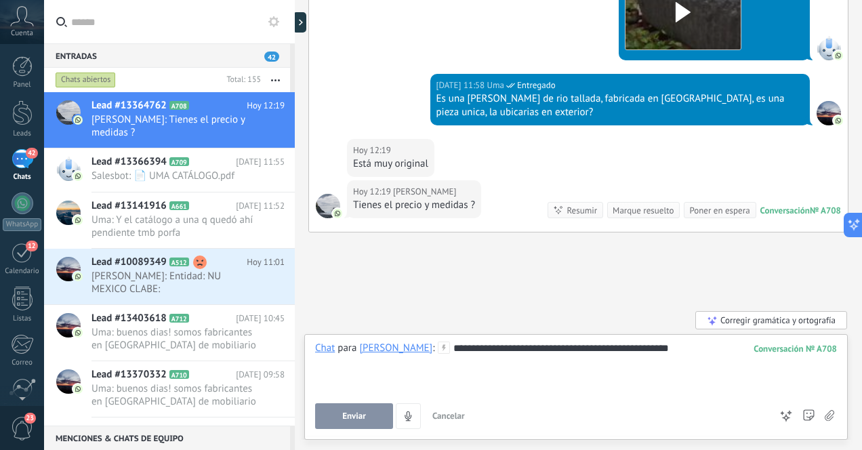
click at [437, 351] on div "**********" at bounding box center [576, 368] width 522 height 52
click at [610, 349] on div "**********" at bounding box center [576, 368] width 522 height 52
click at [393, 367] on div "**********" at bounding box center [576, 368] width 522 height 52
click at [358, 416] on span "Enviar" at bounding box center [354, 416] width 24 height 9
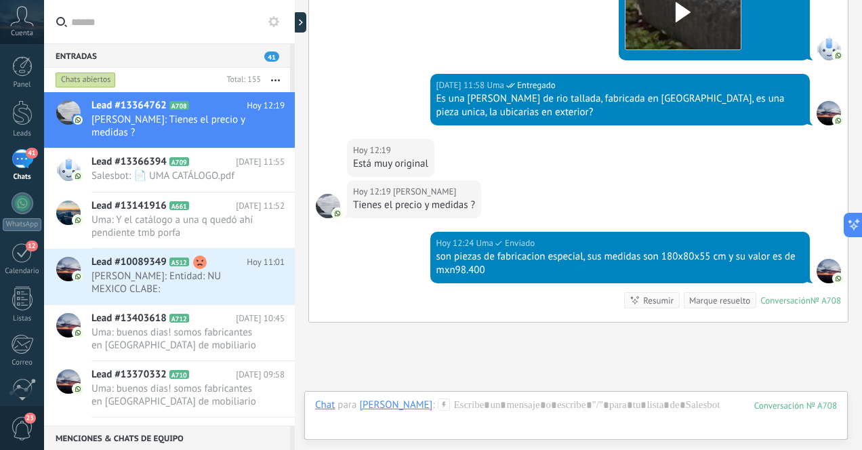
scroll to position [1132, 0]
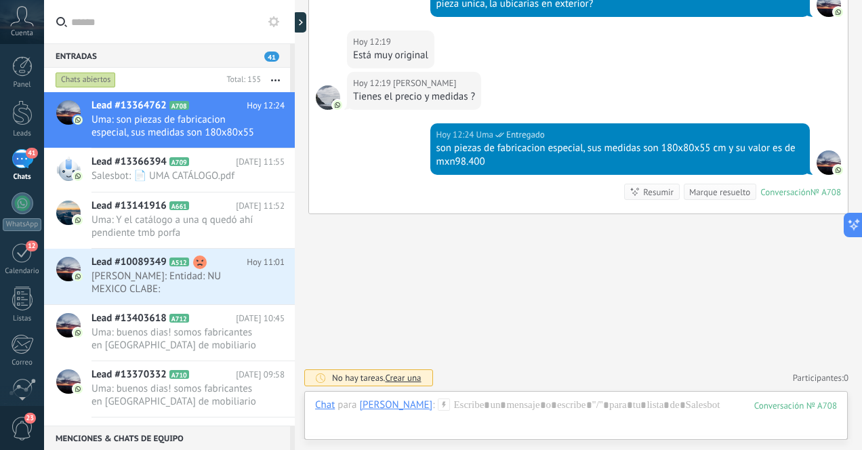
click at [21, 159] on div "41" at bounding box center [23, 159] width 22 height 20
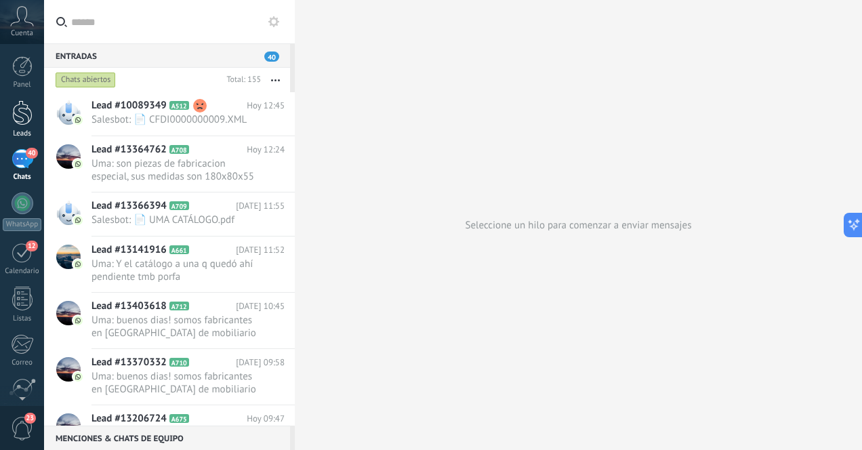
click at [31, 111] on div at bounding box center [22, 112] width 20 height 25
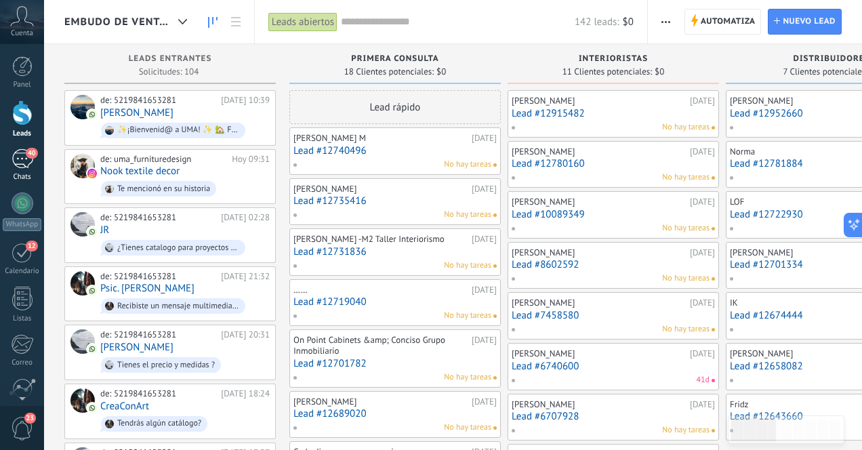
click at [18, 158] on div "40" at bounding box center [23, 159] width 22 height 20
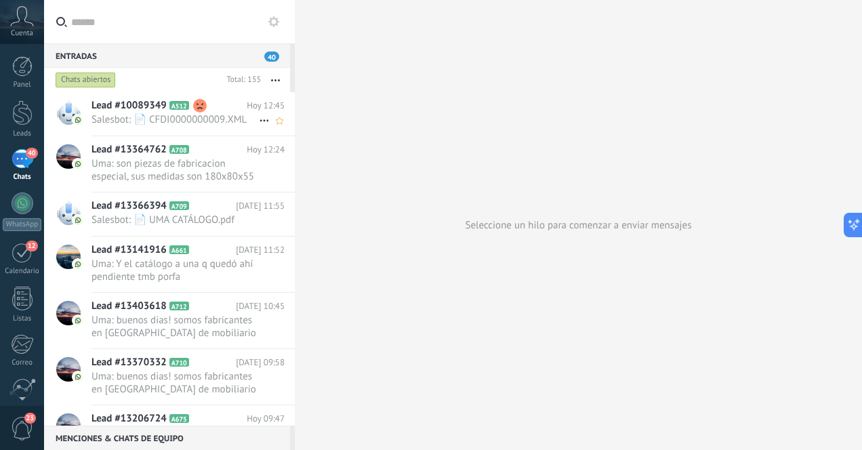
click at [222, 126] on div "Lead #10089349 A512 [DATE] 12:45 Salesbot: 📄 CFDI0000000009.XML" at bounding box center [193, 113] width 203 height 43
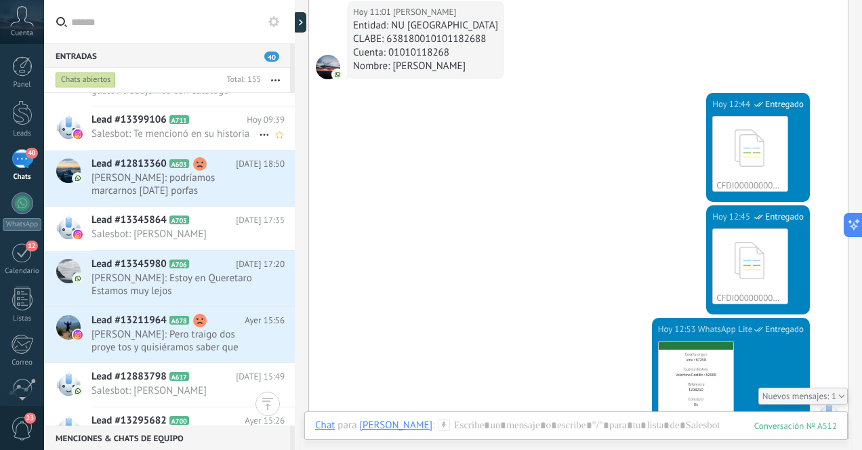
scroll to position [405, 0]
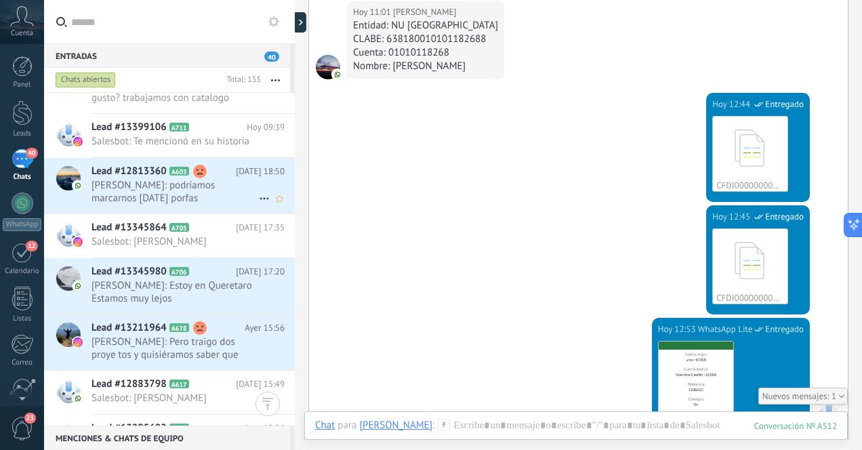
click at [232, 184] on span "[PERSON_NAME]: podríamos marcarnos [DATE] porfas" at bounding box center [175, 192] width 167 height 26
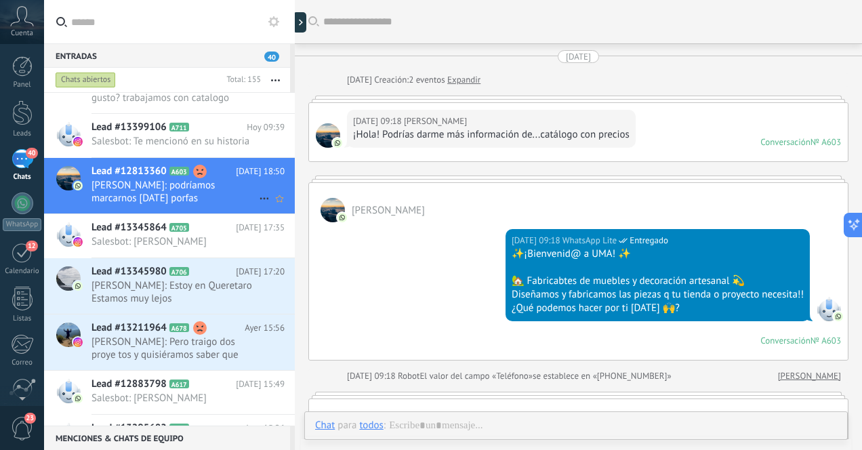
scroll to position [1644, 0]
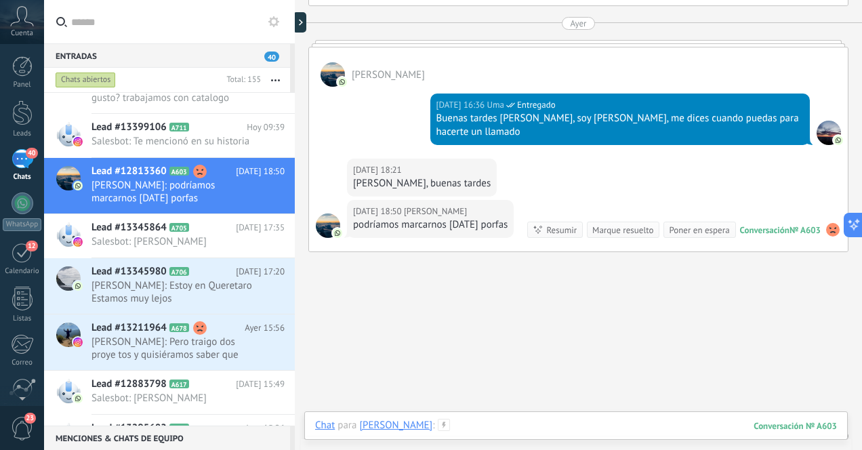
click at [482, 428] on div at bounding box center [576, 439] width 522 height 41
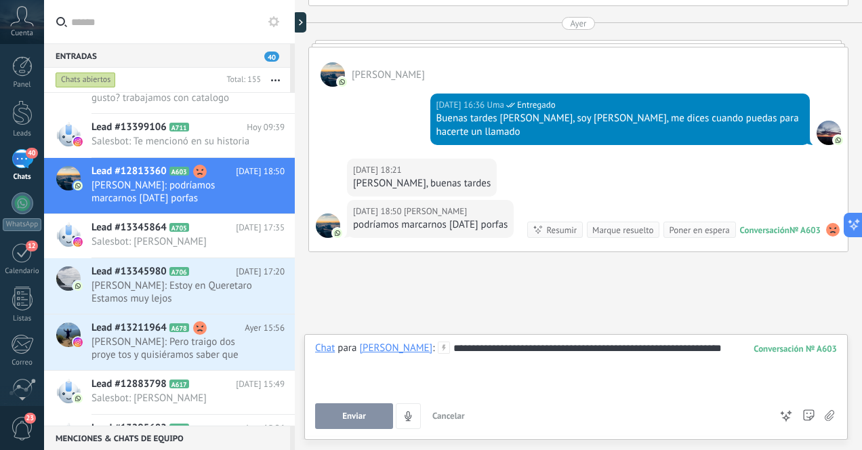
click at [357, 419] on span "Enviar" at bounding box center [354, 416] width 24 height 9
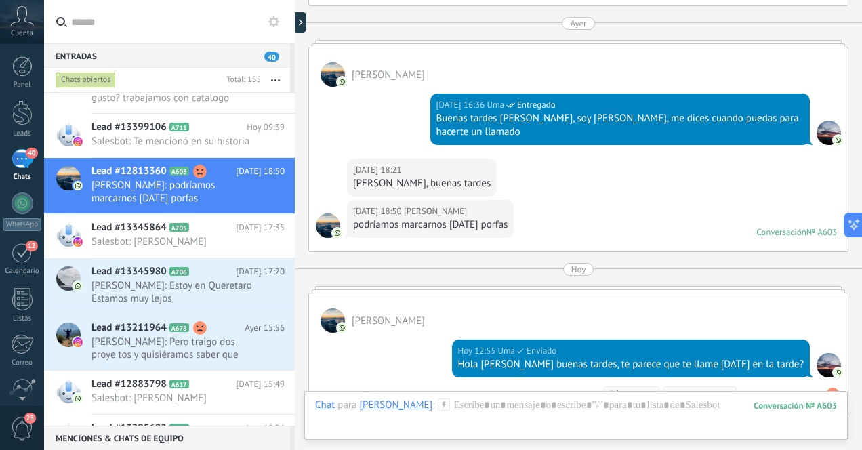
scroll to position [1682, 0]
